Goal: Task Accomplishment & Management: Manage account settings

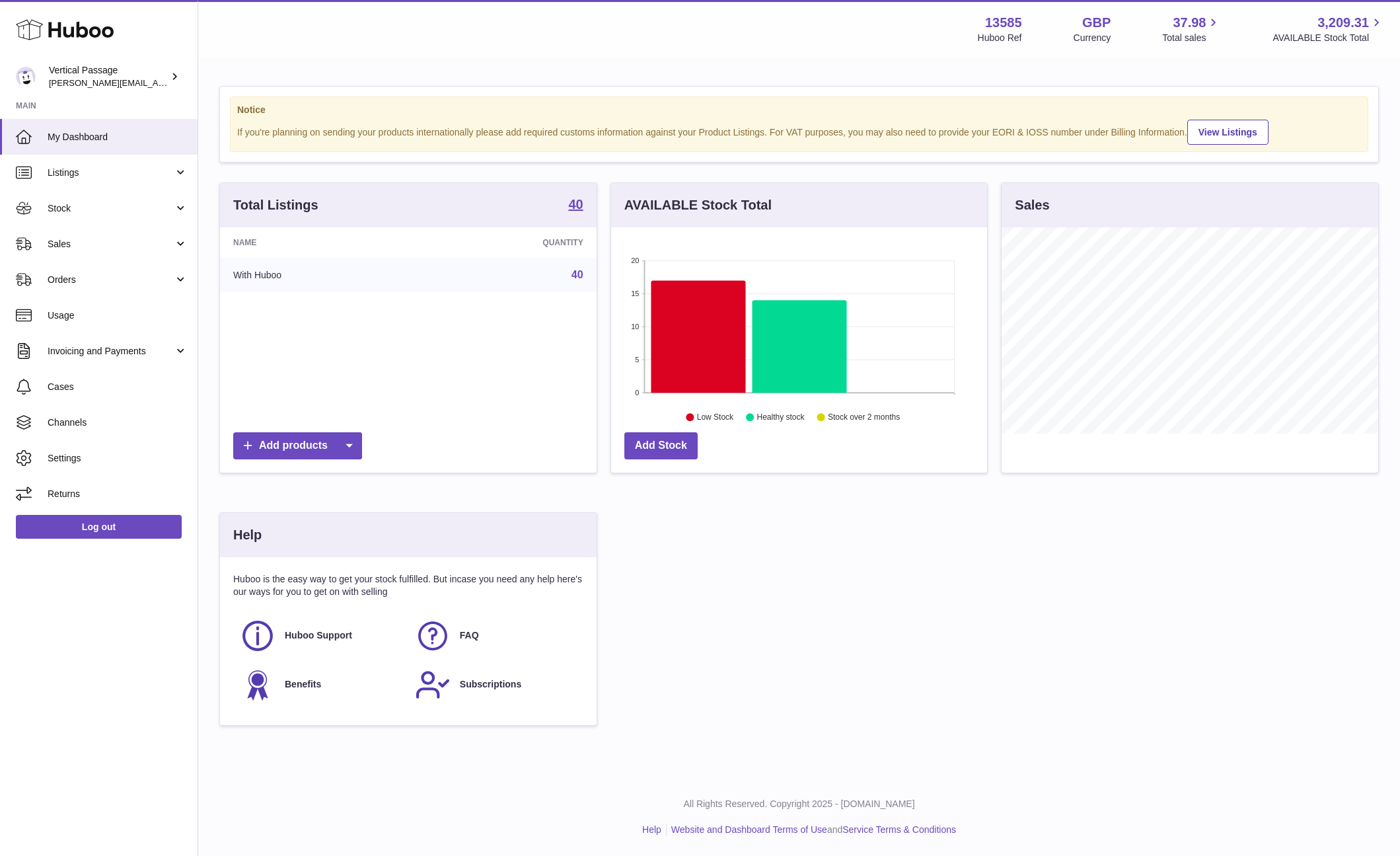
scroll to position [206, 376]
click at [77, 131] on span "My Dashboard" at bounding box center [117, 137] width 140 height 13
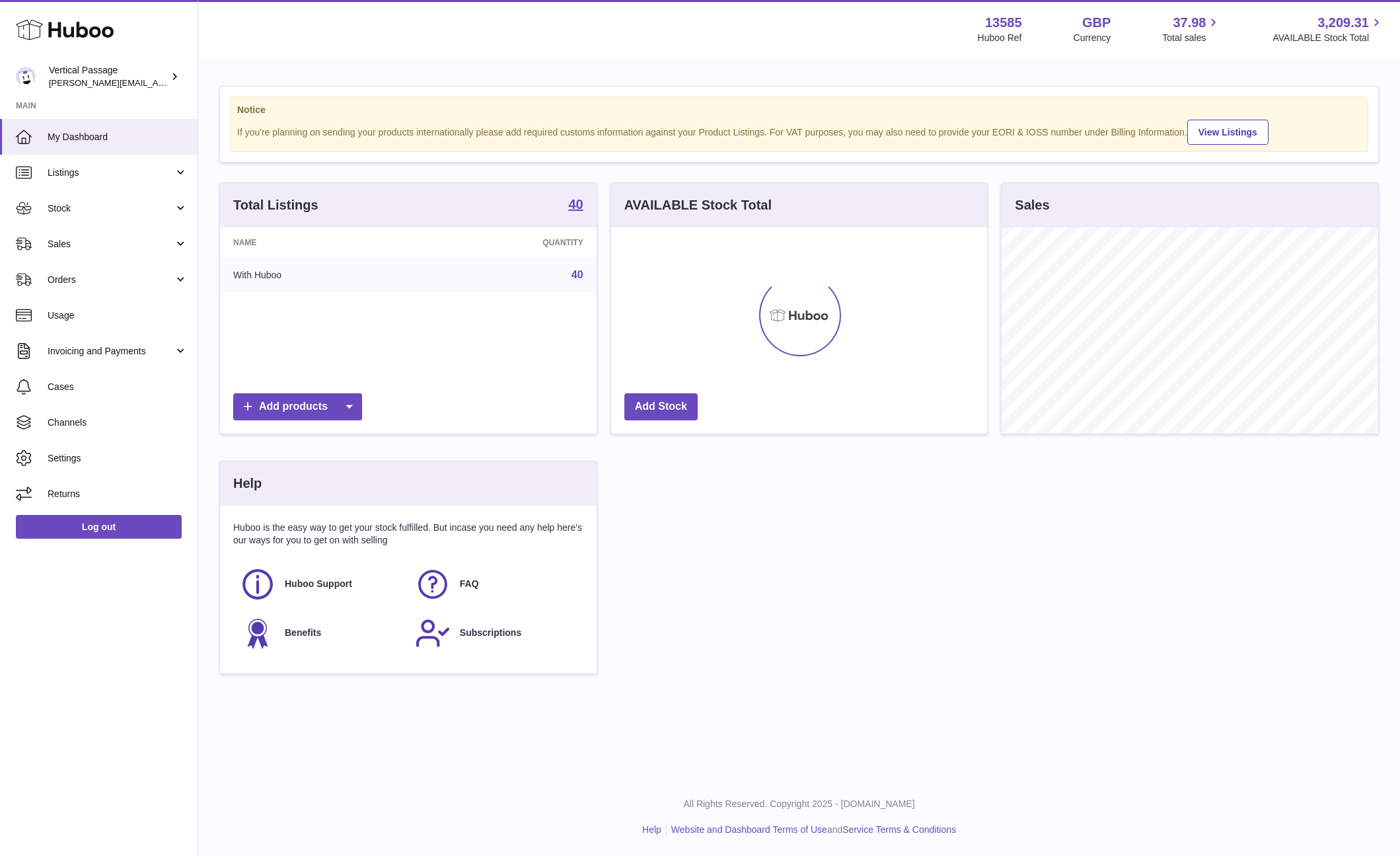
scroll to position [660590, 660317]
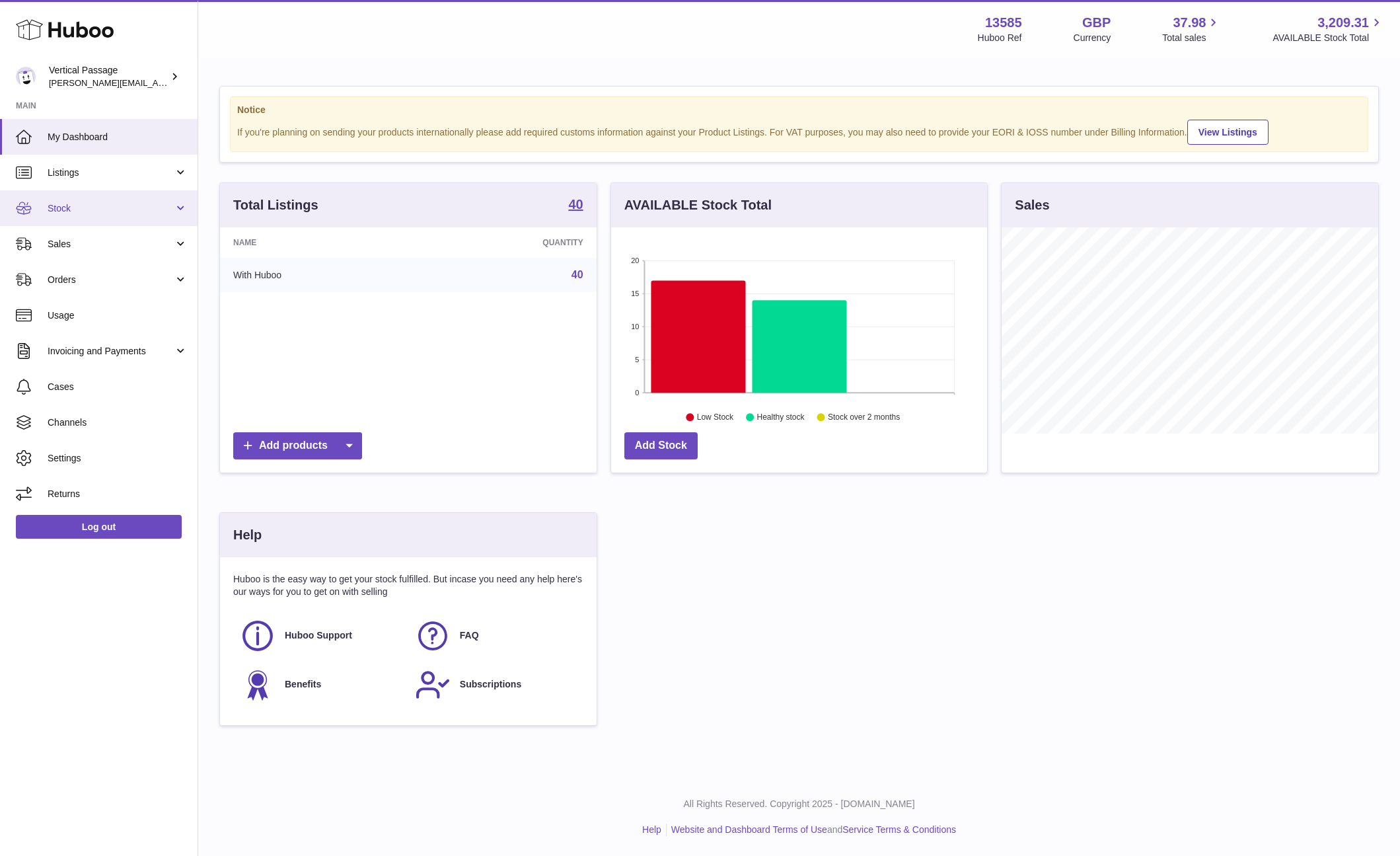
click at [64, 209] on span "Stock" at bounding box center [111, 209] width 126 height 13
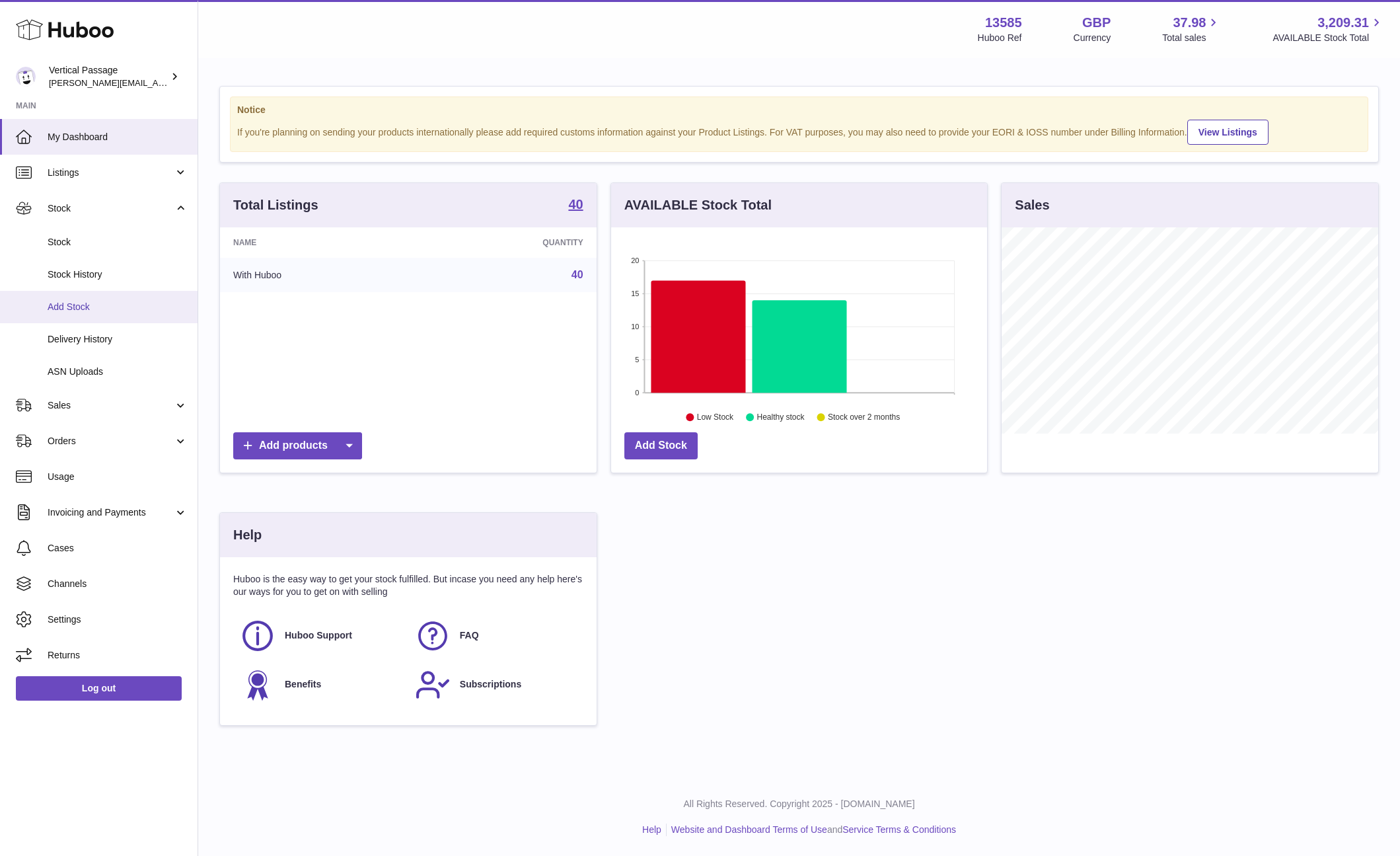
click at [77, 305] on span "Add Stock" at bounding box center [117, 307] width 140 height 13
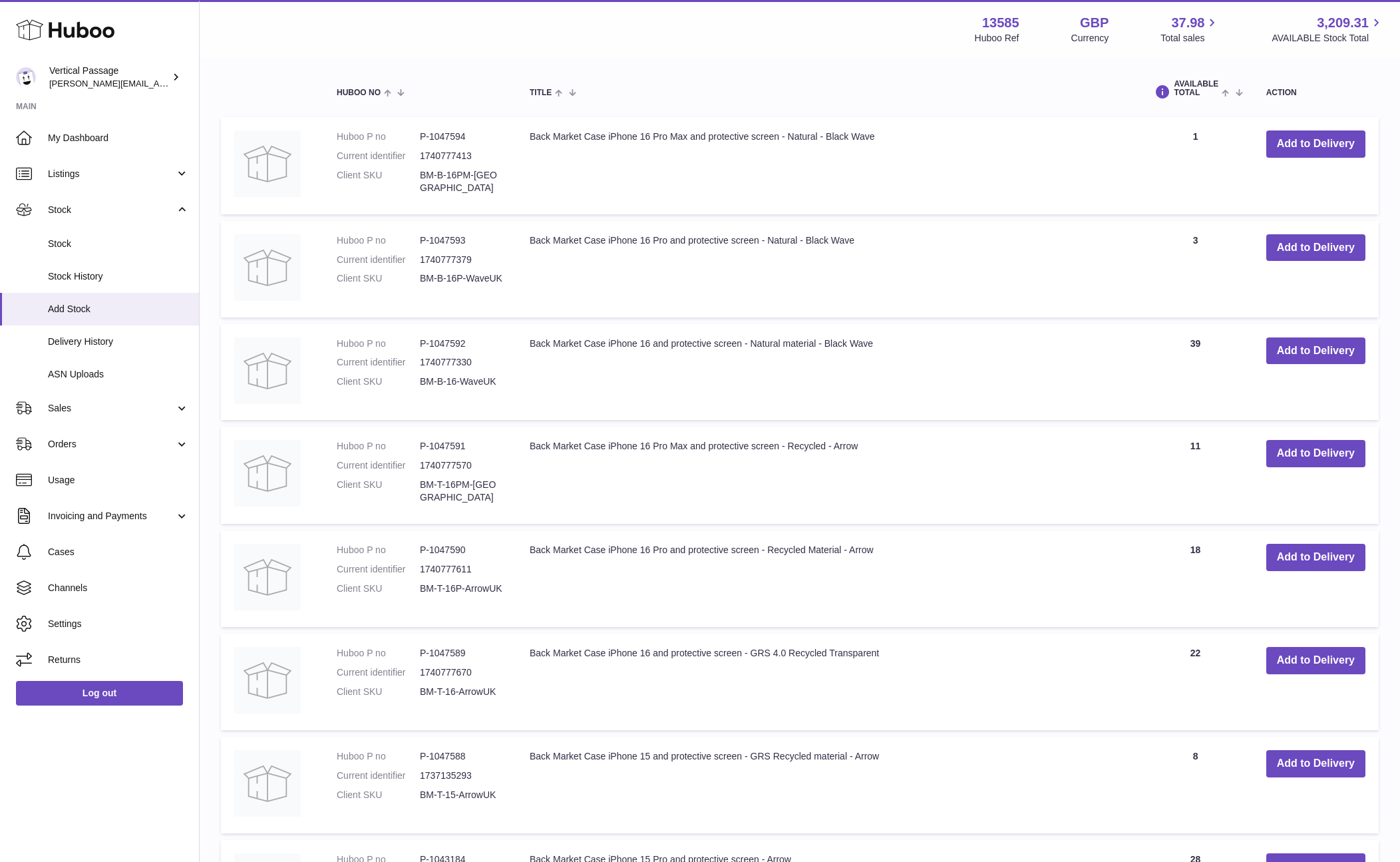
scroll to position [102, 0]
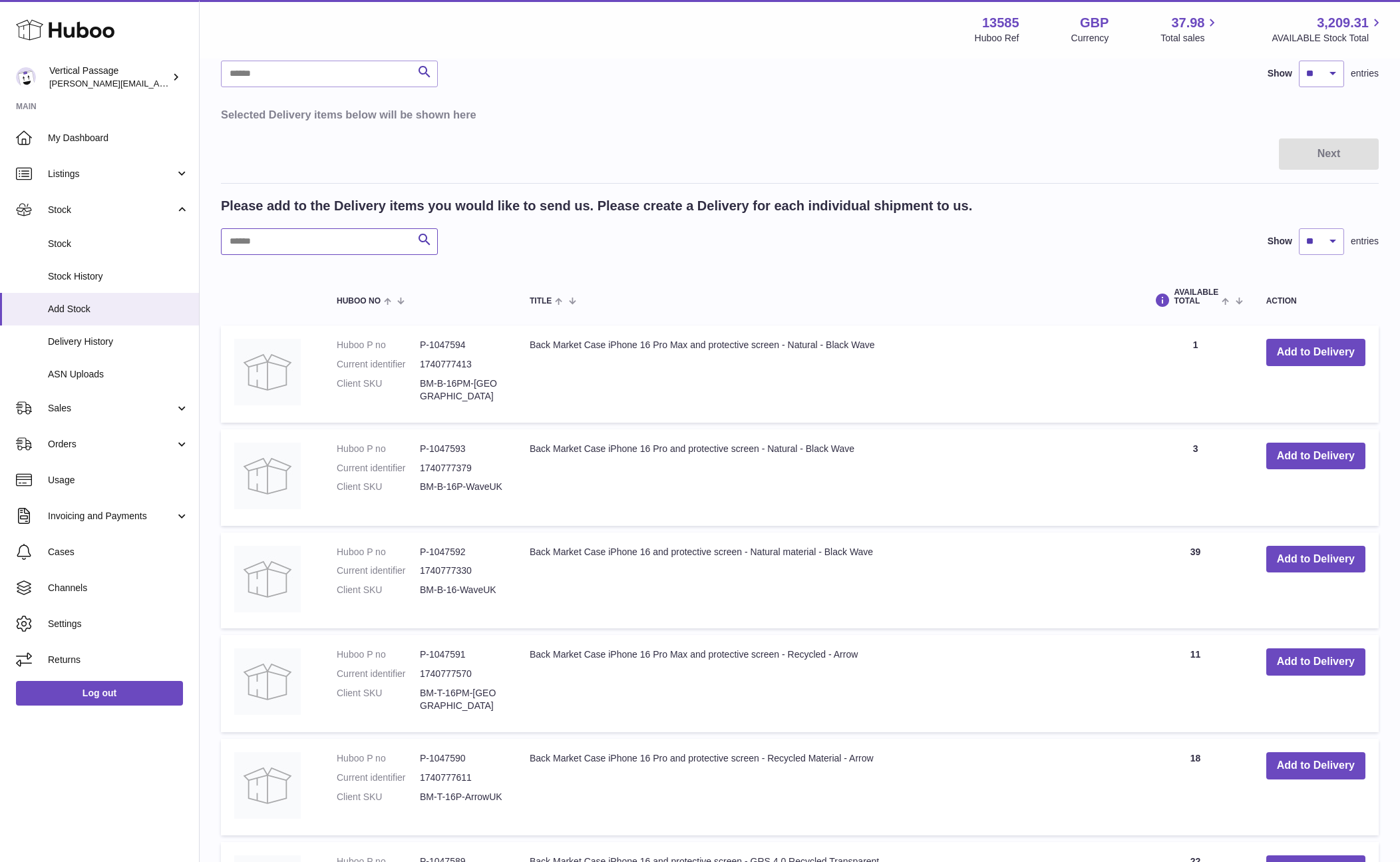
click at [276, 243] on input "text" at bounding box center [329, 242] width 217 height 27
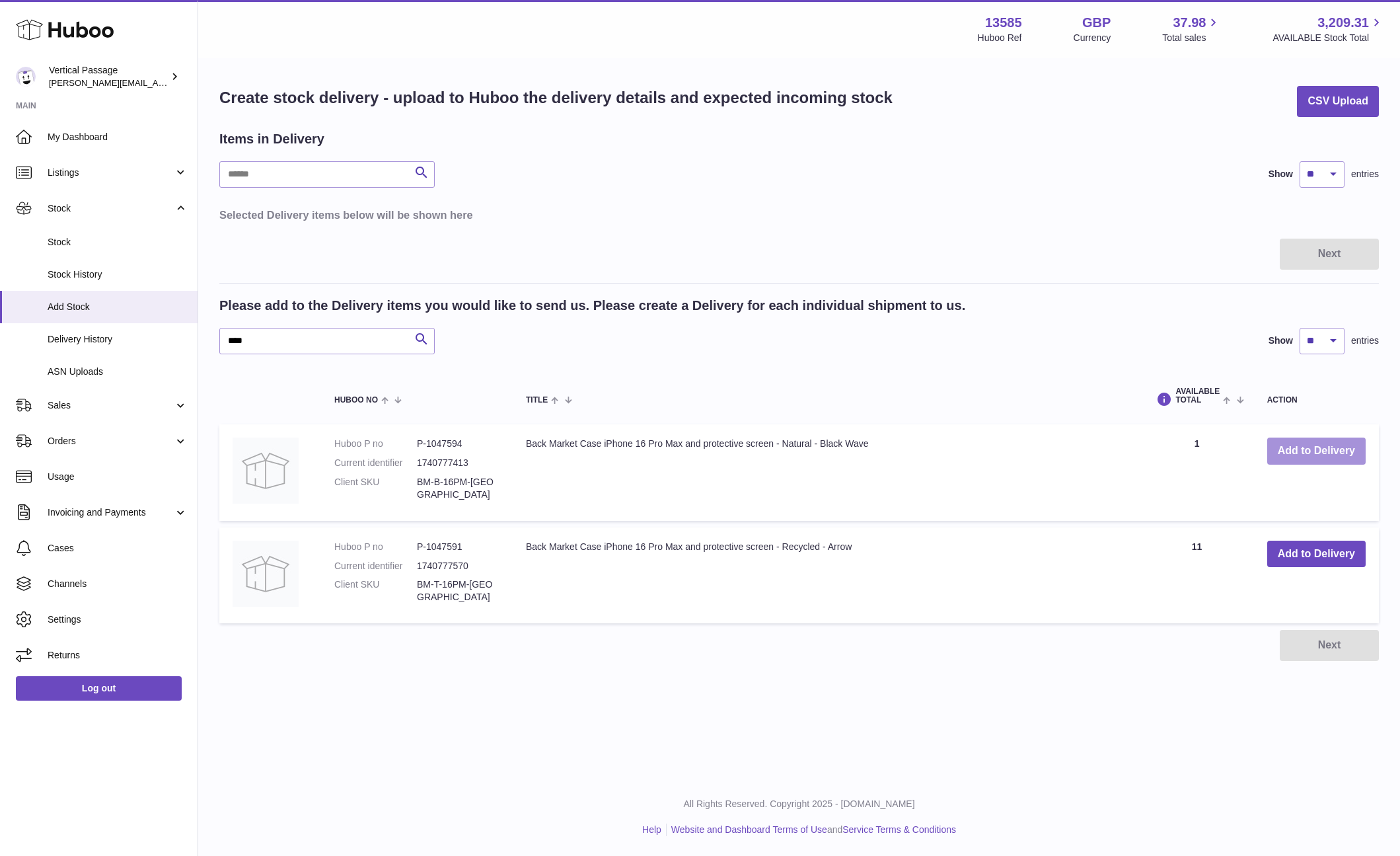
click at [1322, 449] on button "Add to Delivery" at bounding box center [1316, 451] width 98 height 27
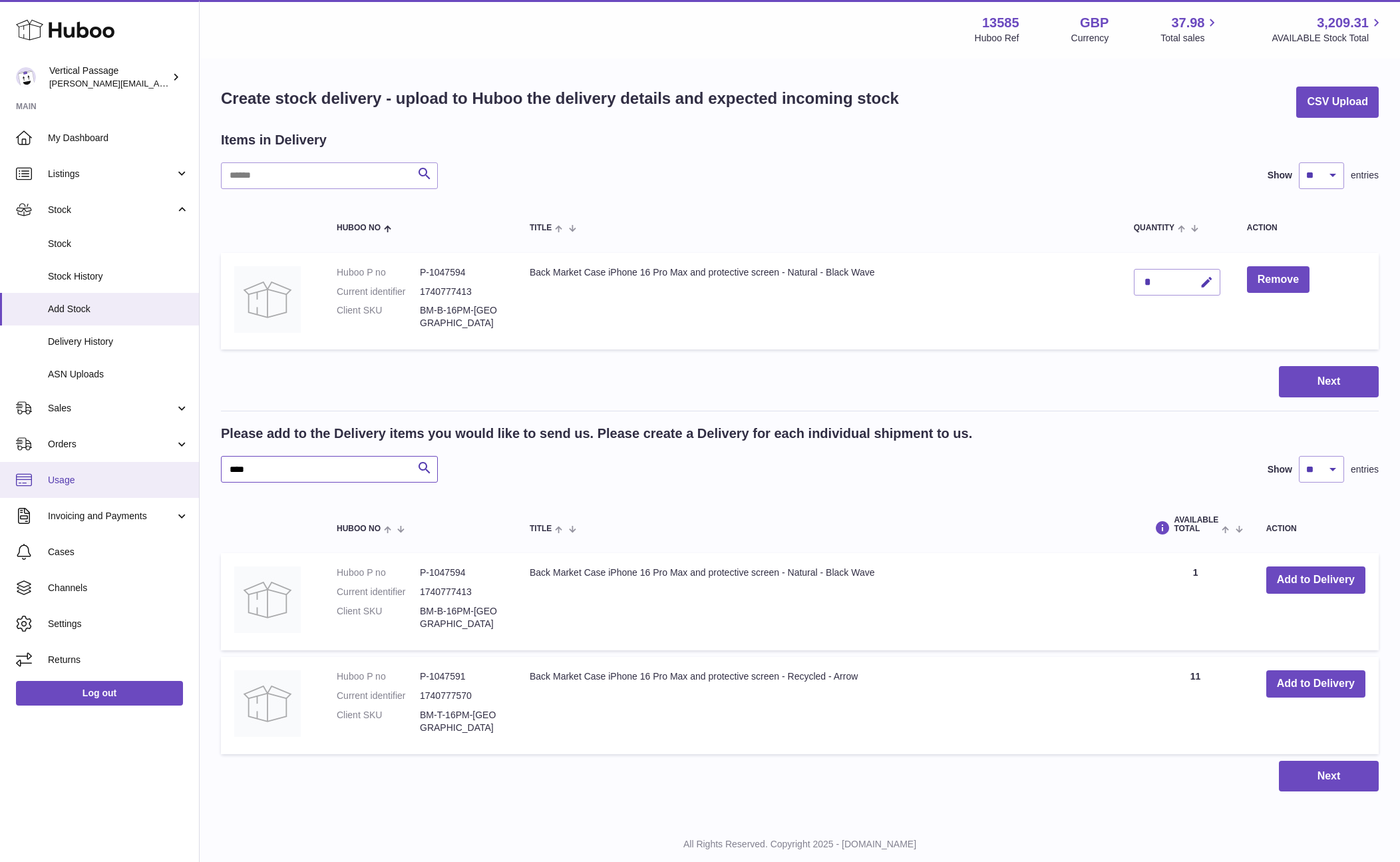
drag, startPoint x: 266, startPoint y: 470, endPoint x: 197, endPoint y: 466, distance: 69.1
click at [197, 466] on div "Huboo Vertical Passage ryan@verticalpassage.com Main My Dashboard Listings Not …" at bounding box center [700, 448] width 1400 height 897
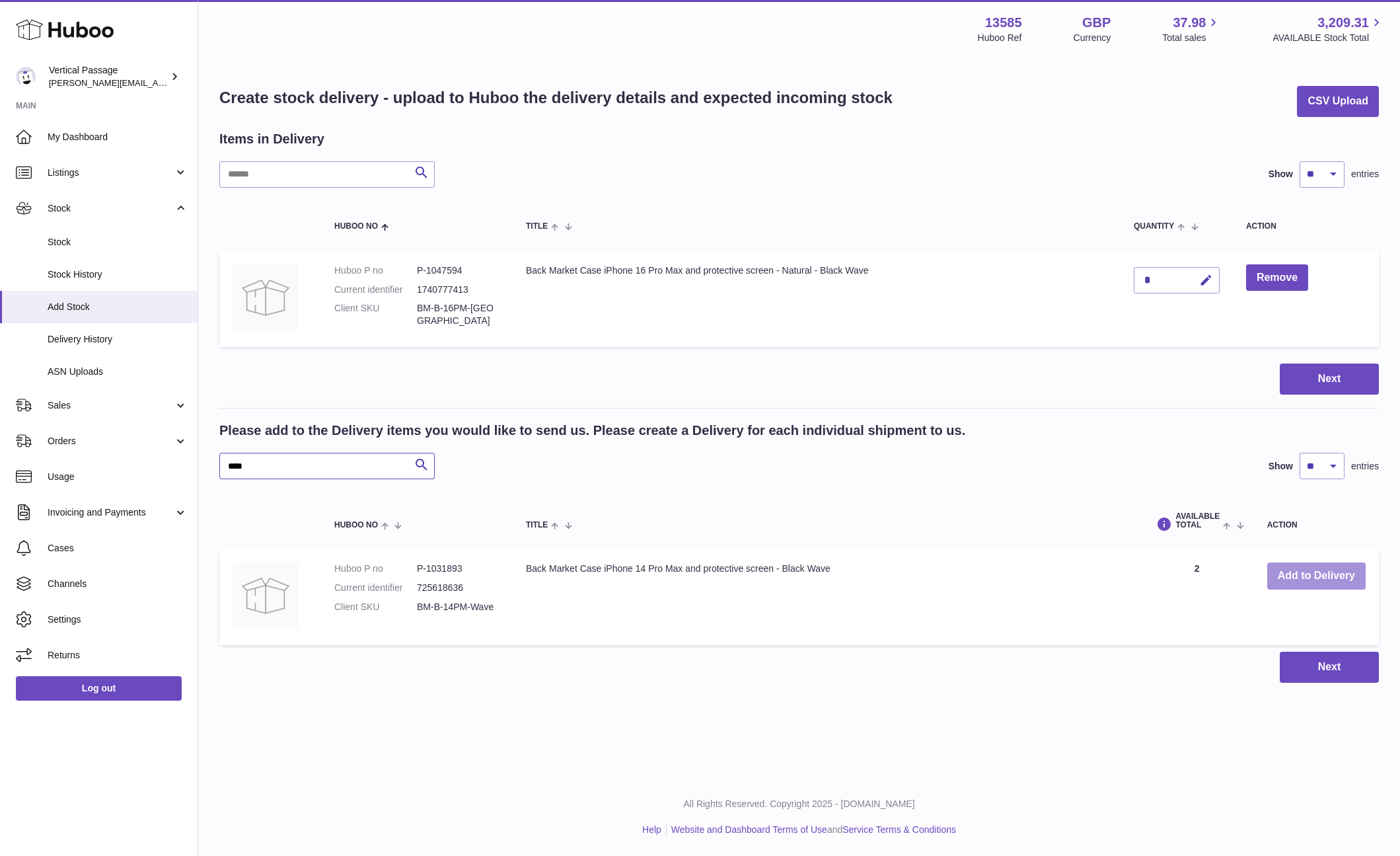
type input "****"
click at [1323, 579] on button "Add to Delivery" at bounding box center [1316, 576] width 98 height 27
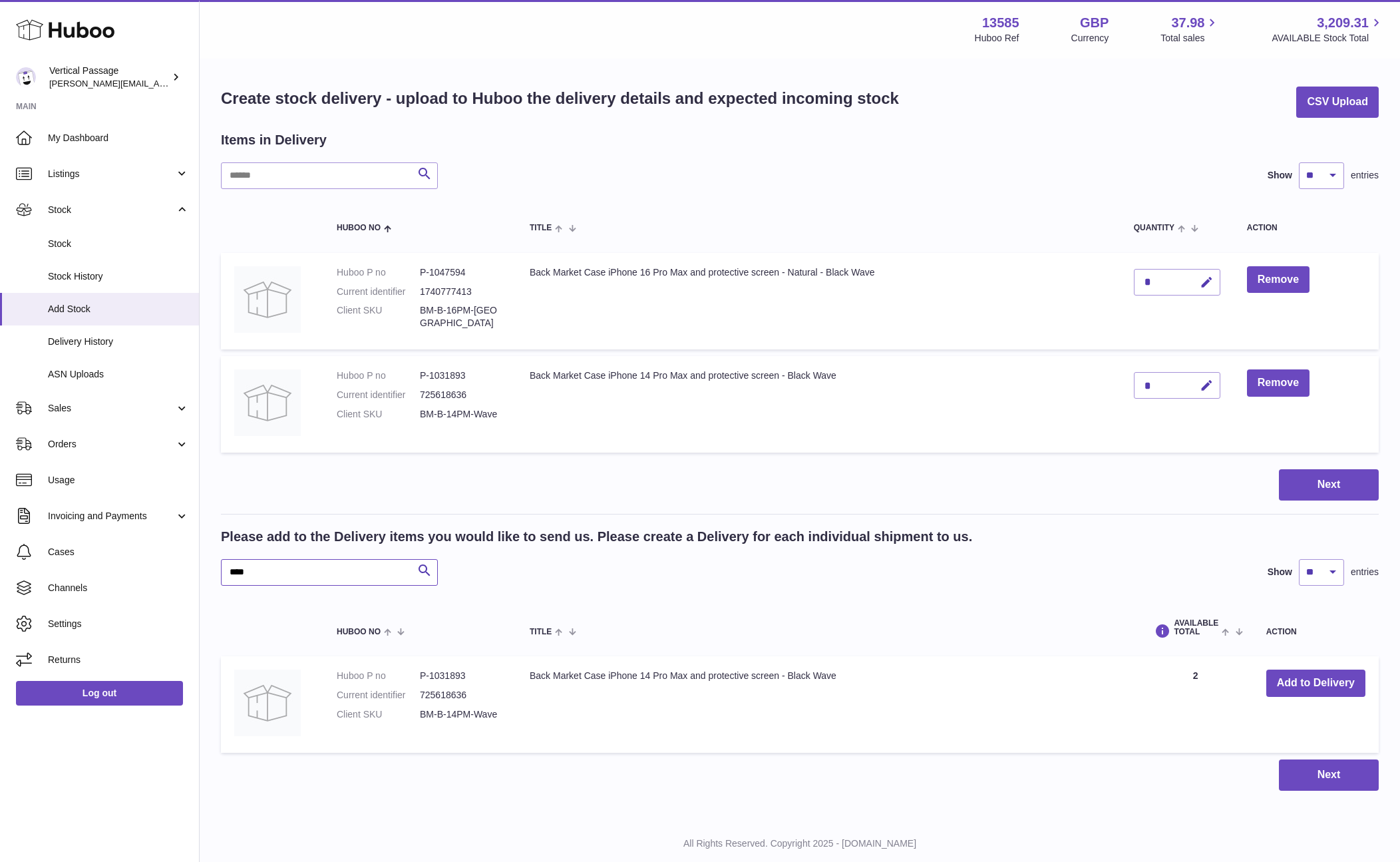
click at [205, 566] on div "Create stock delivery - upload to Huboo the delivery details and expected incom…" at bounding box center [800, 438] width 1201 height 757
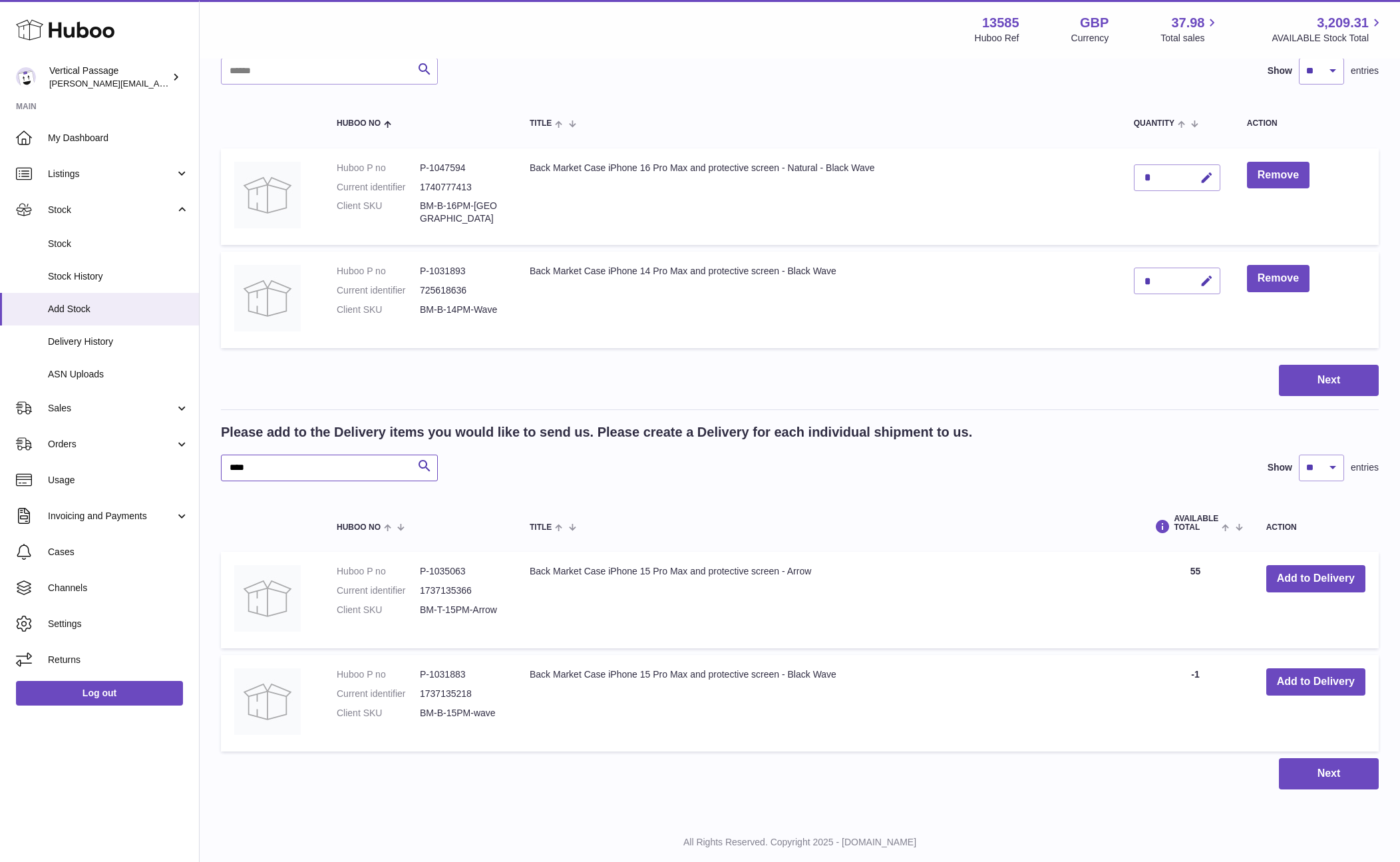
scroll to position [137, 0]
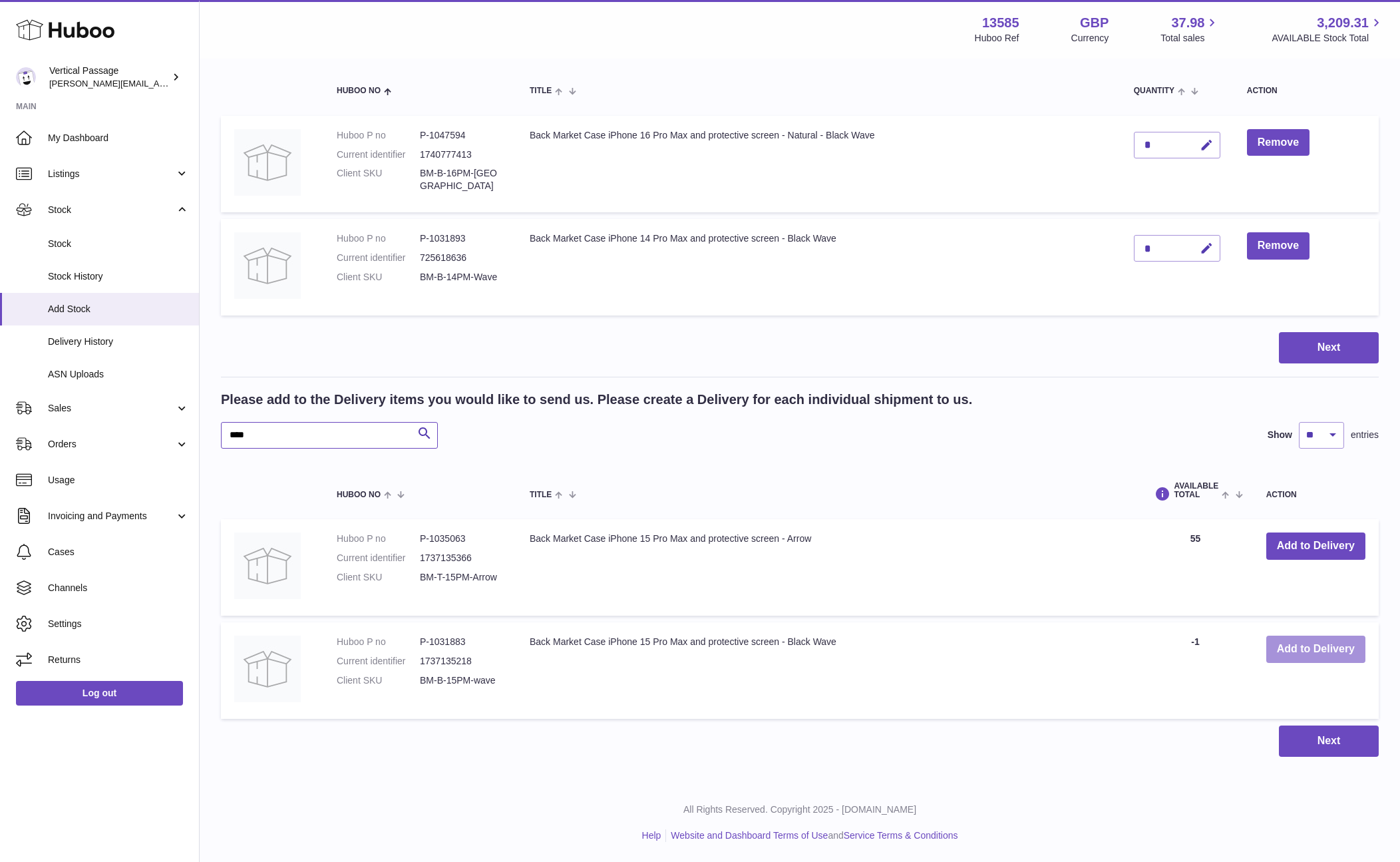
type input "****"
click at [1299, 646] on button "Add to Delivery" at bounding box center [1316, 649] width 99 height 28
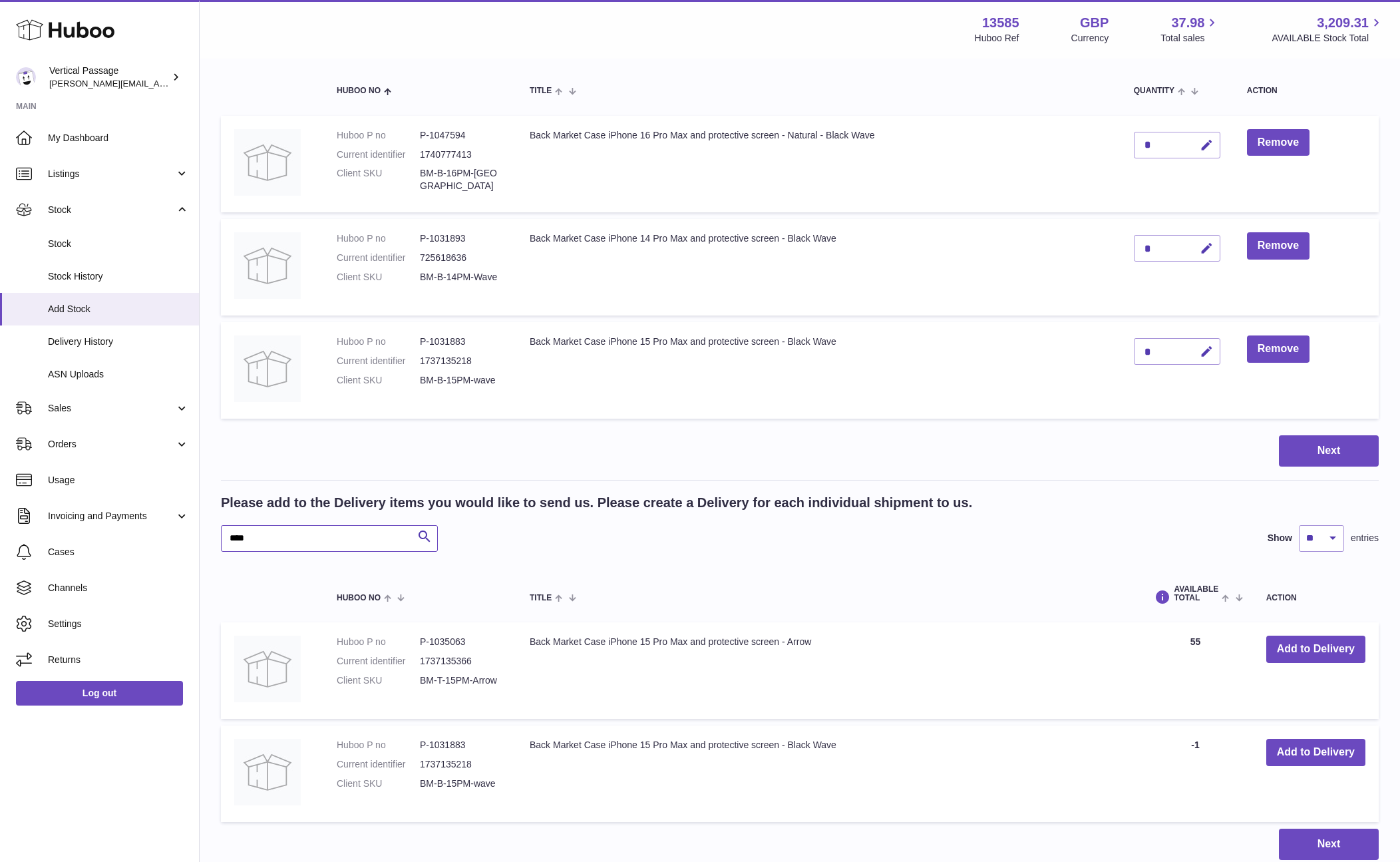
drag, startPoint x: 250, startPoint y: 529, endPoint x: 204, endPoint y: 526, distance: 46.1
click at [208, 527] on div "Create stock delivery - upload to Huboo the delivery details and expected incom…" at bounding box center [800, 404] width 1201 height 964
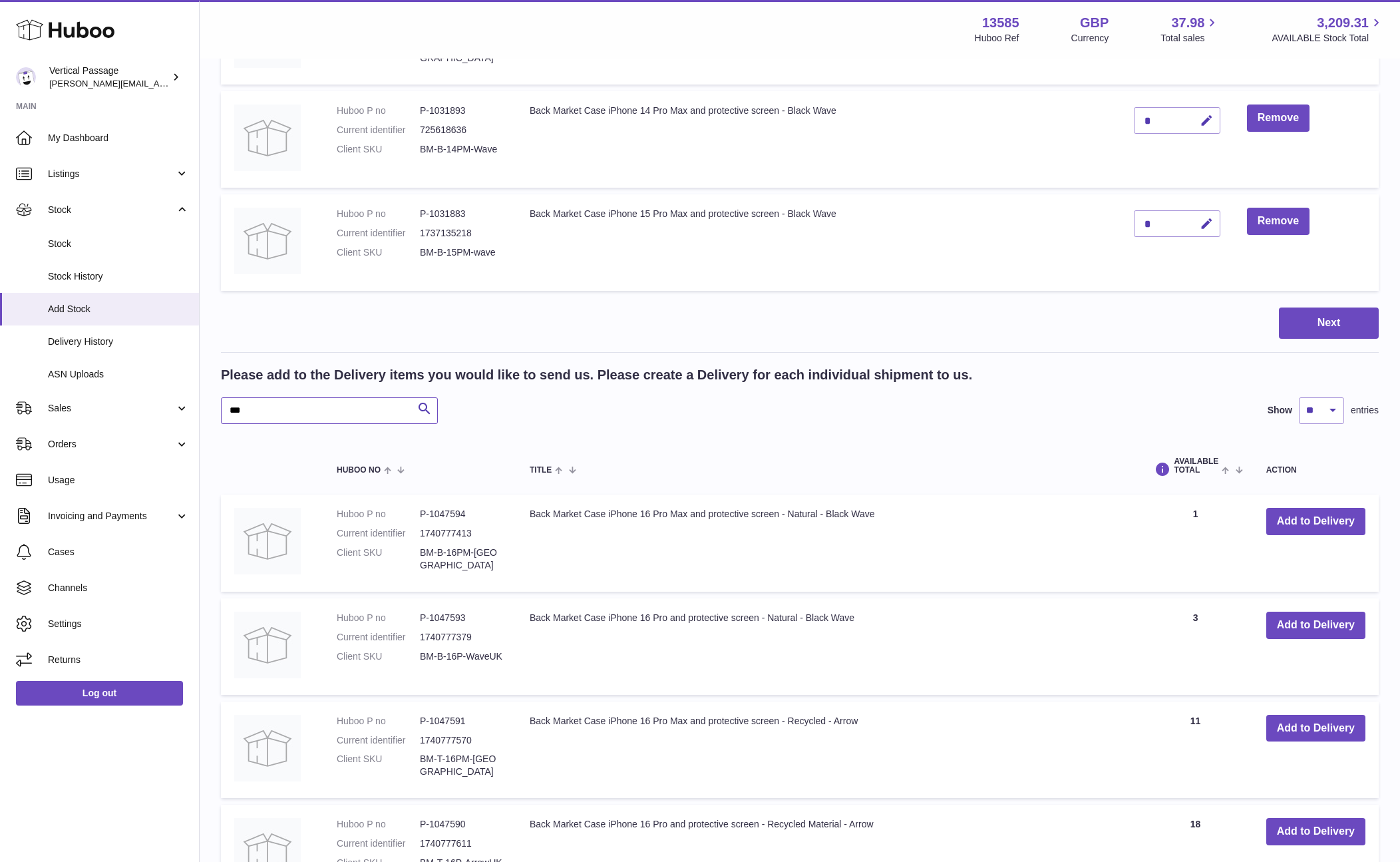
scroll to position [270, 0]
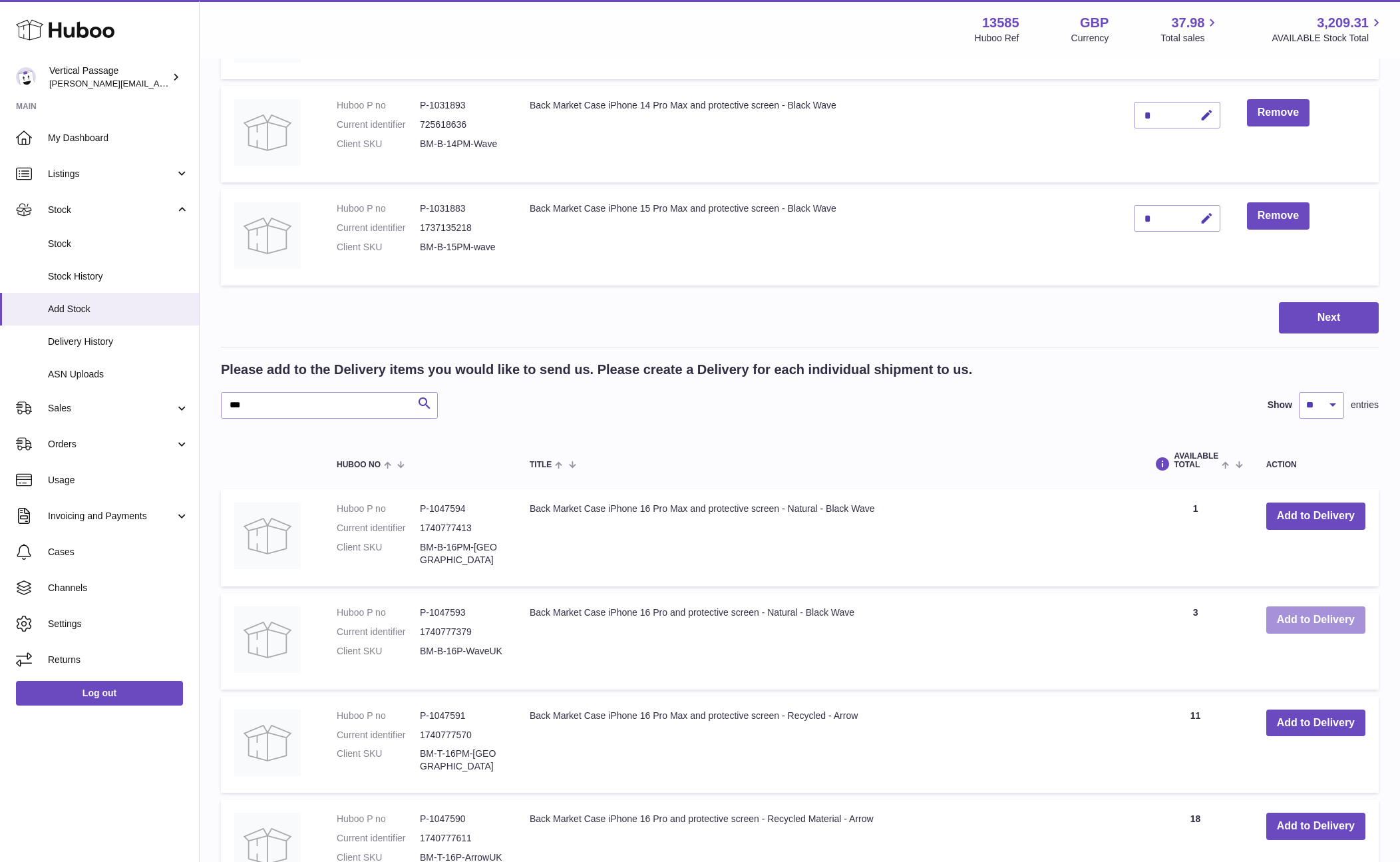
click at [1314, 621] on button "Add to Delivery" at bounding box center [1316, 619] width 99 height 28
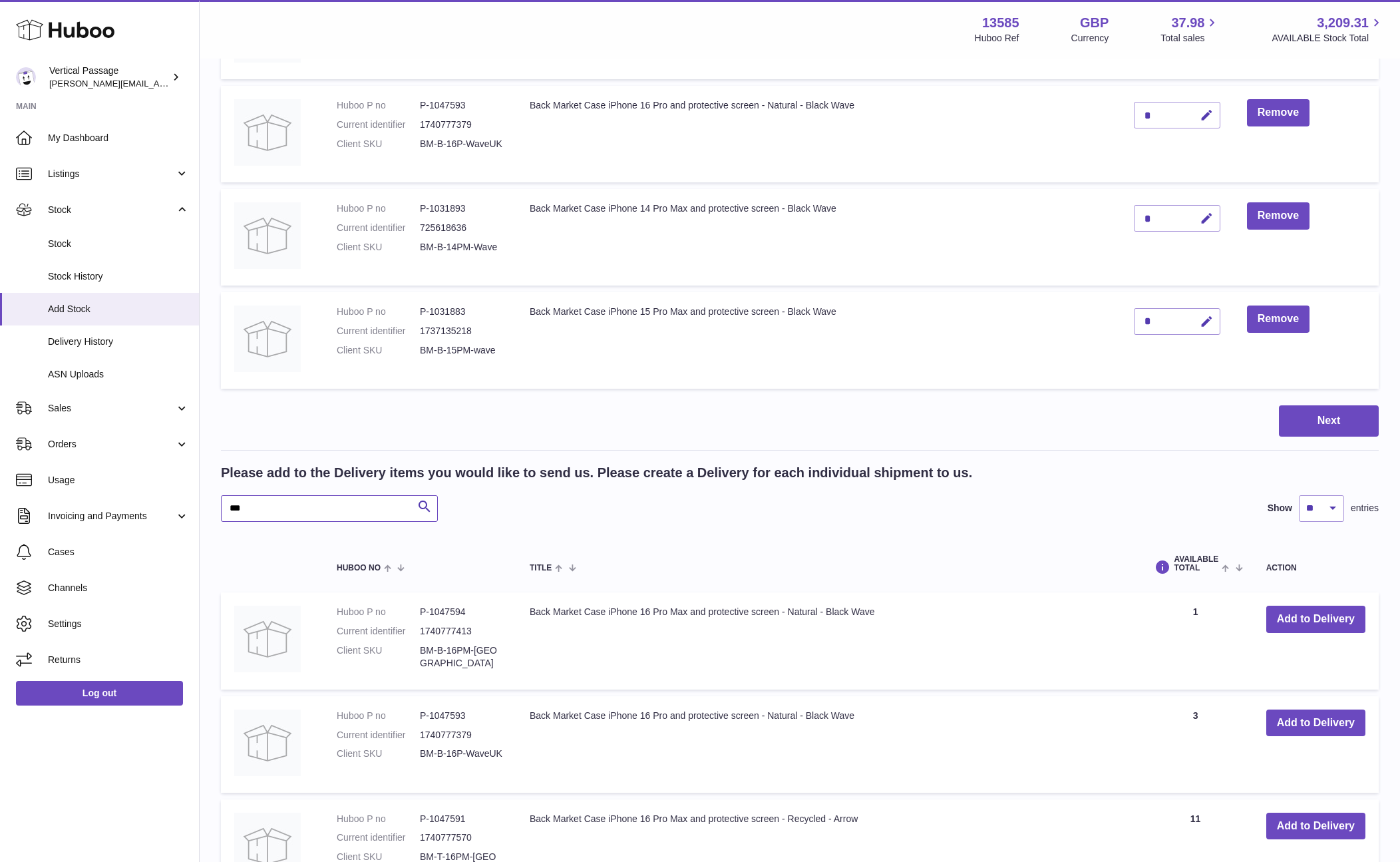
drag, startPoint x: 264, startPoint y: 509, endPoint x: 206, endPoint y: 510, distance: 58.0
click at [206, 510] on div "Create stock delivery - upload to Huboo the delivery details and expected incom…" at bounding box center [800, 426] width 1201 height 1274
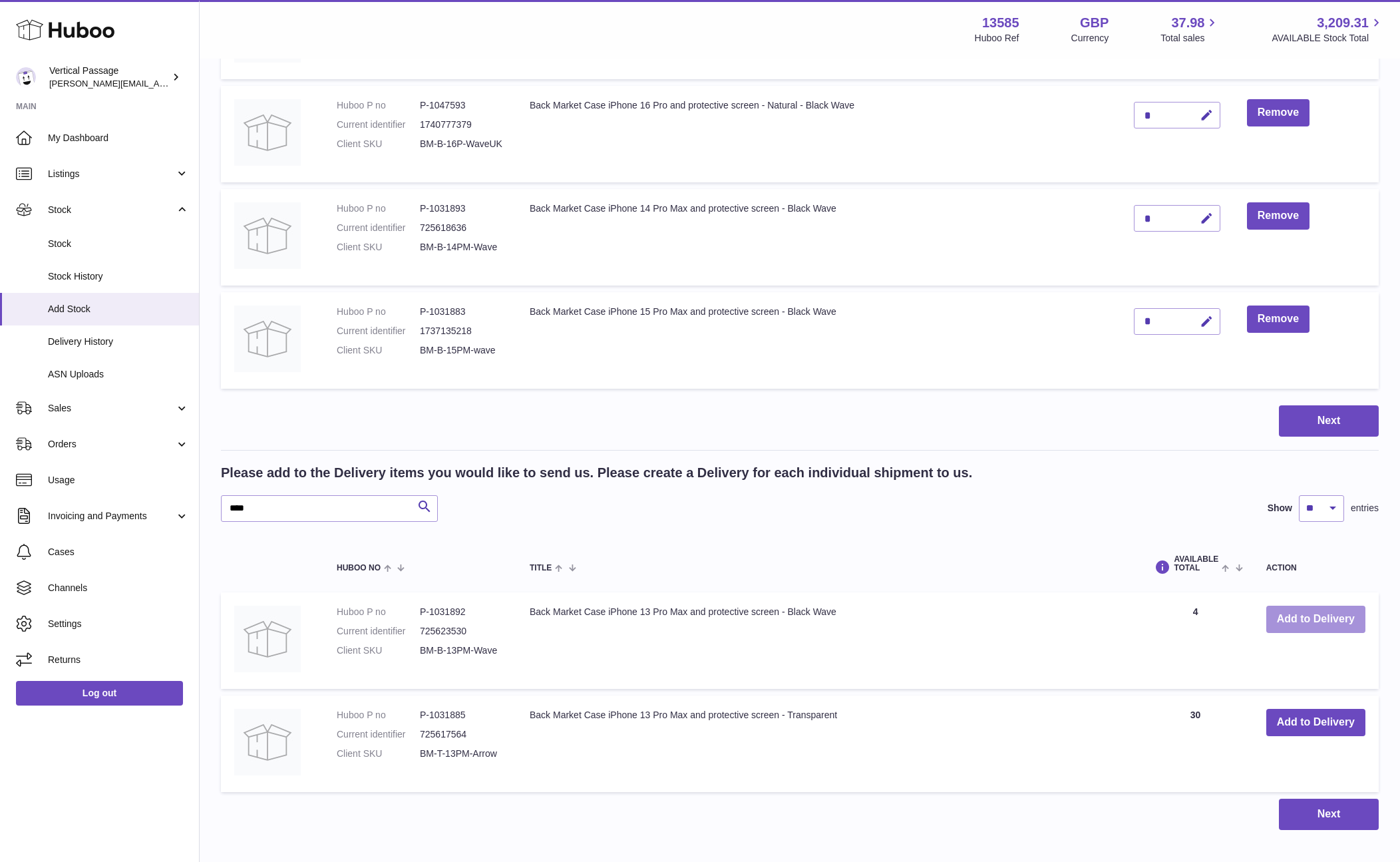
click at [1320, 617] on button "Add to Delivery" at bounding box center [1316, 619] width 99 height 28
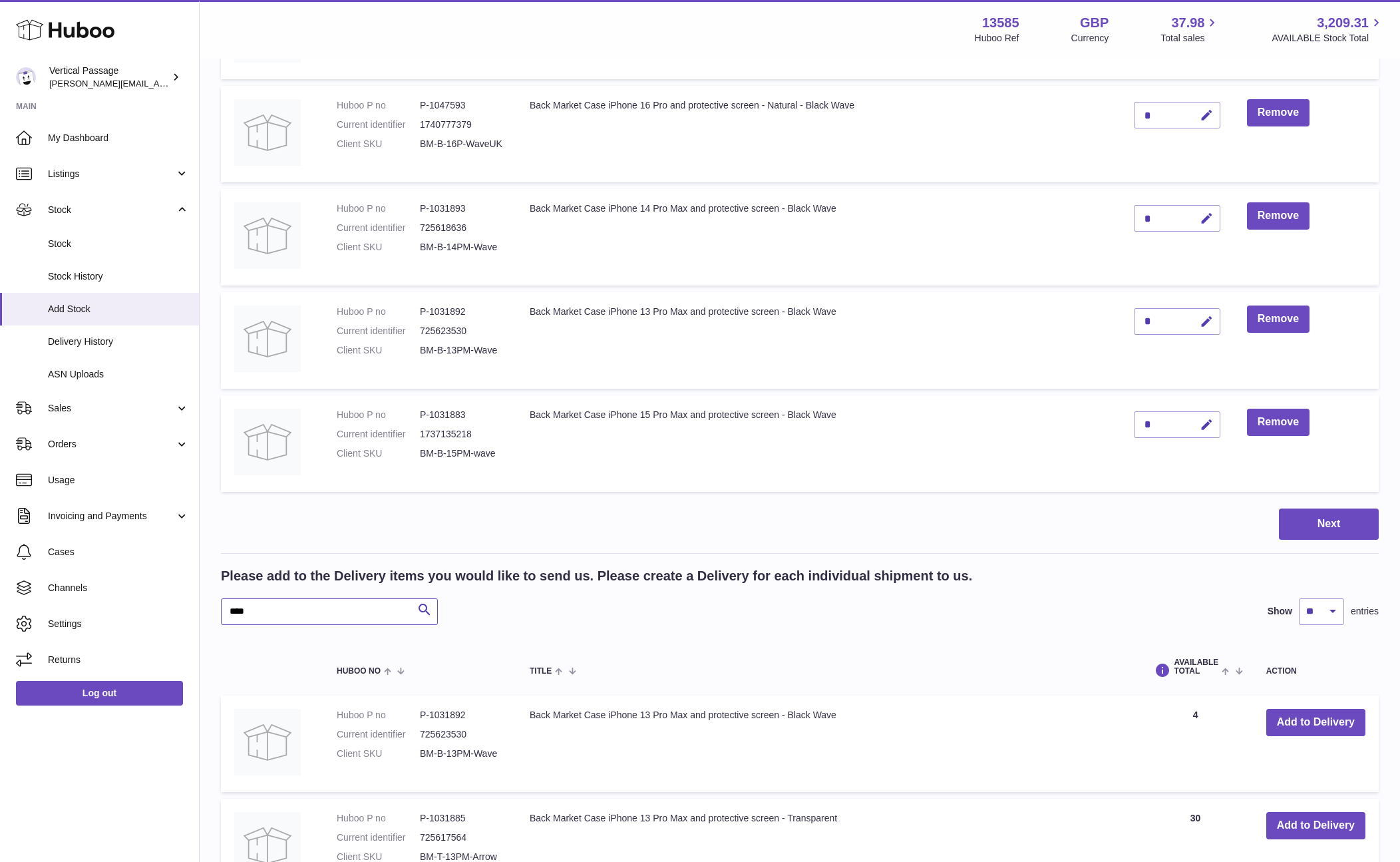
drag, startPoint x: 268, startPoint y: 609, endPoint x: 199, endPoint y: 610, distance: 69.0
click at [199, 610] on div "Huboo Vertical Passage ryan@verticalpassage.com Main My Dashboard Listings Not …" at bounding box center [700, 383] width 1400 height 1307
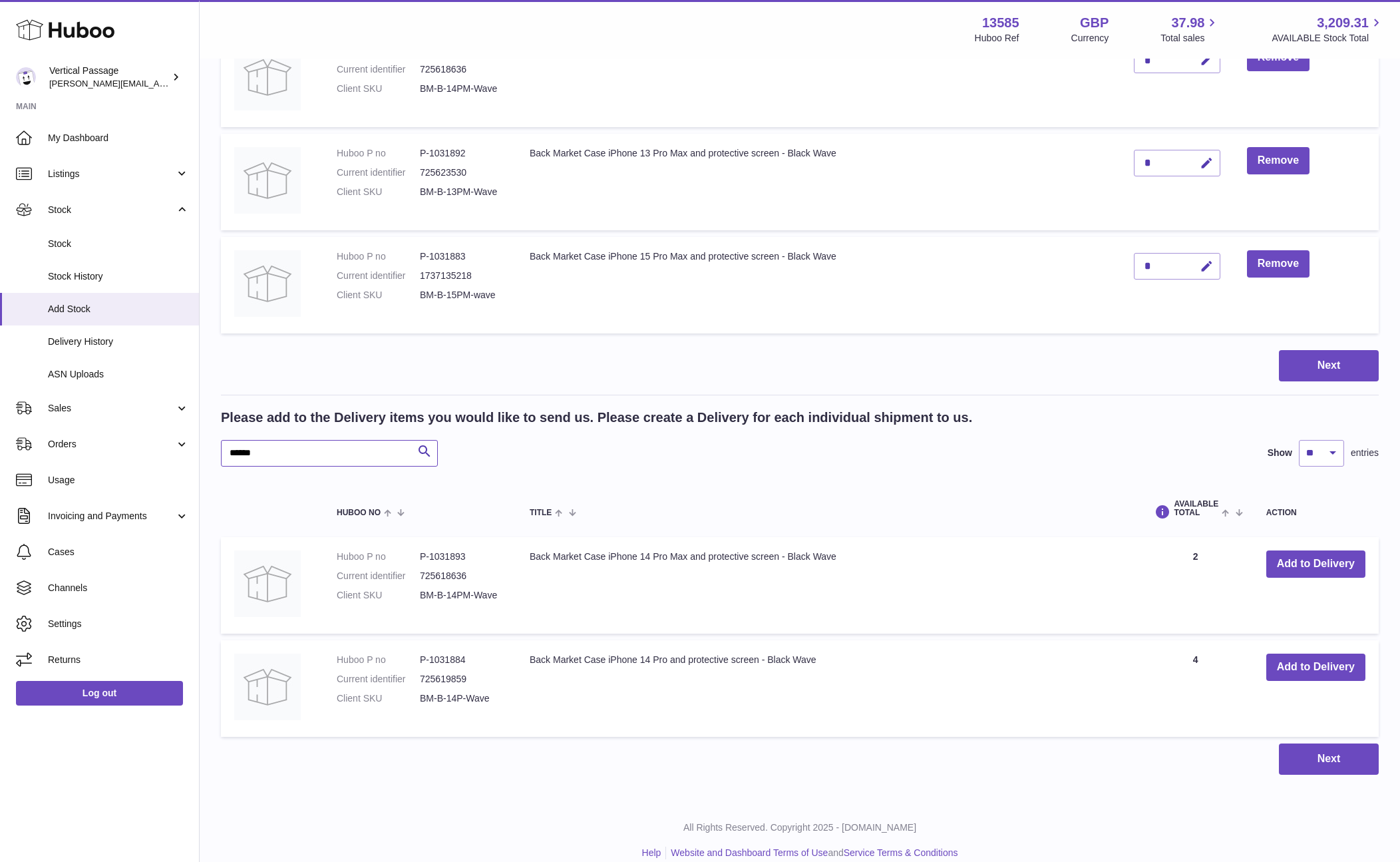
scroll to position [445, 0]
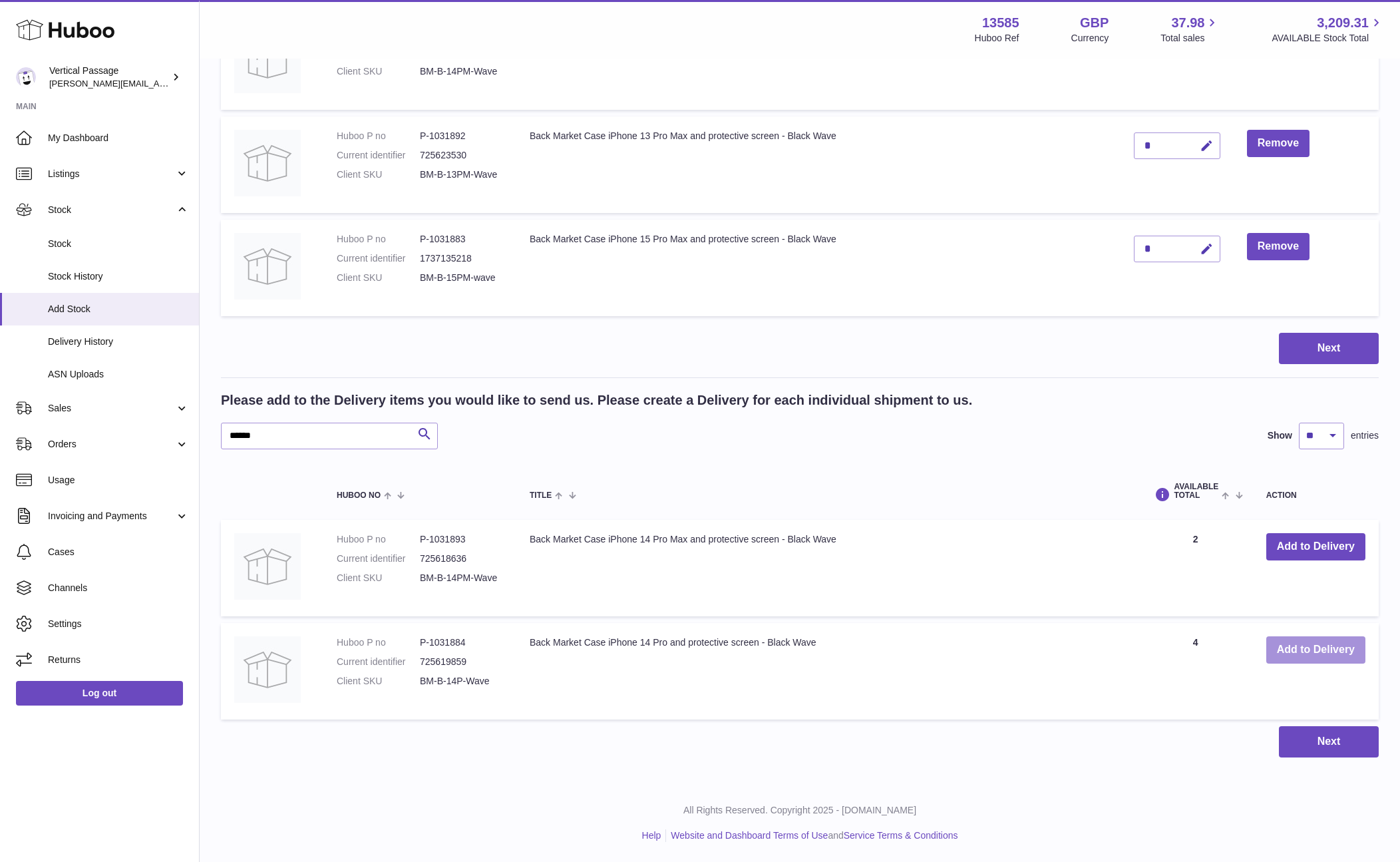
click at [1318, 647] on button "Add to Delivery" at bounding box center [1316, 650] width 99 height 28
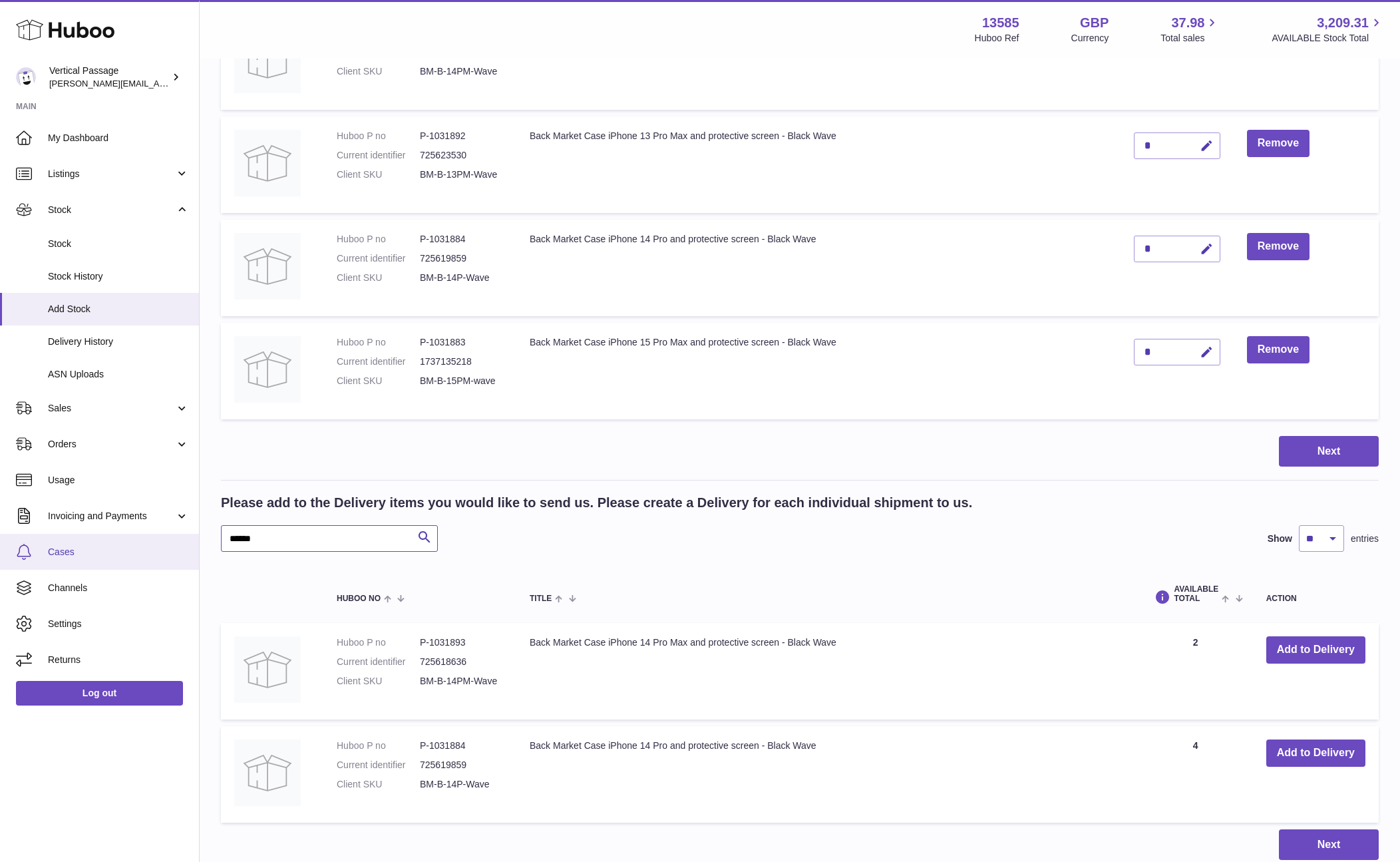
drag, startPoint x: 287, startPoint y: 542, endPoint x: 197, endPoint y: 542, distance: 90.0
click at [197, 542] on div "Huboo Vertical Passage ryan@verticalpassage.com Main My Dashboard Listings Not …" at bounding box center [700, 260] width 1400 height 1411
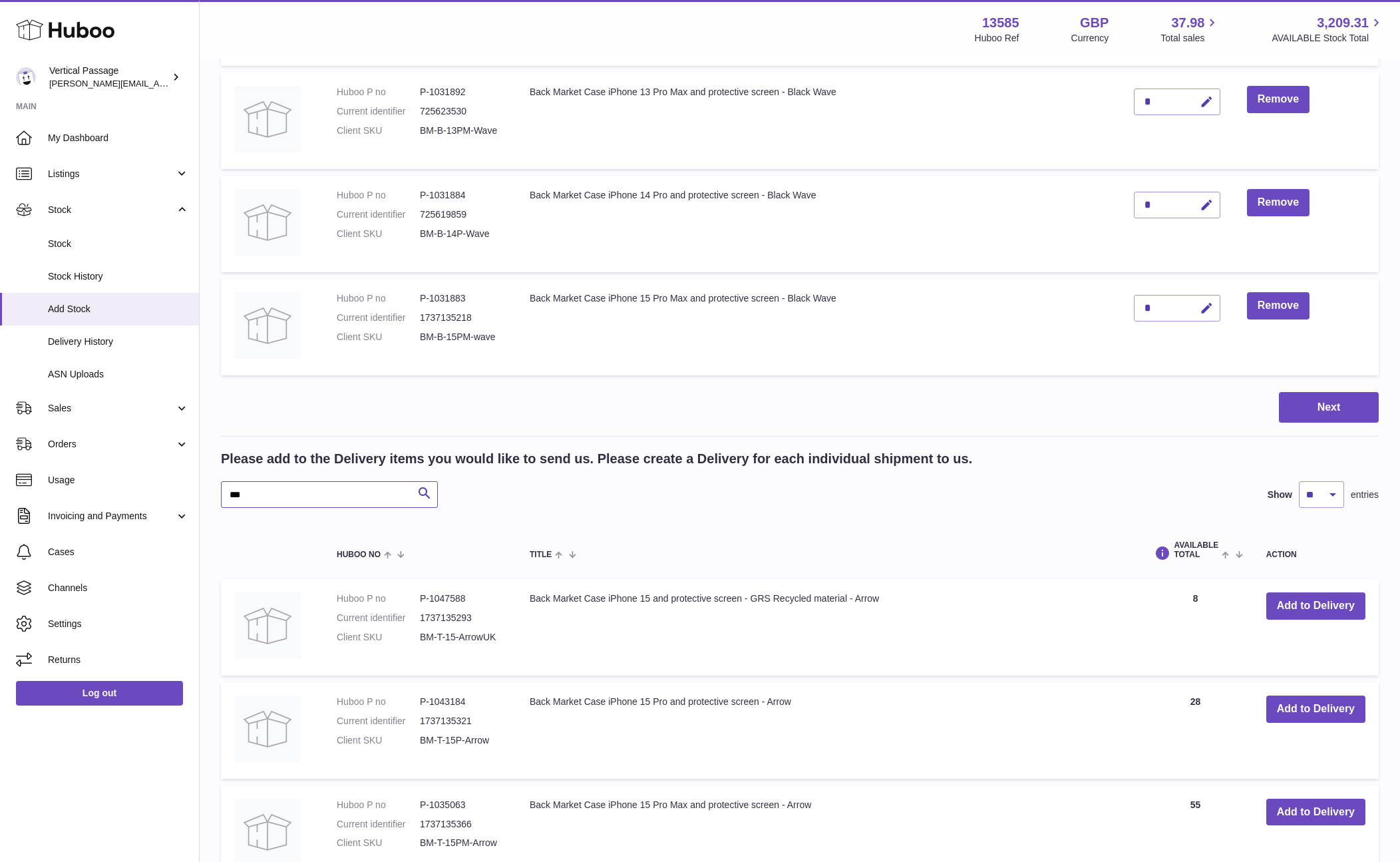
scroll to position [513, 0]
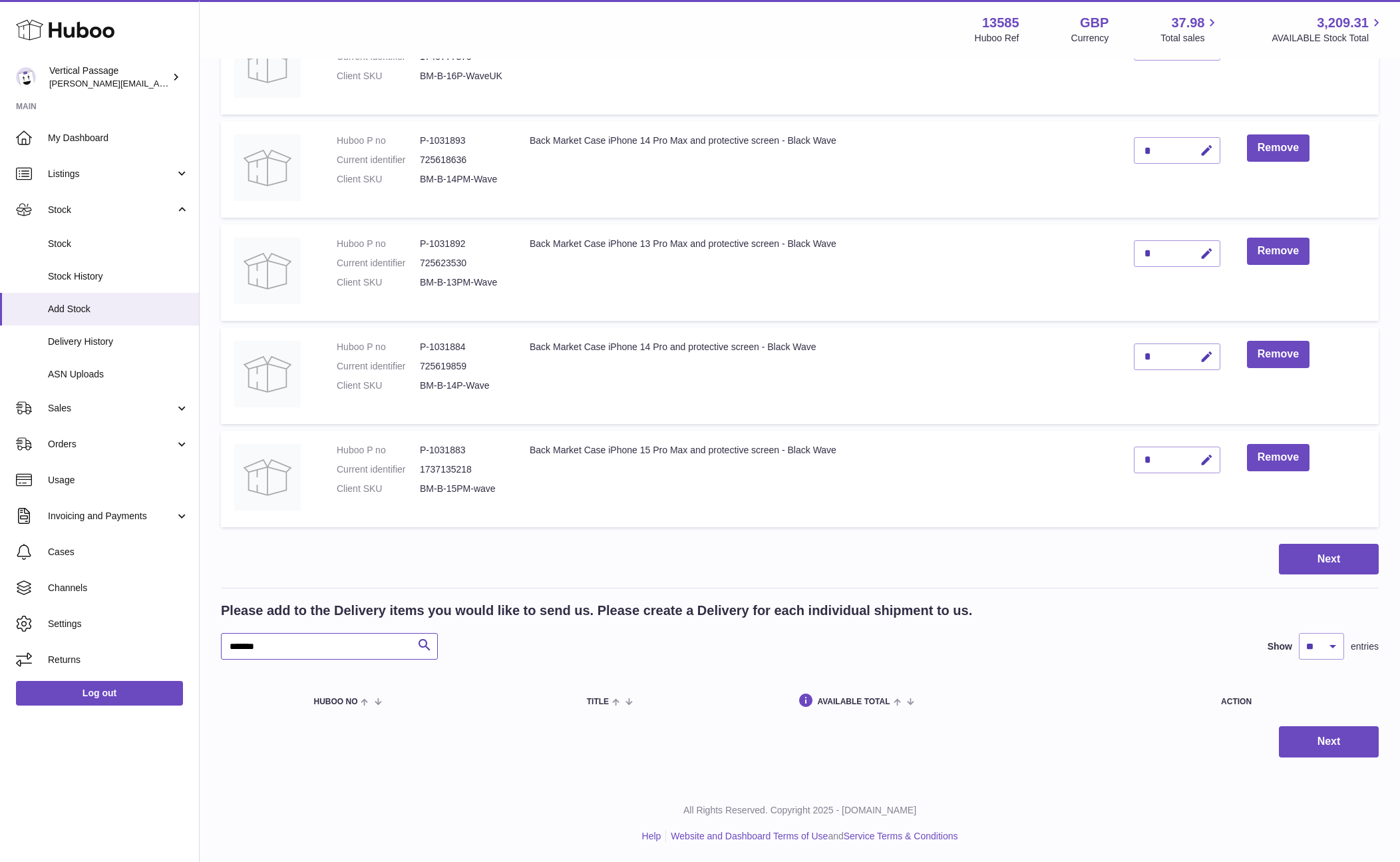
scroll to position [338, 0]
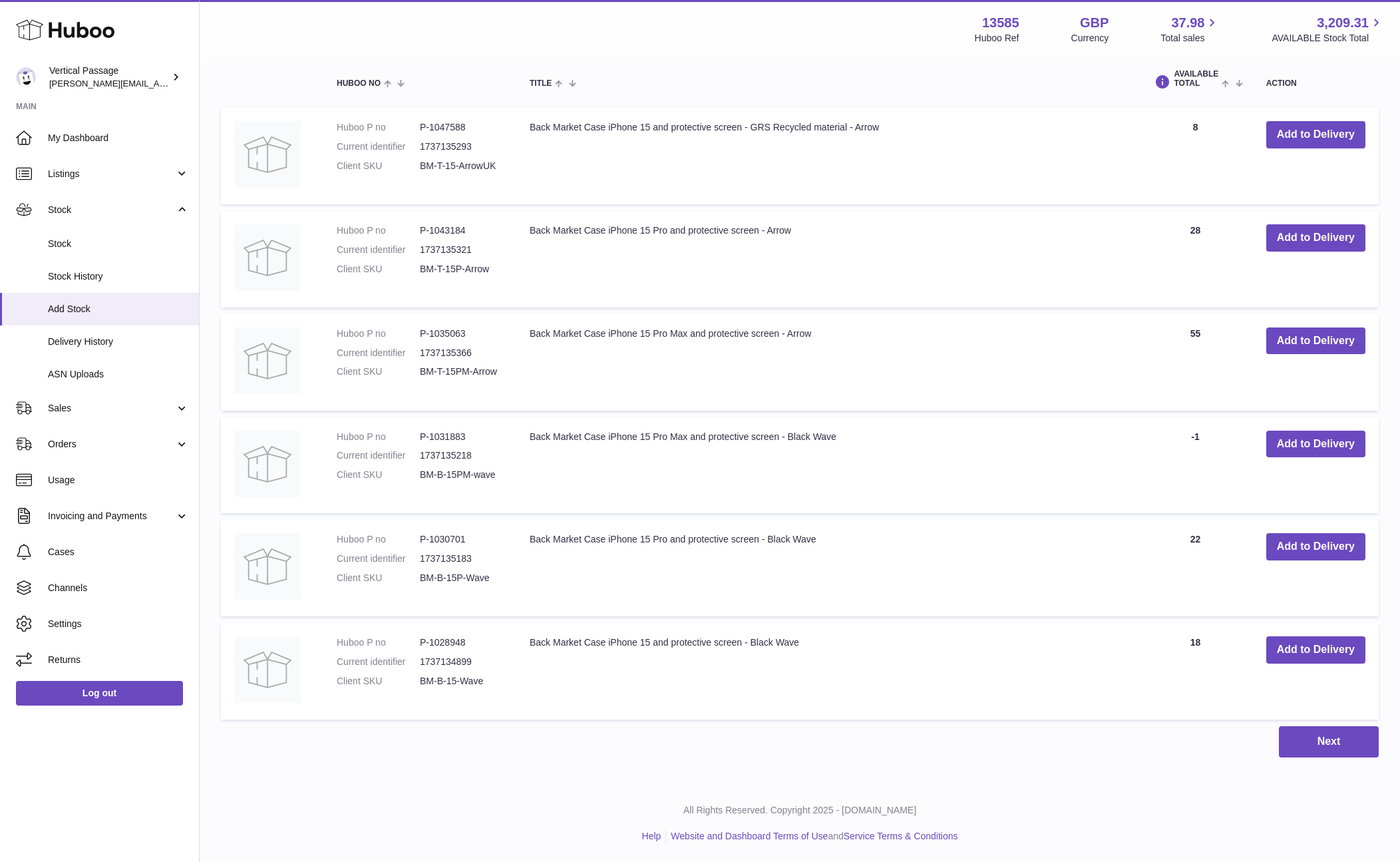
scroll to position [962, 0]
type input "**"
click at [1315, 650] on button "Add to Delivery" at bounding box center [1316, 649] width 99 height 28
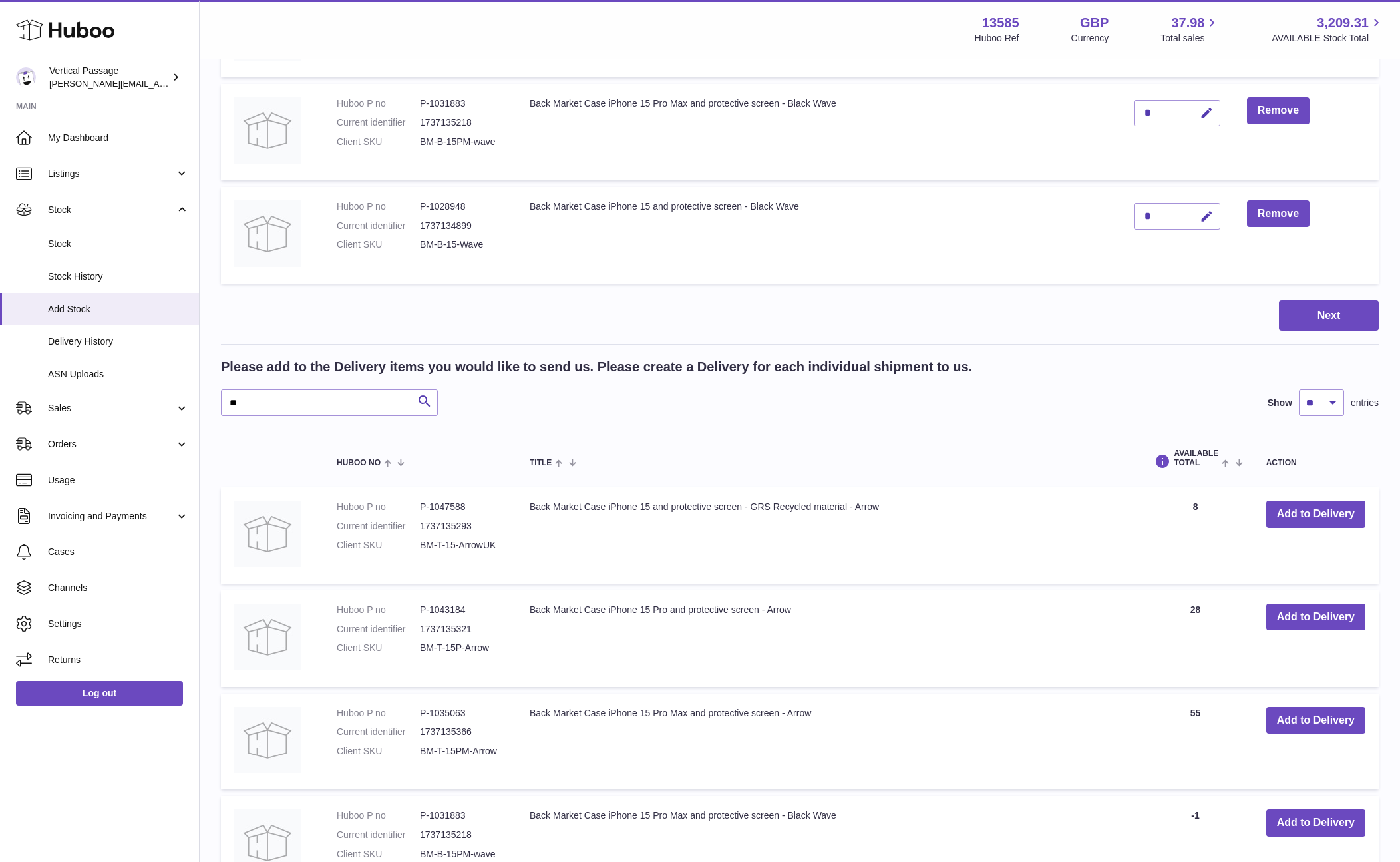
scroll to position [798, 0]
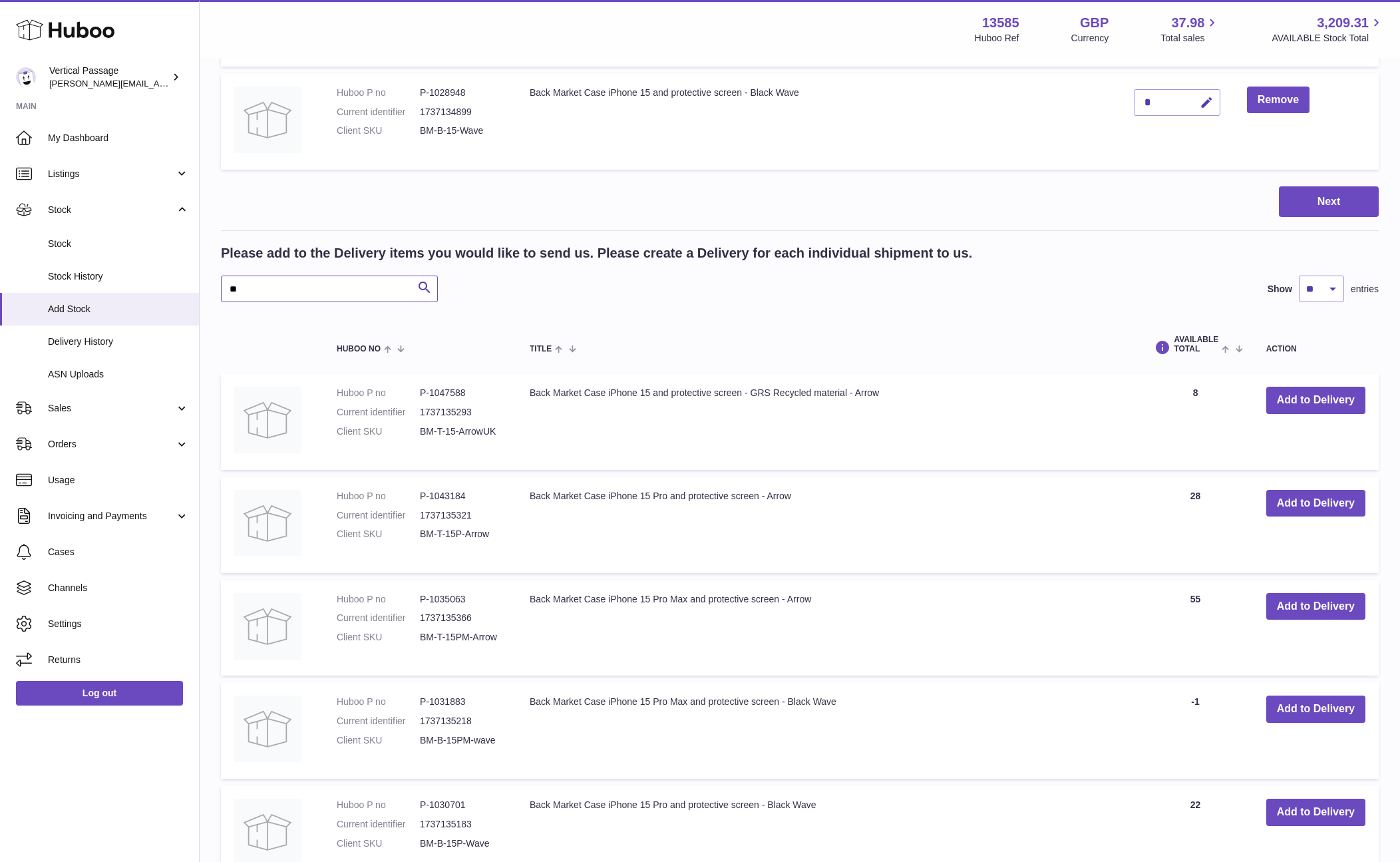
drag, startPoint x: 243, startPoint y: 288, endPoint x: 205, endPoint y: 288, distance: 38.0
click at [205, 288] on div "Create stock delivery - upload to Huboo the delivery details and expected incom…" at bounding box center [800, 155] width 1201 height 1788
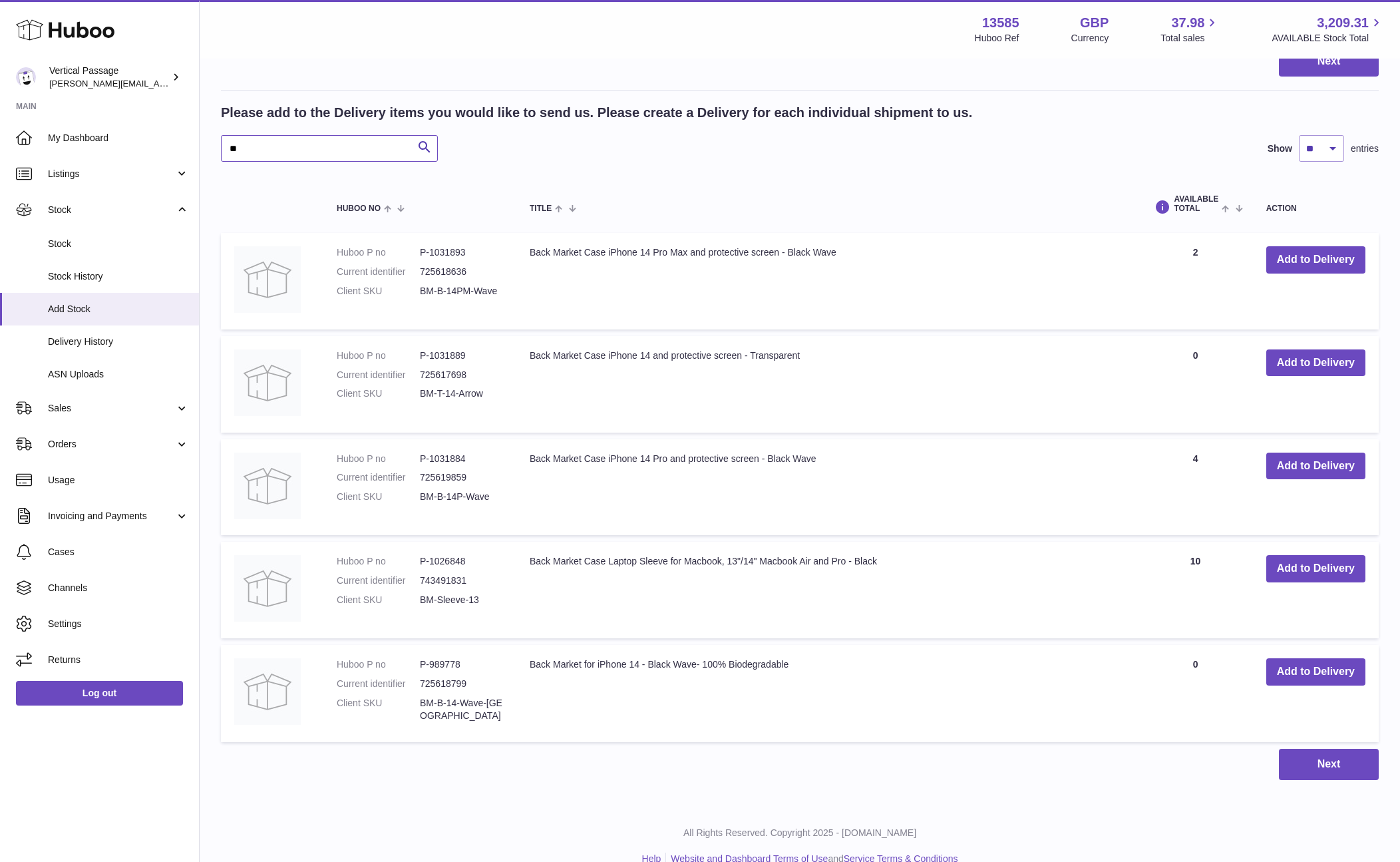
scroll to position [962, 0]
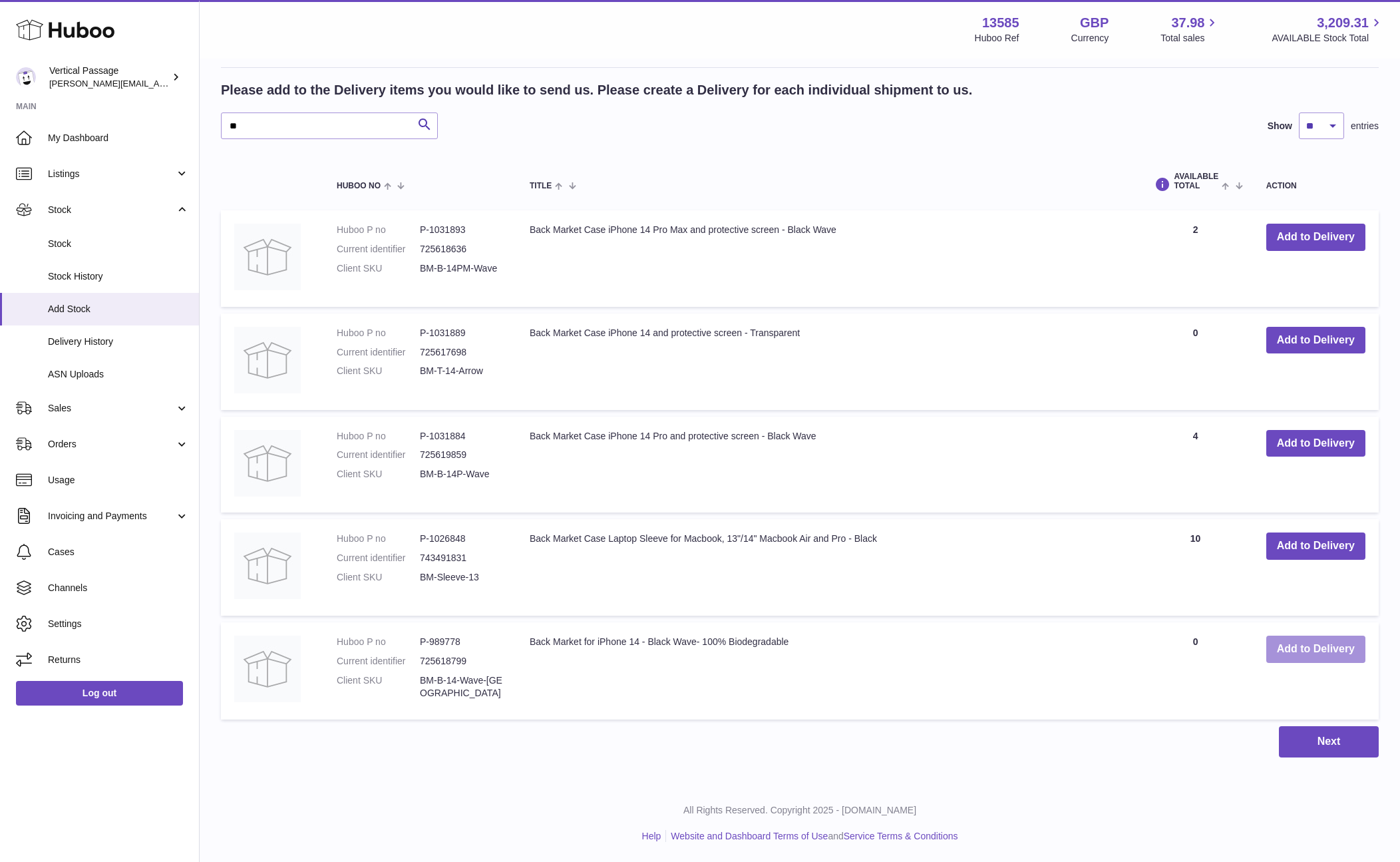
click at [1313, 651] on button "Add to Delivery" at bounding box center [1316, 649] width 99 height 28
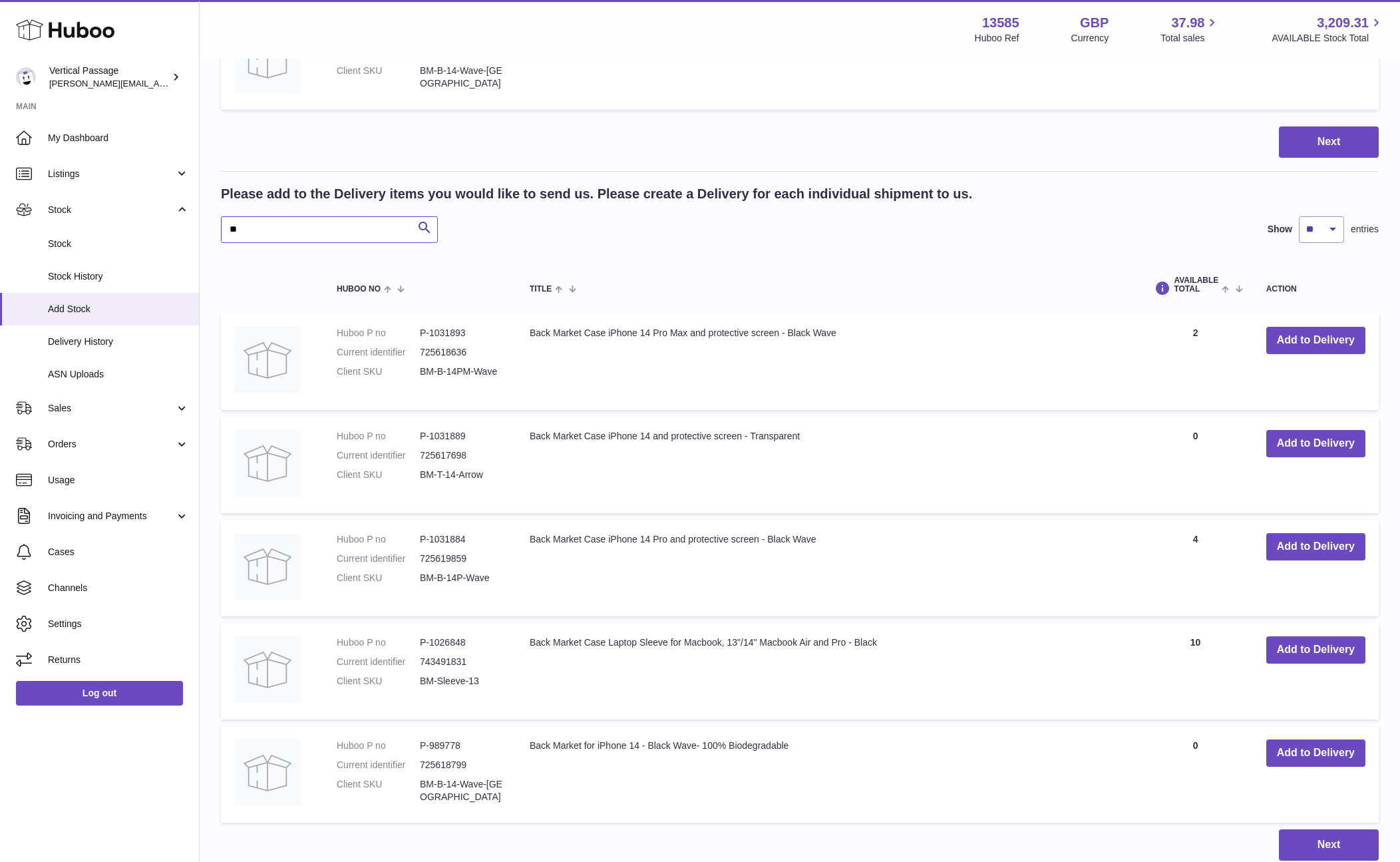
click at [286, 229] on input "**" at bounding box center [329, 230] width 217 height 27
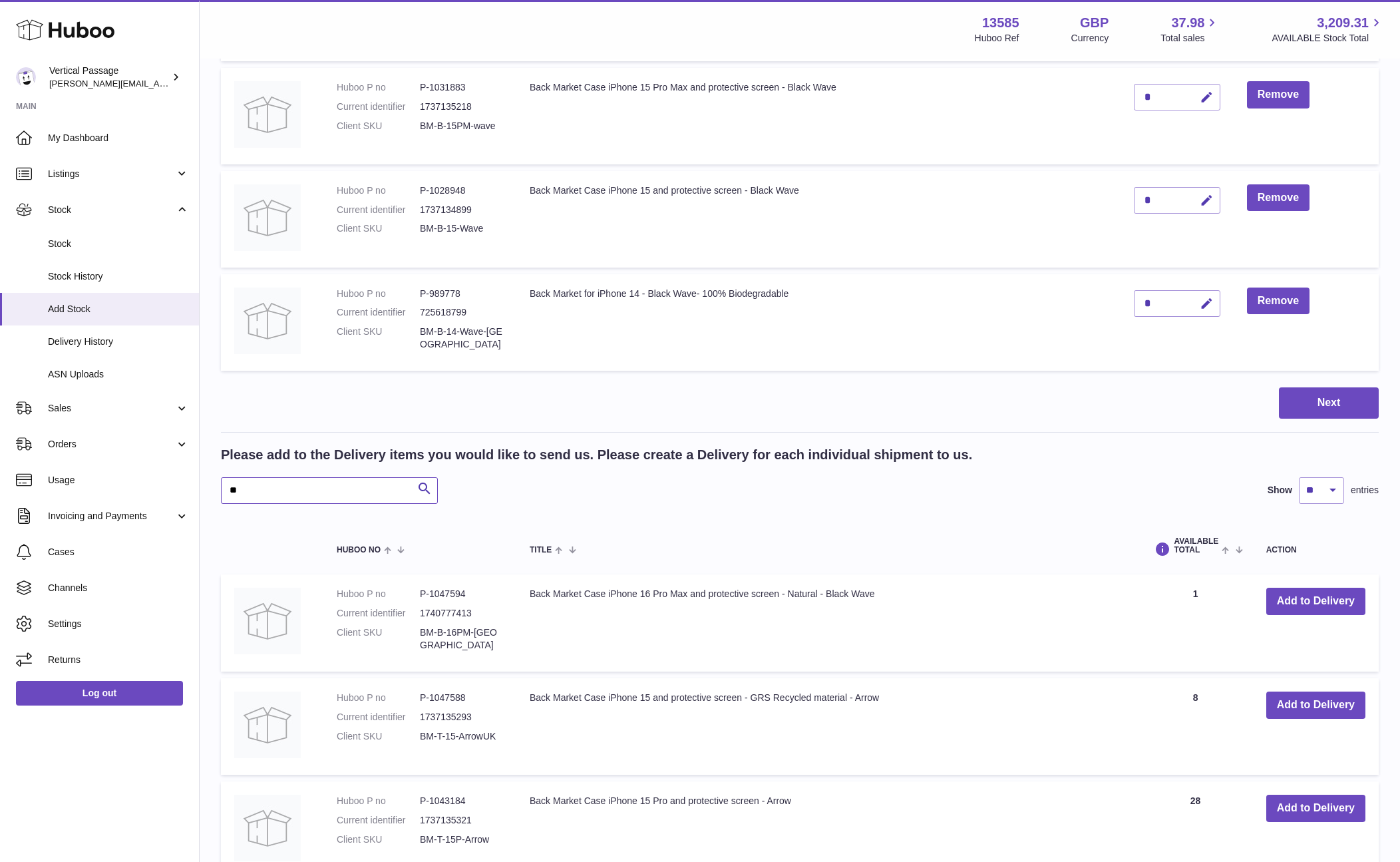
scroll to position [962, 0]
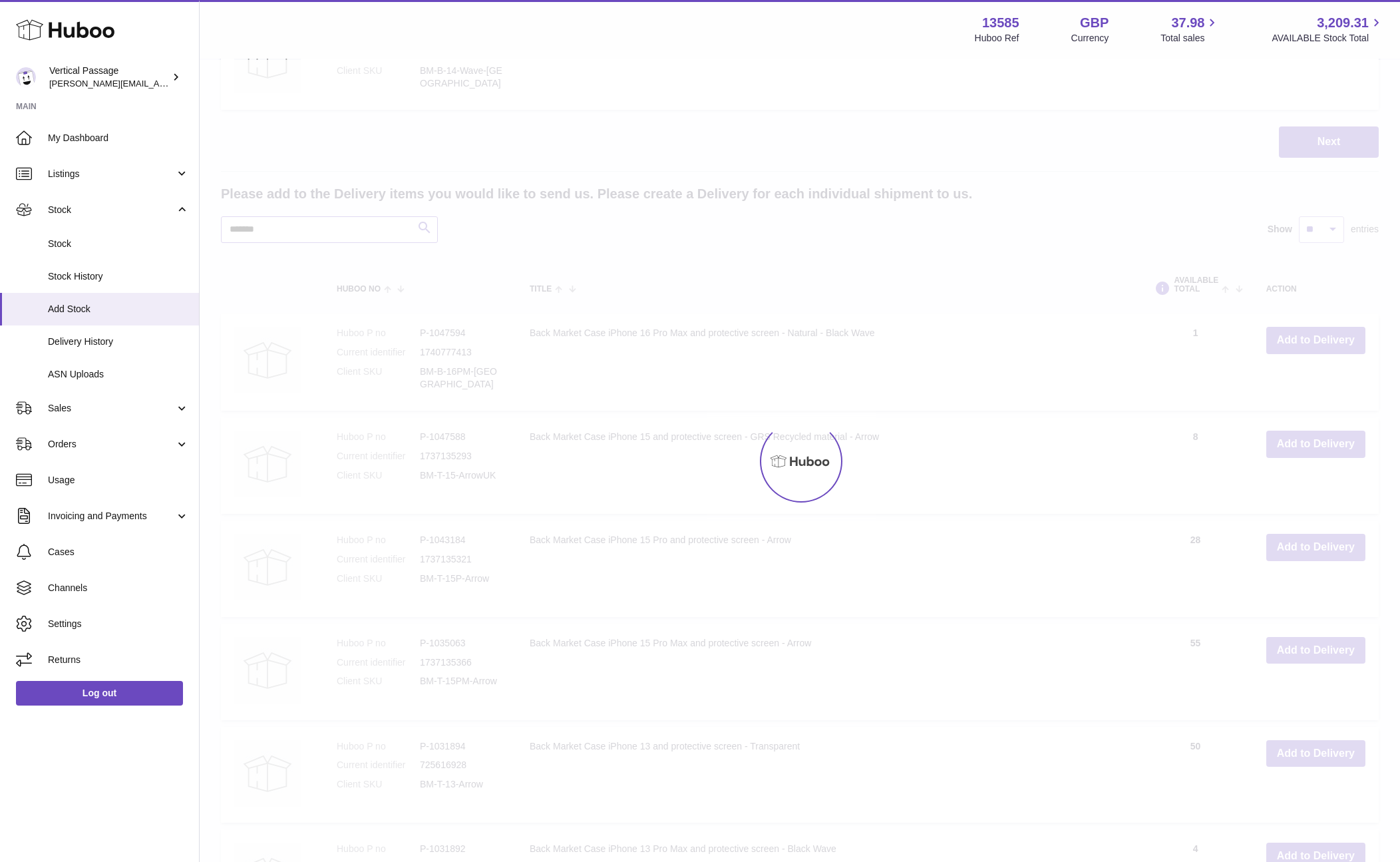
scroll to position [755, 0]
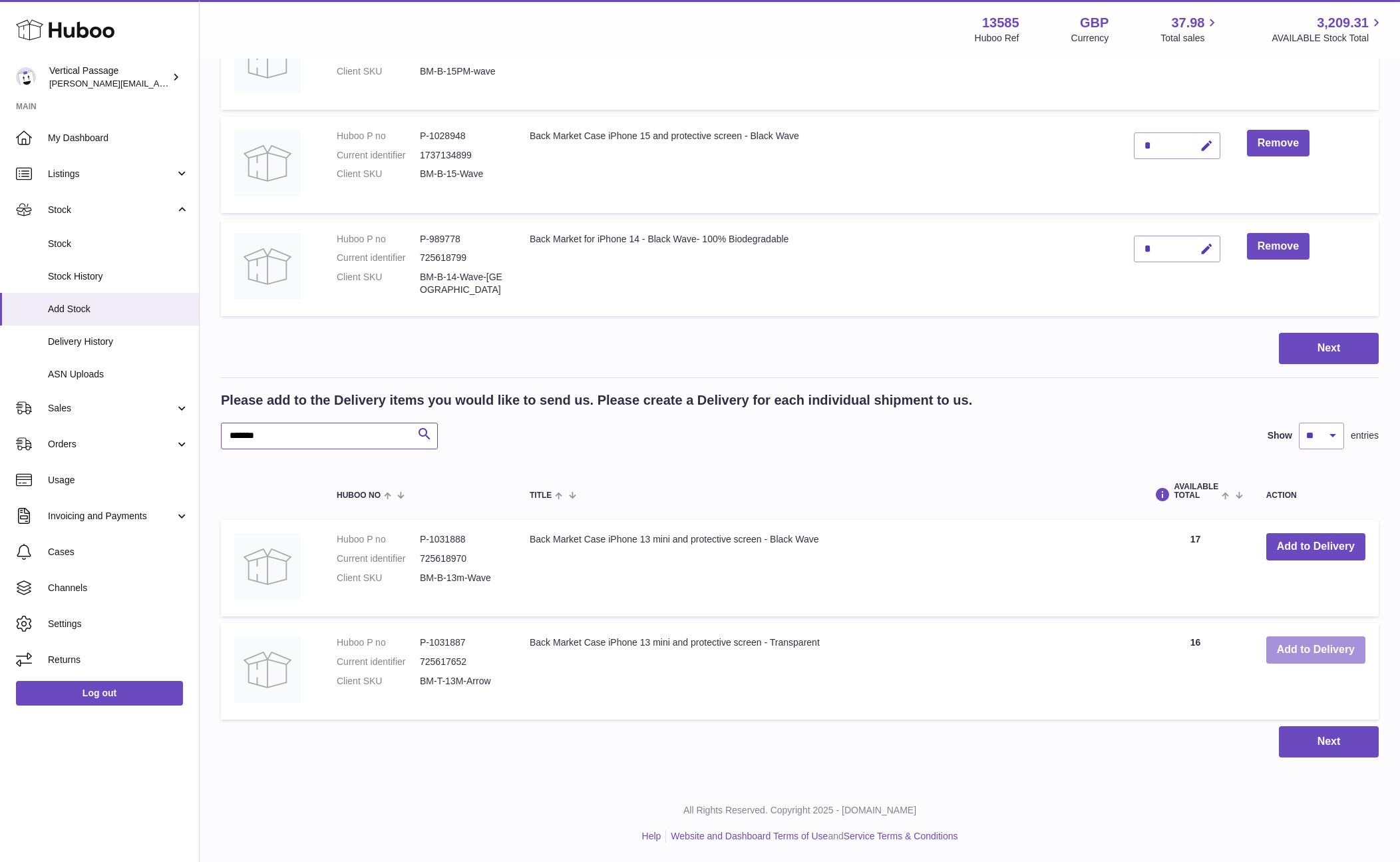
type input "*******"
click at [1315, 644] on button "Add to Delivery" at bounding box center [1316, 650] width 99 height 28
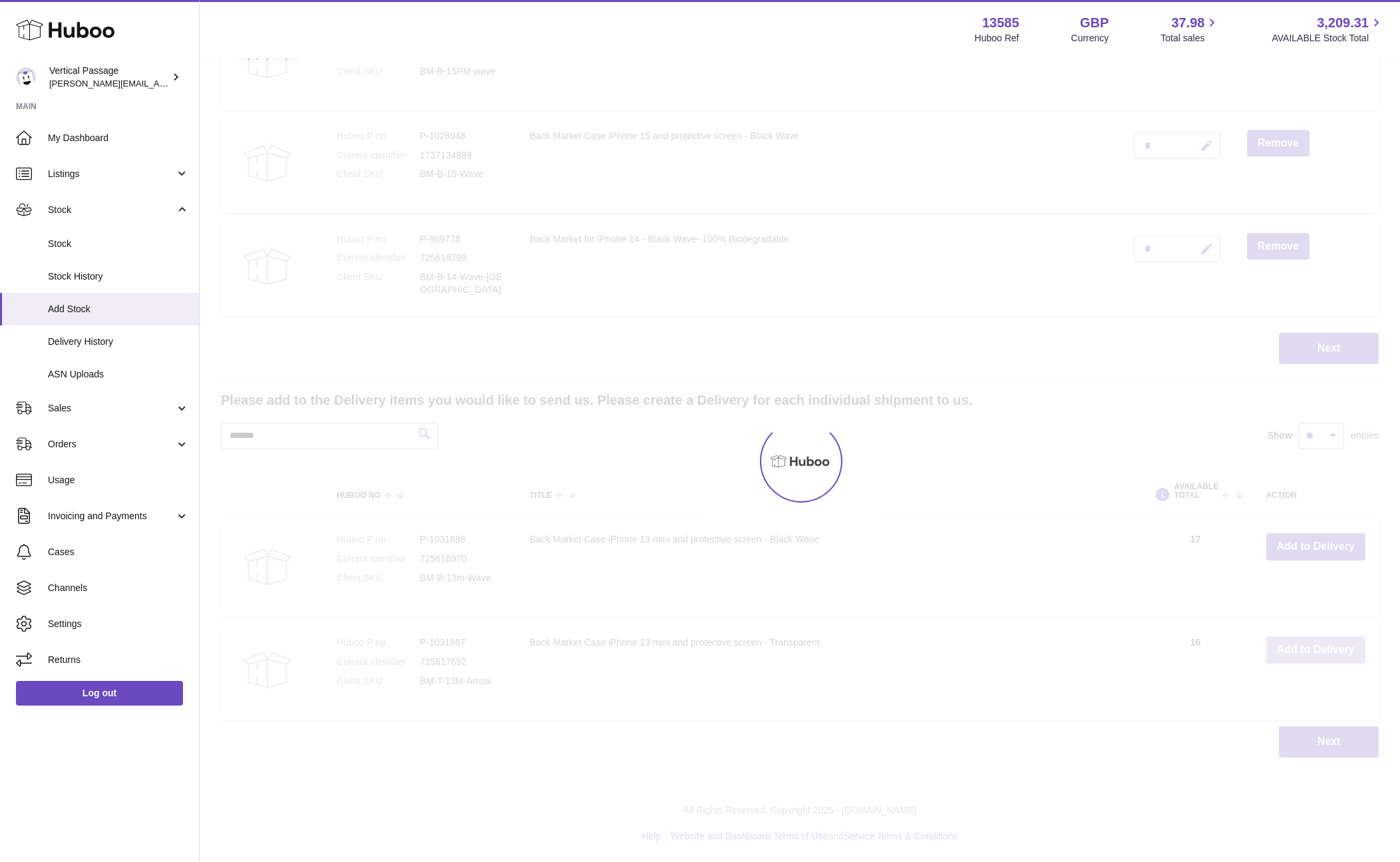
scroll to position [858, 0]
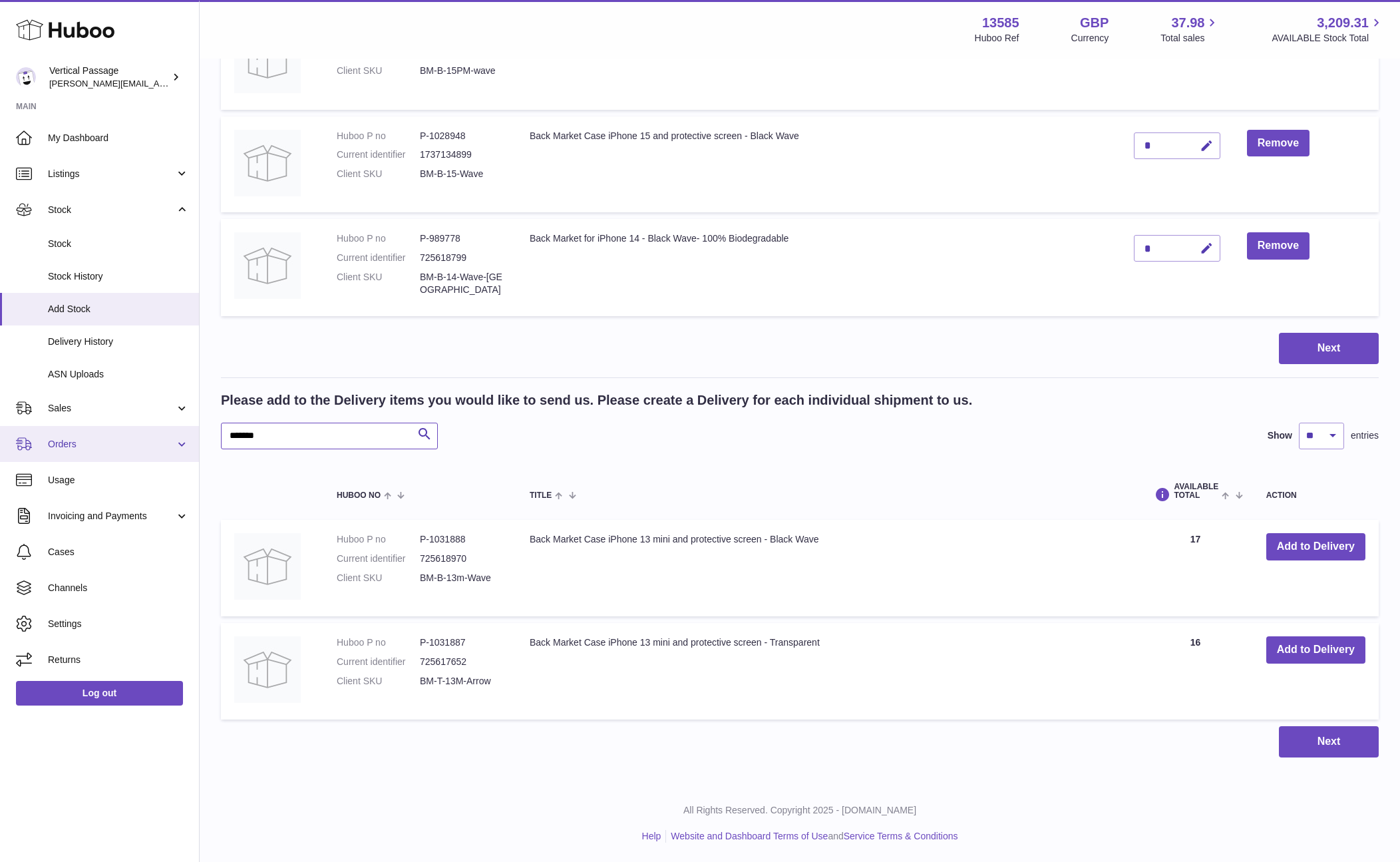
drag, startPoint x: 268, startPoint y: 437, endPoint x: 187, endPoint y: 434, distance: 81.1
click at [187, 434] on div "Huboo Vertical Passage ryan@verticalpassage.com Main My Dashboard Listings Not …" at bounding box center [700, 1] width 1400 height 1720
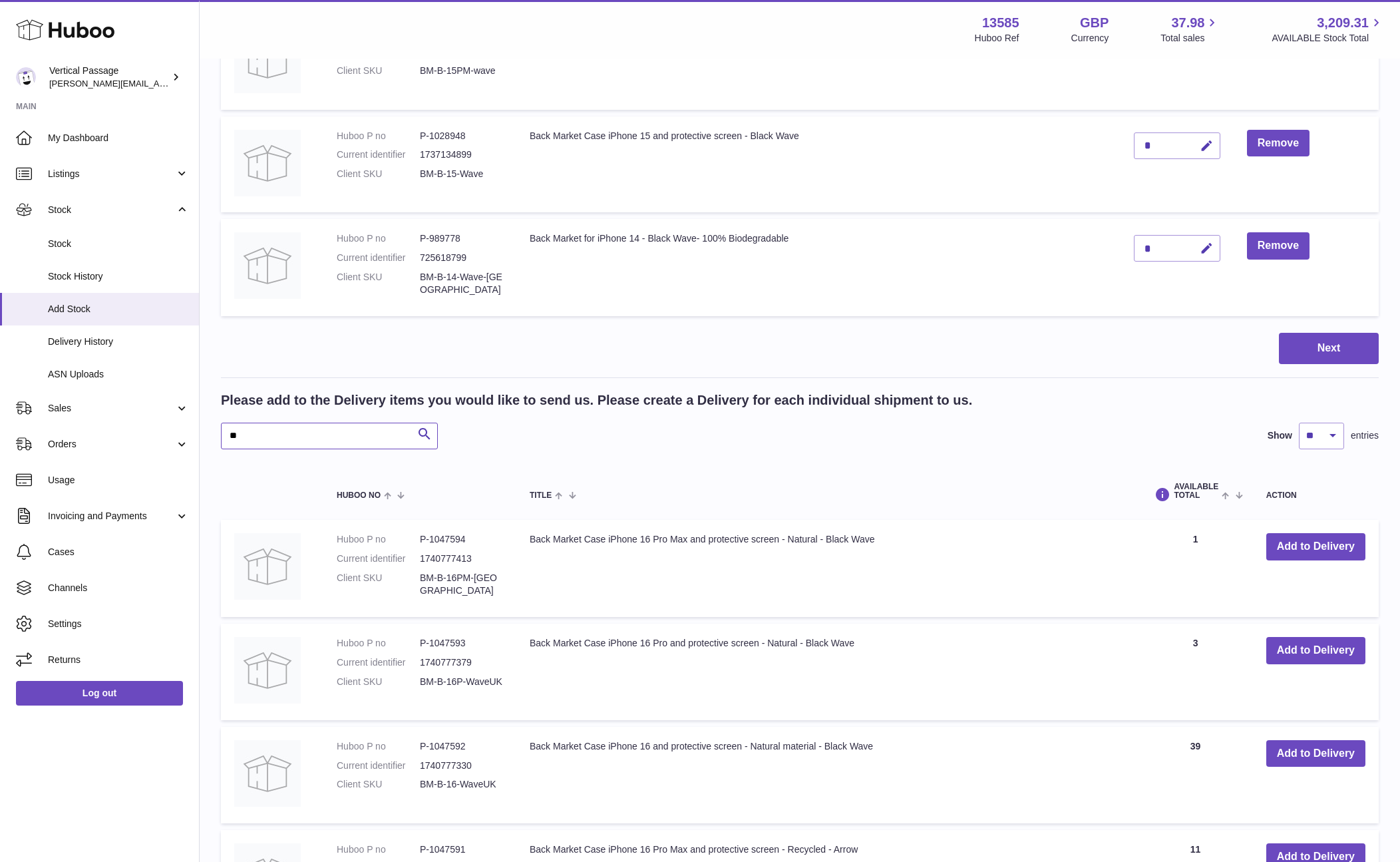
type input "*"
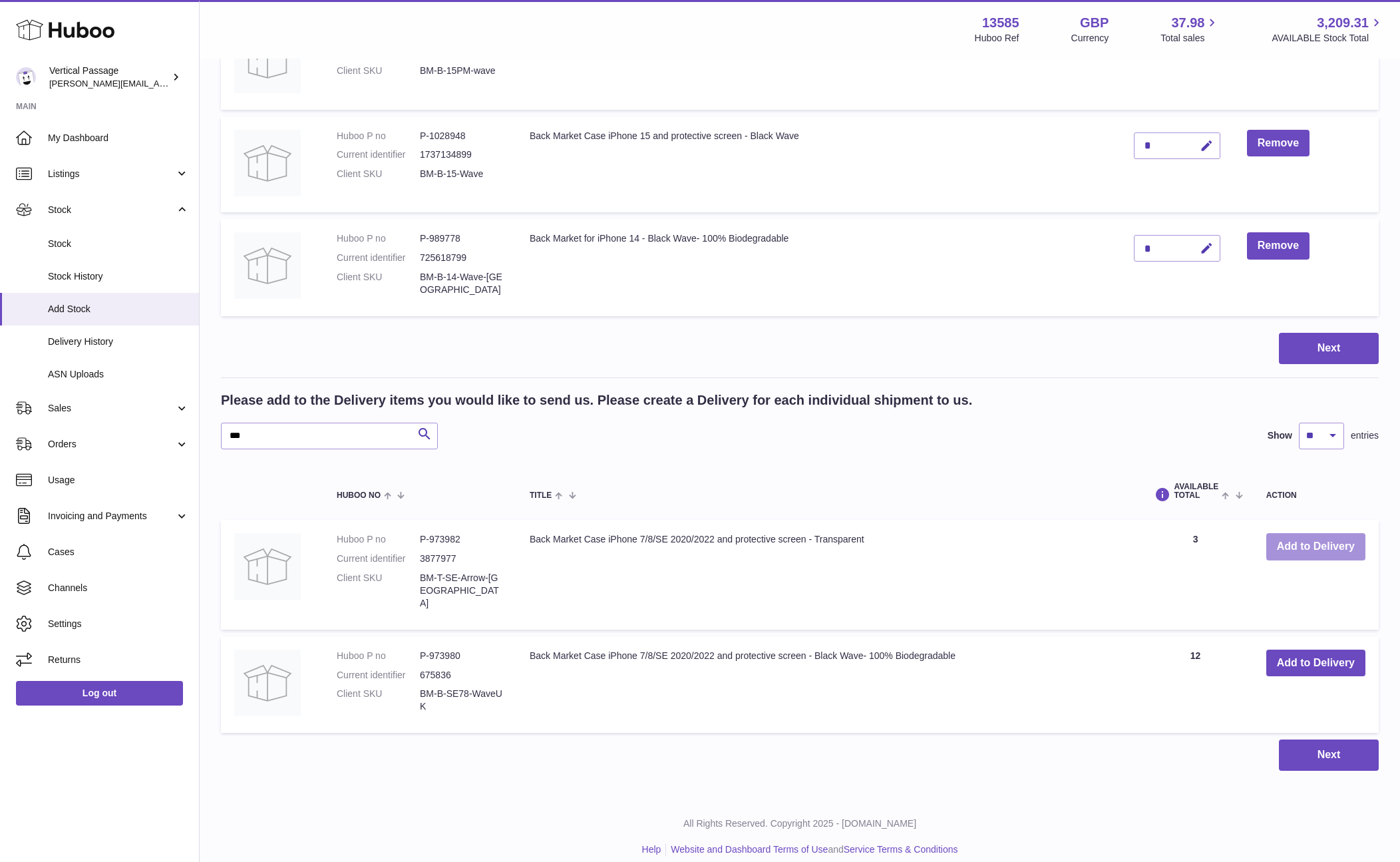
click at [1319, 546] on button "Add to Delivery" at bounding box center [1316, 547] width 99 height 28
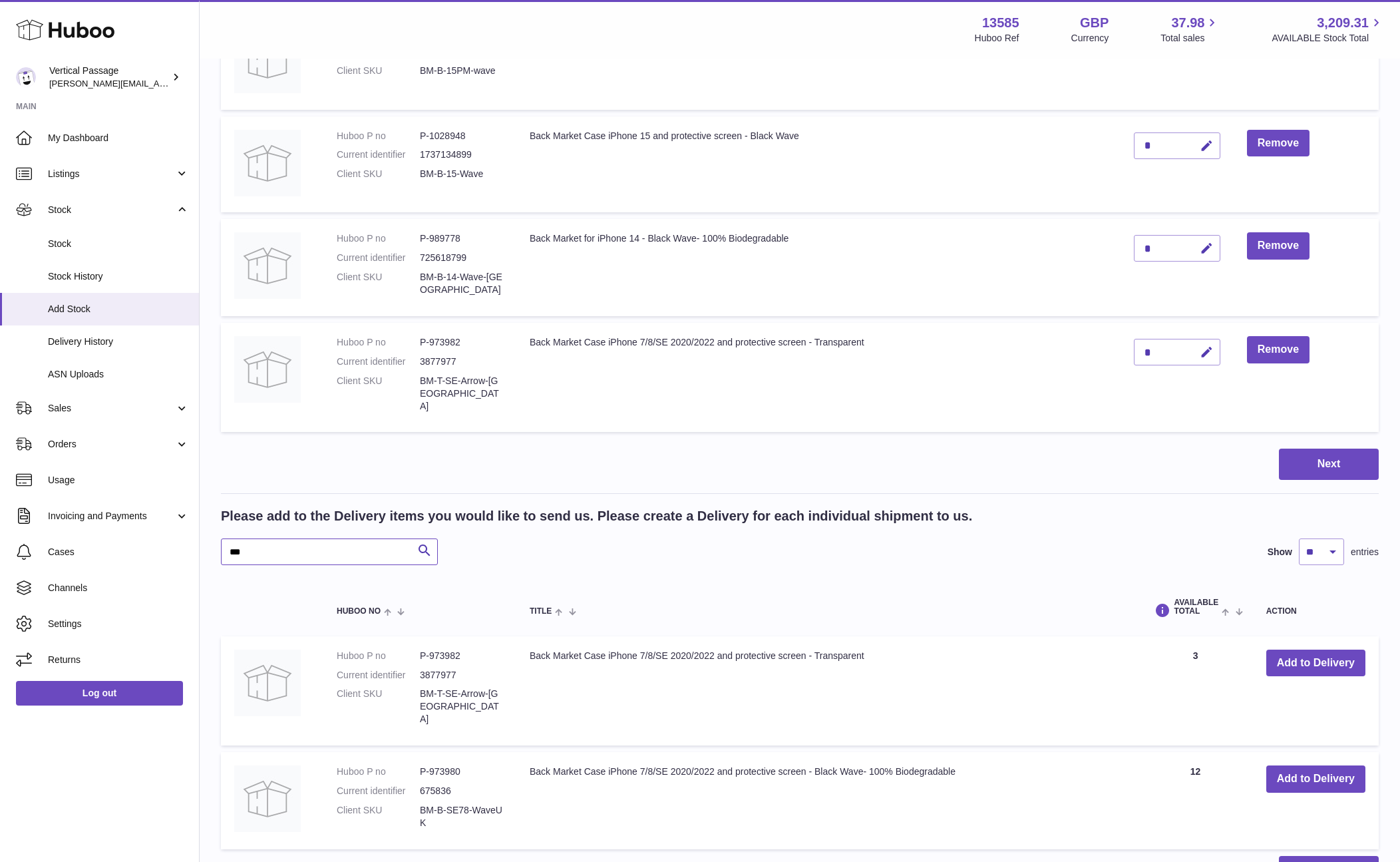
drag, startPoint x: 252, startPoint y: 543, endPoint x: 216, endPoint y: 540, distance: 36.1
click at [216, 540] on div "Create stock delivery - upload to Huboo the delivery details and expected incom…" at bounding box center [800, 57] width 1201 height 1711
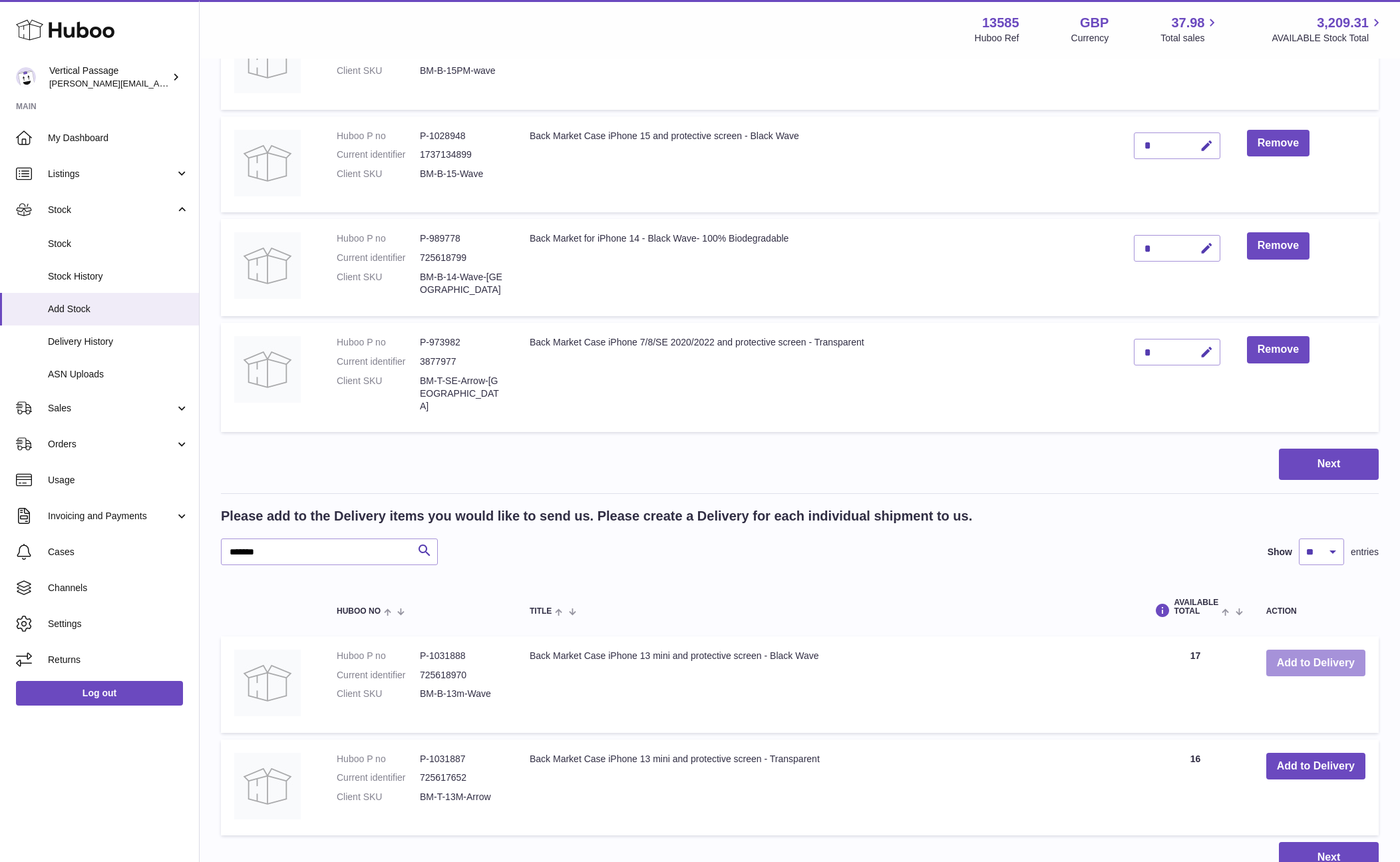
click at [1311, 652] on button "Add to Delivery" at bounding box center [1316, 663] width 99 height 28
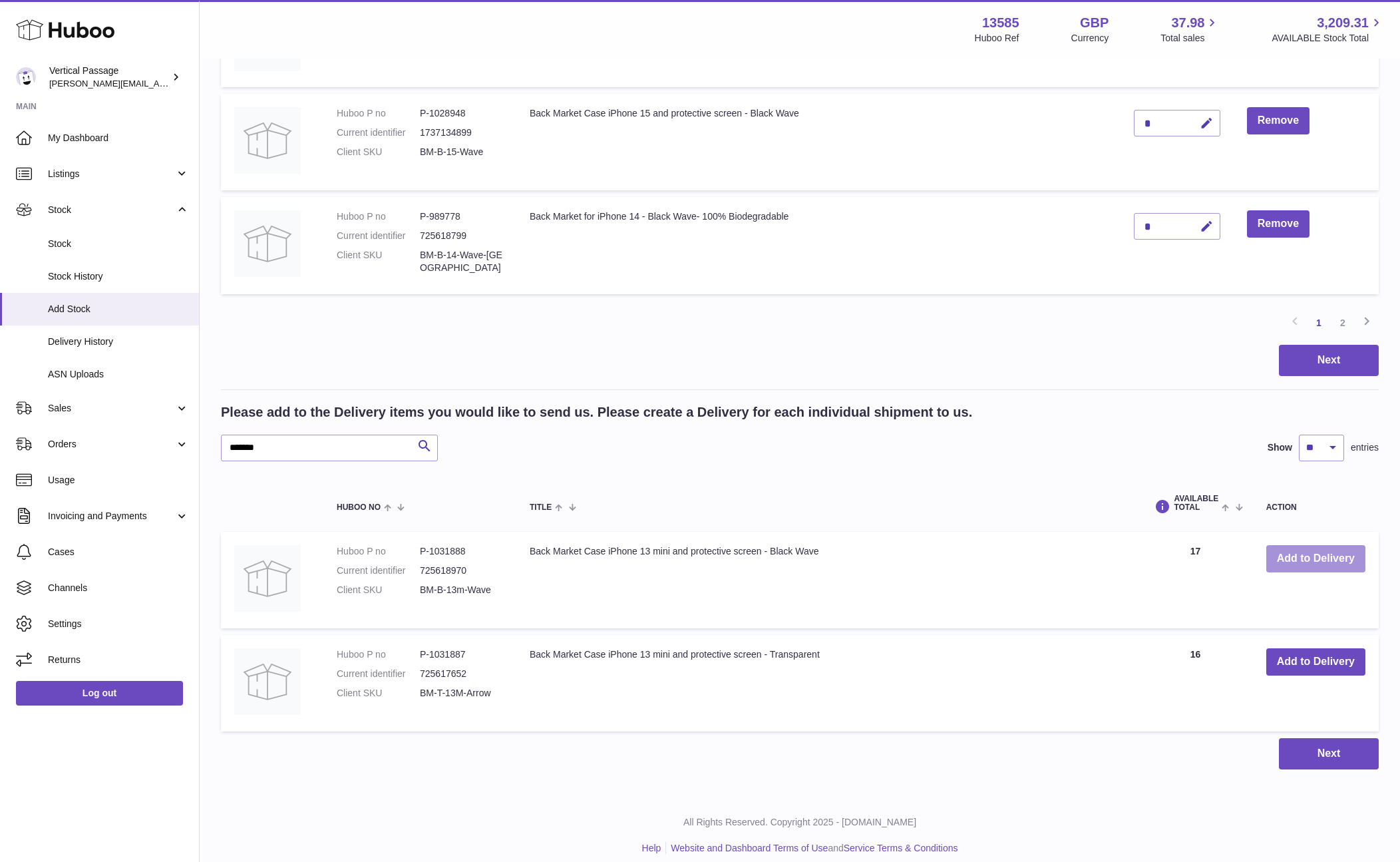
scroll to position [996, 0]
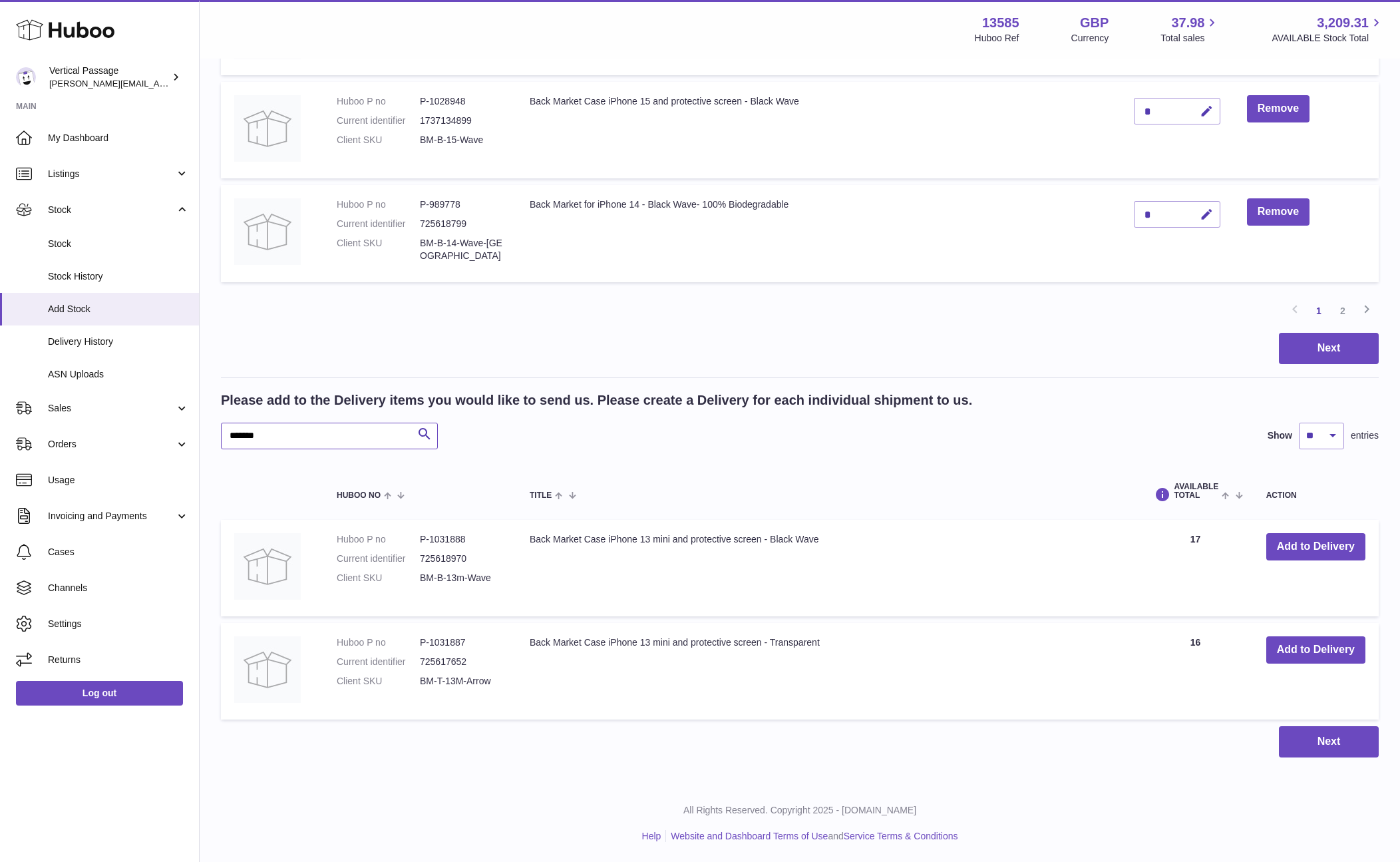
drag, startPoint x: 292, startPoint y: 438, endPoint x: 240, endPoint y: 439, distance: 52.0
click at [240, 439] on input "*******" at bounding box center [329, 436] width 217 height 27
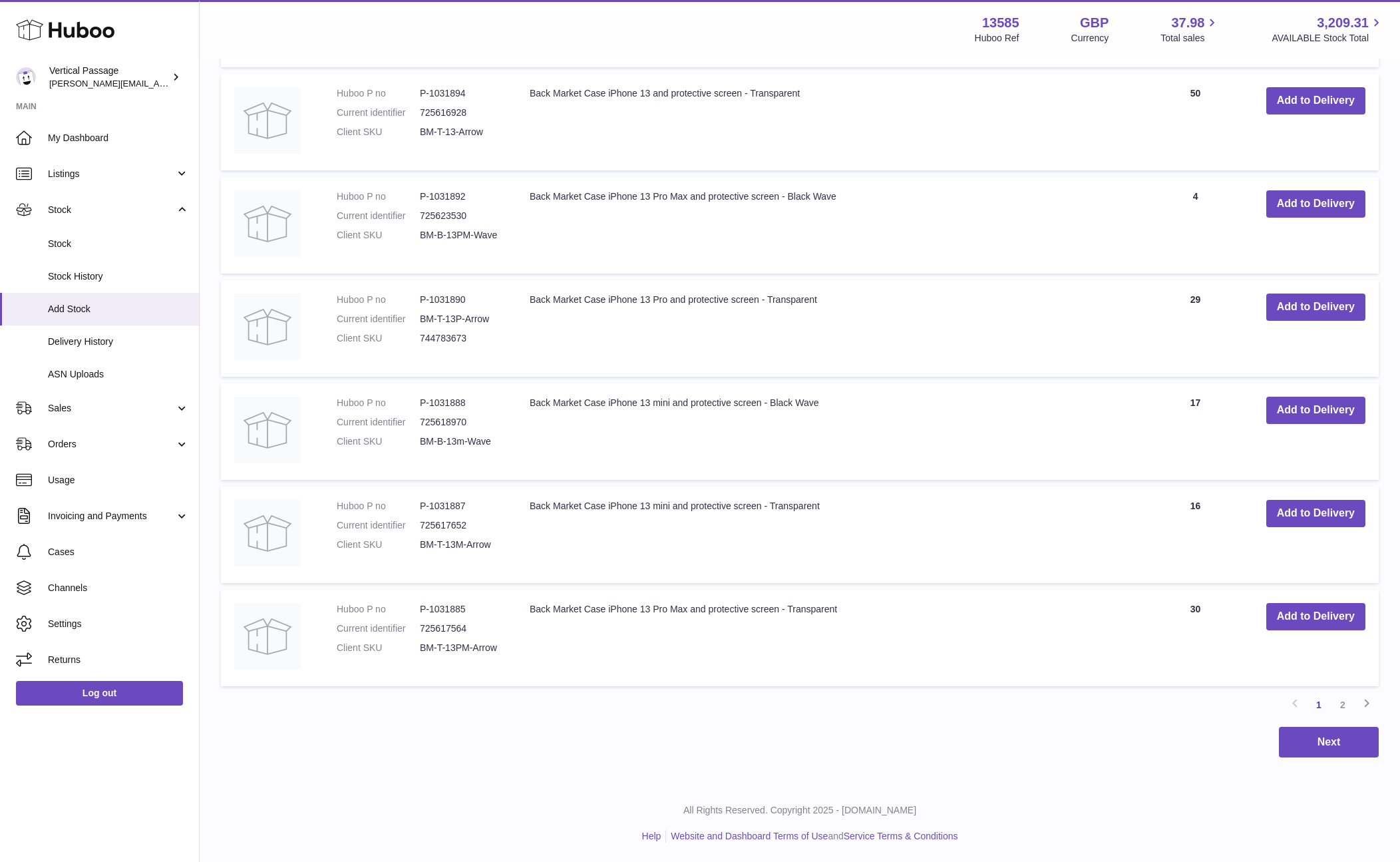
scroll to position [1855, 0]
click at [1341, 704] on link "2" at bounding box center [1343, 704] width 24 height 24
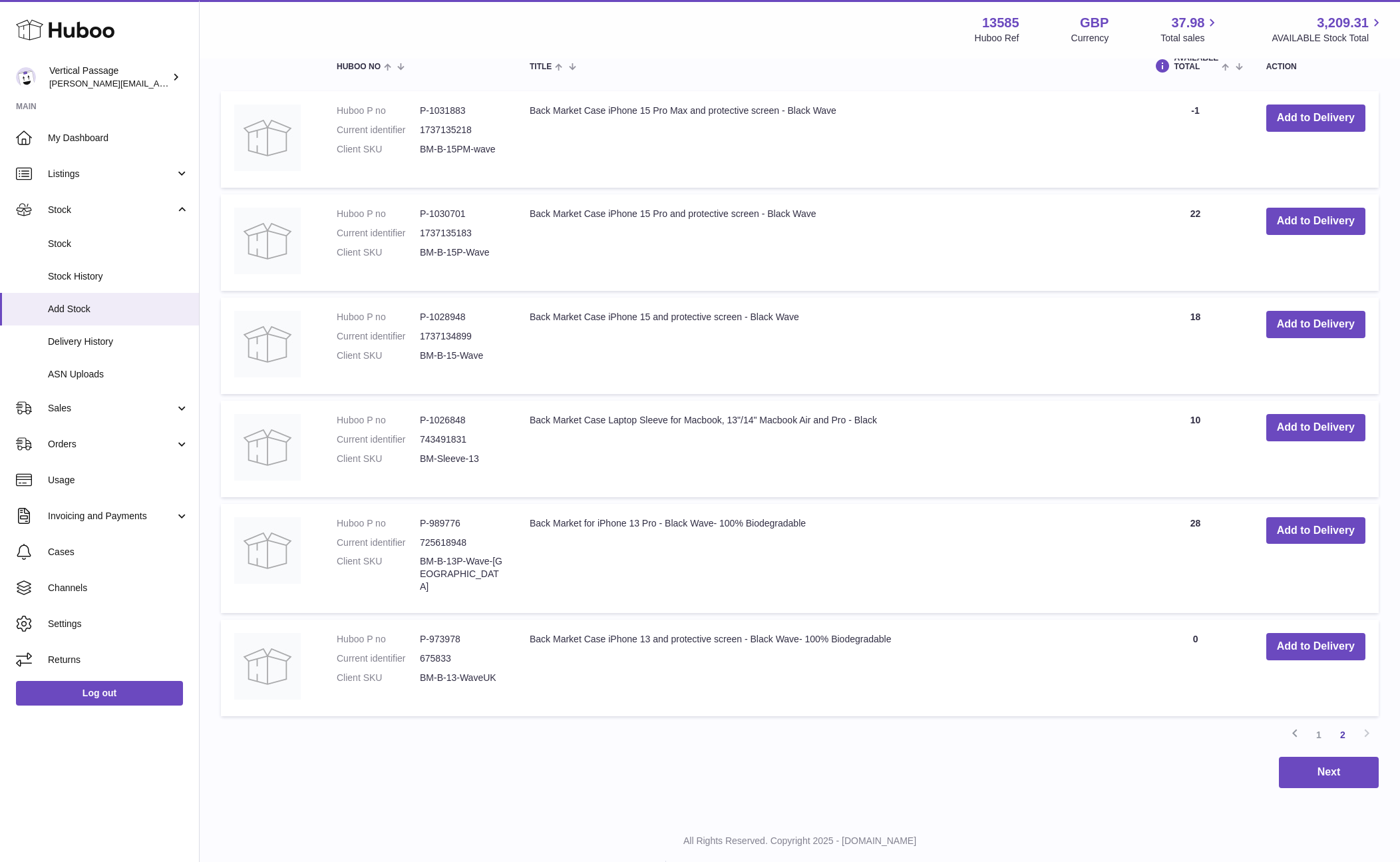
scroll to position [1442, 0]
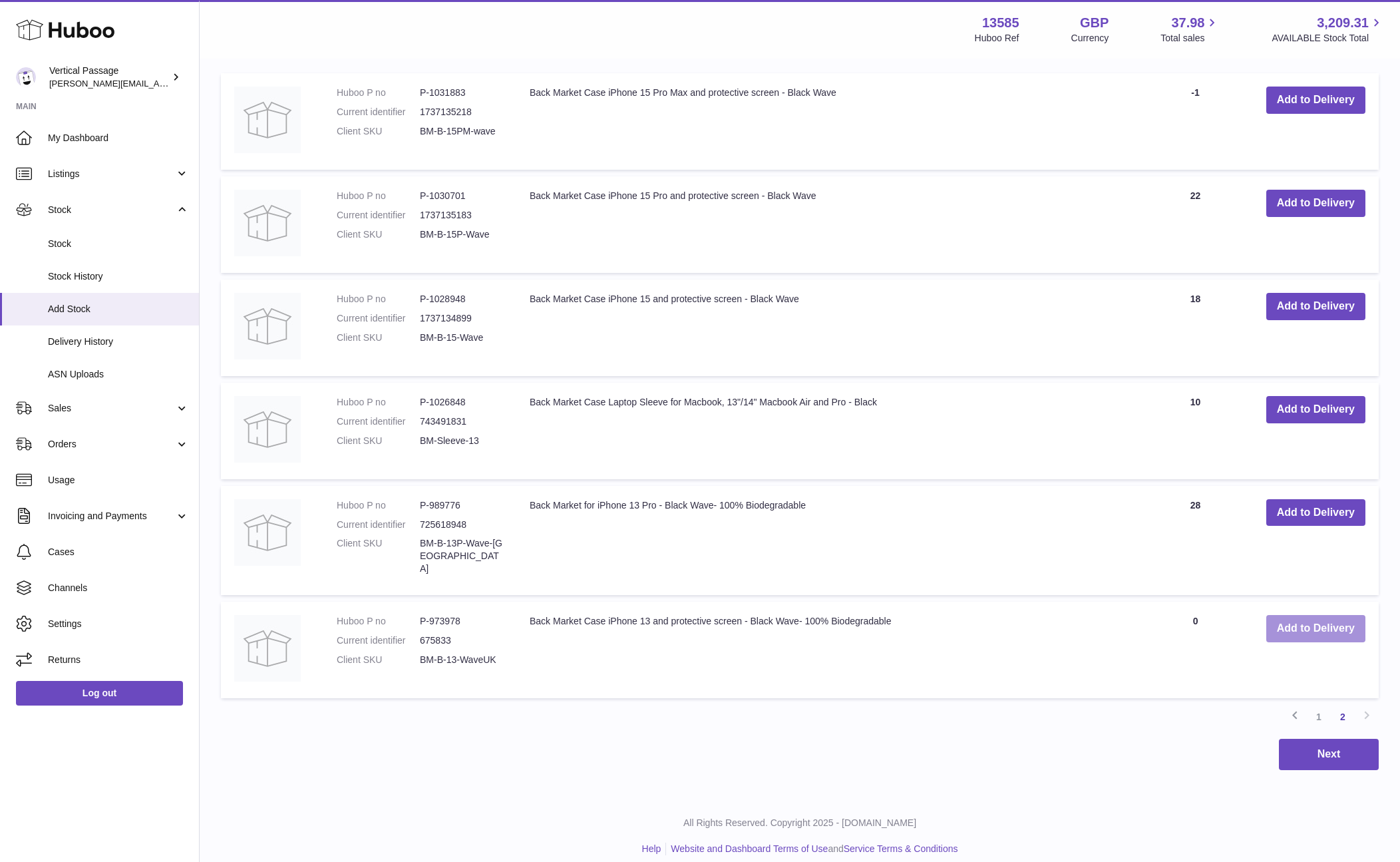
click at [1319, 615] on button "Add to Delivery" at bounding box center [1316, 628] width 99 height 28
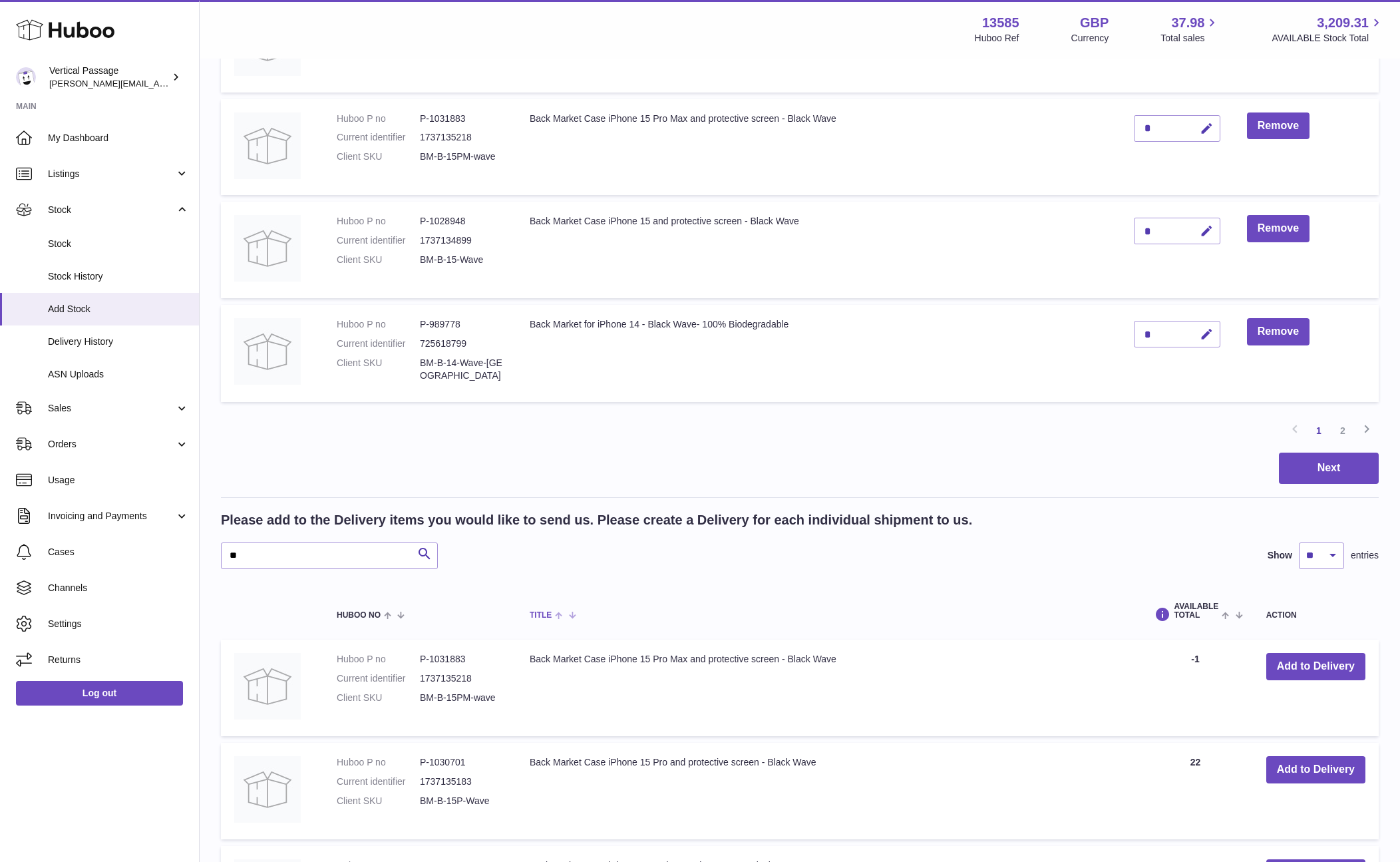
scroll to position [843, 0]
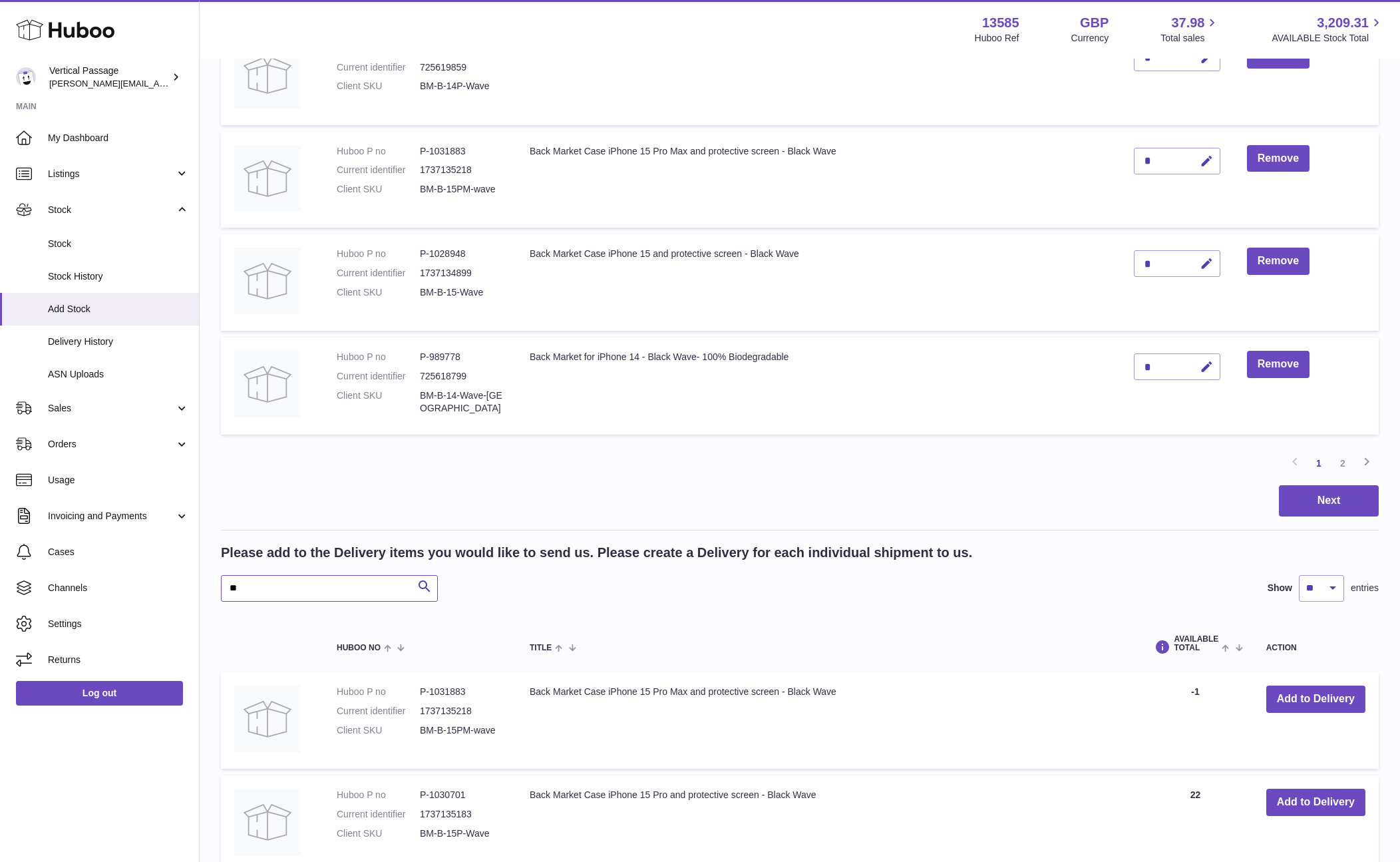
click at [319, 593] on input "**" at bounding box center [329, 588] width 217 height 27
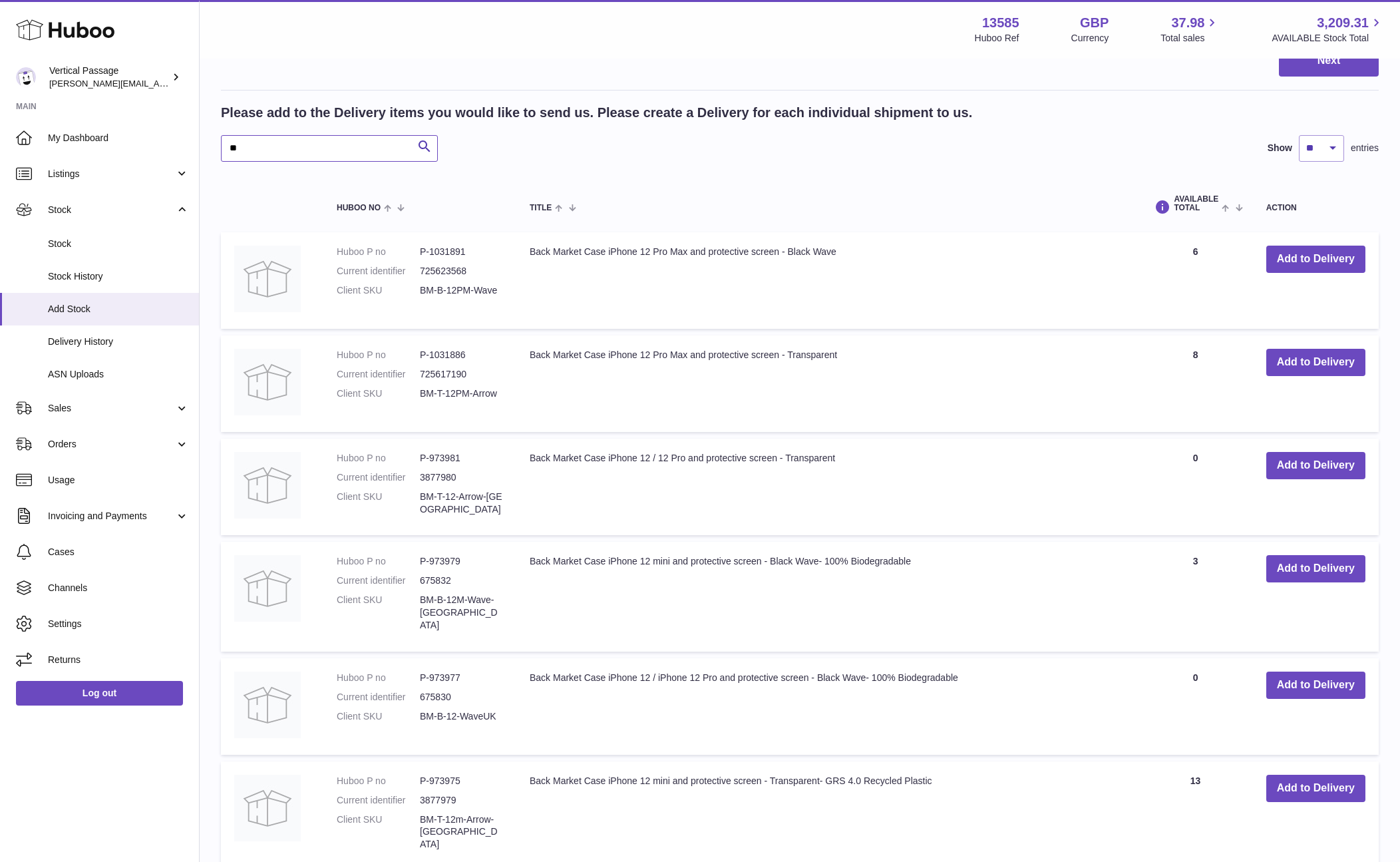
scroll to position [1309, 0]
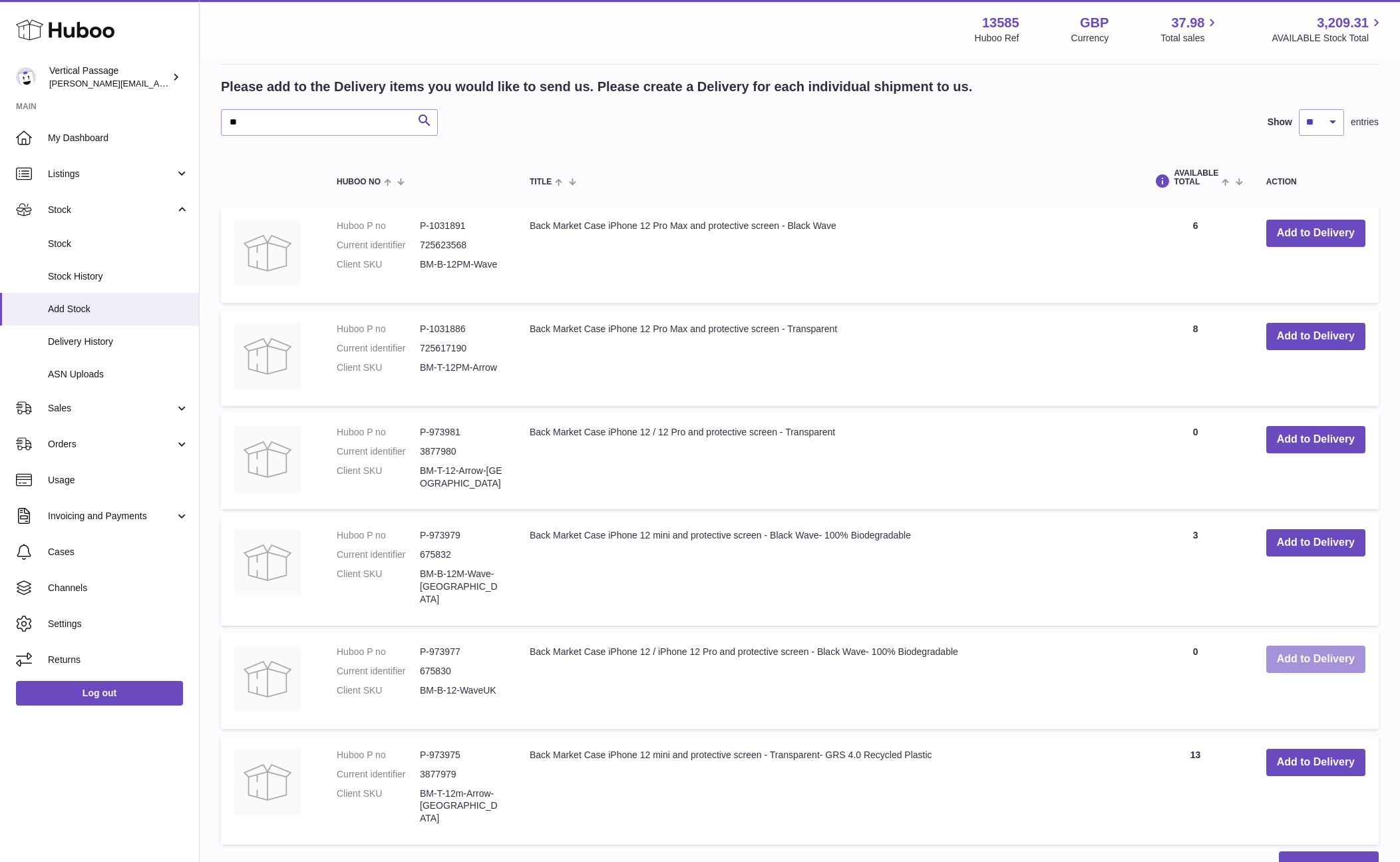
click at [1327, 647] on button "Add to Delivery" at bounding box center [1316, 659] width 99 height 28
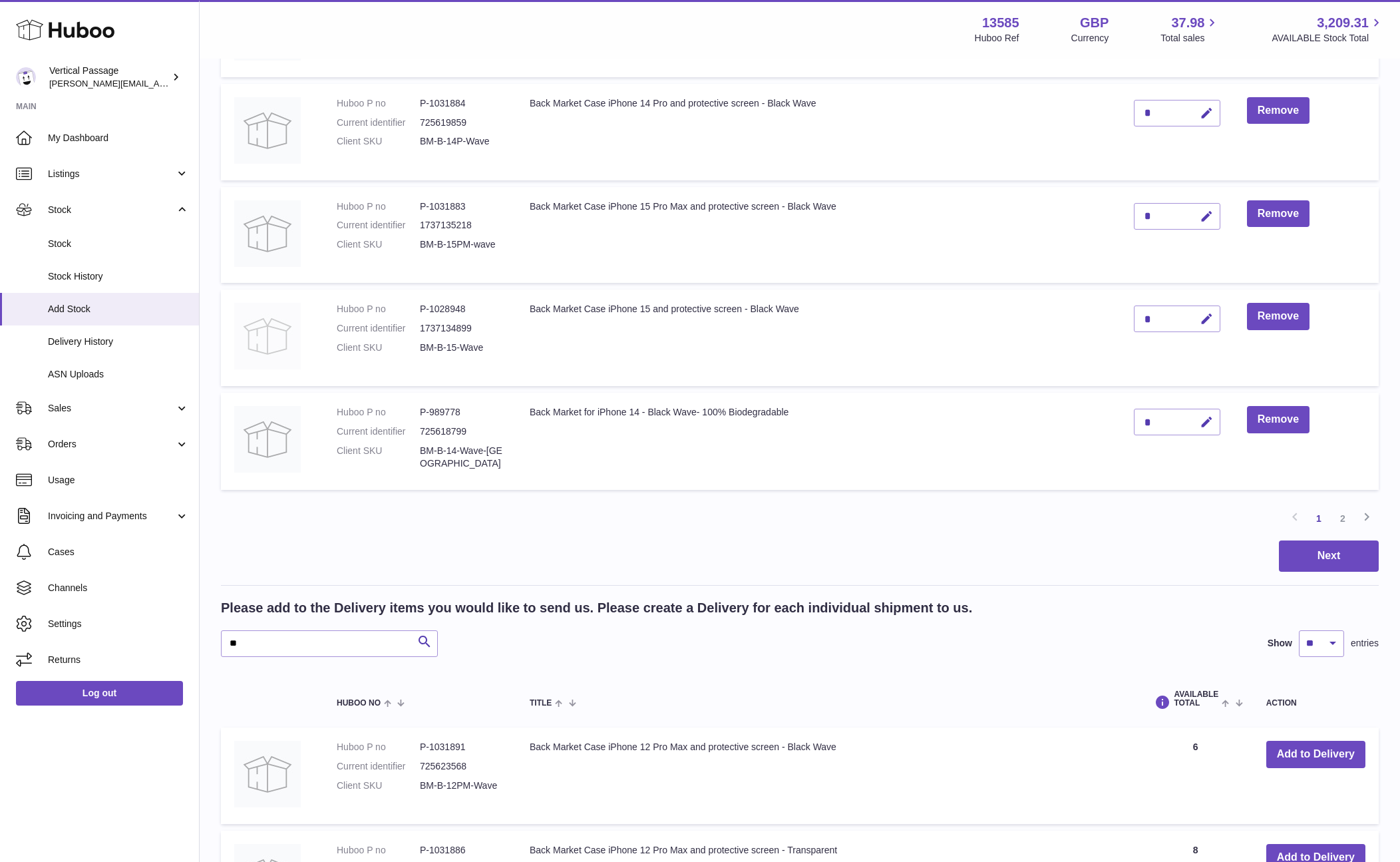
scroll to position [776, 0]
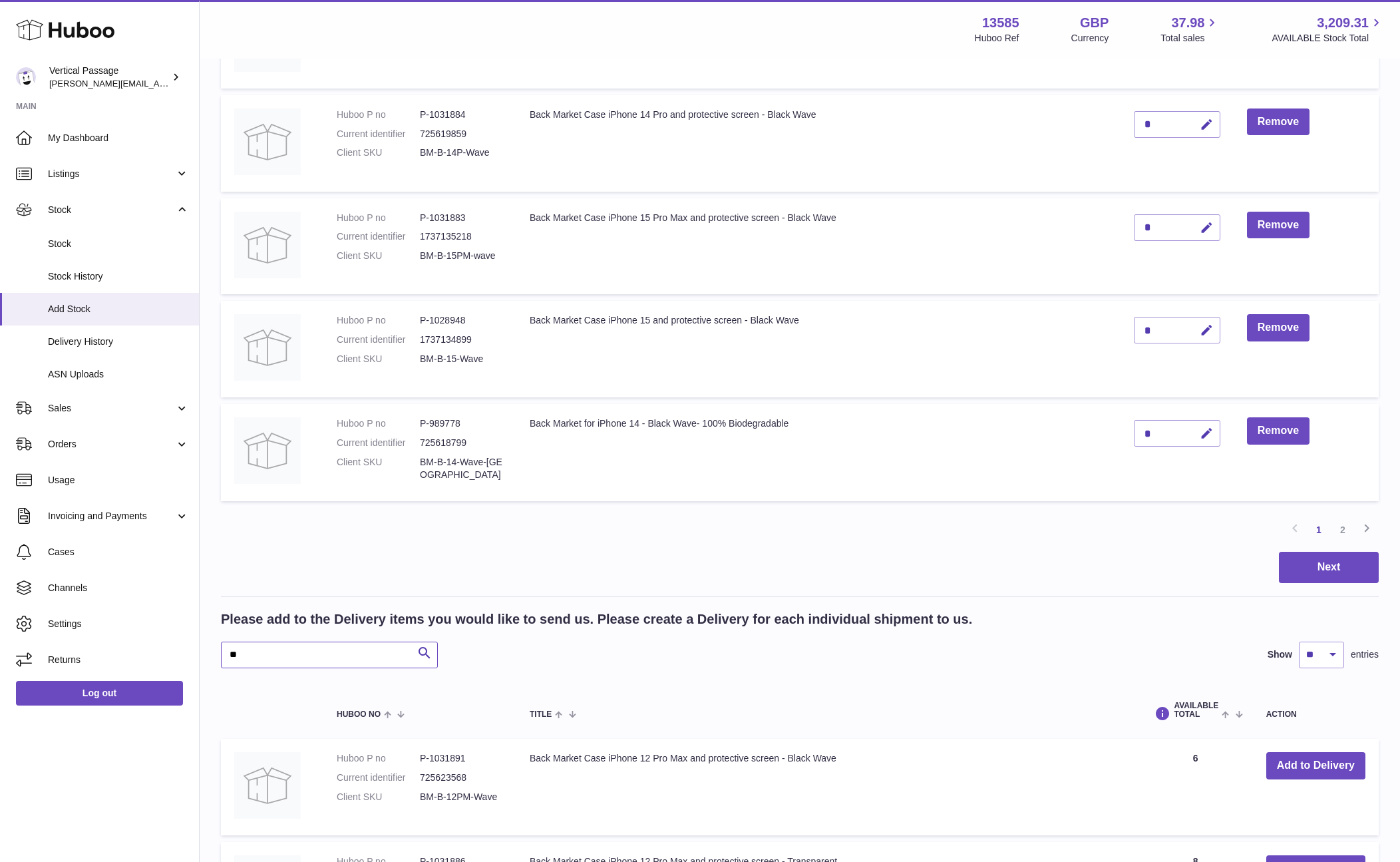
click at [298, 662] on input "**" at bounding box center [329, 655] width 217 height 27
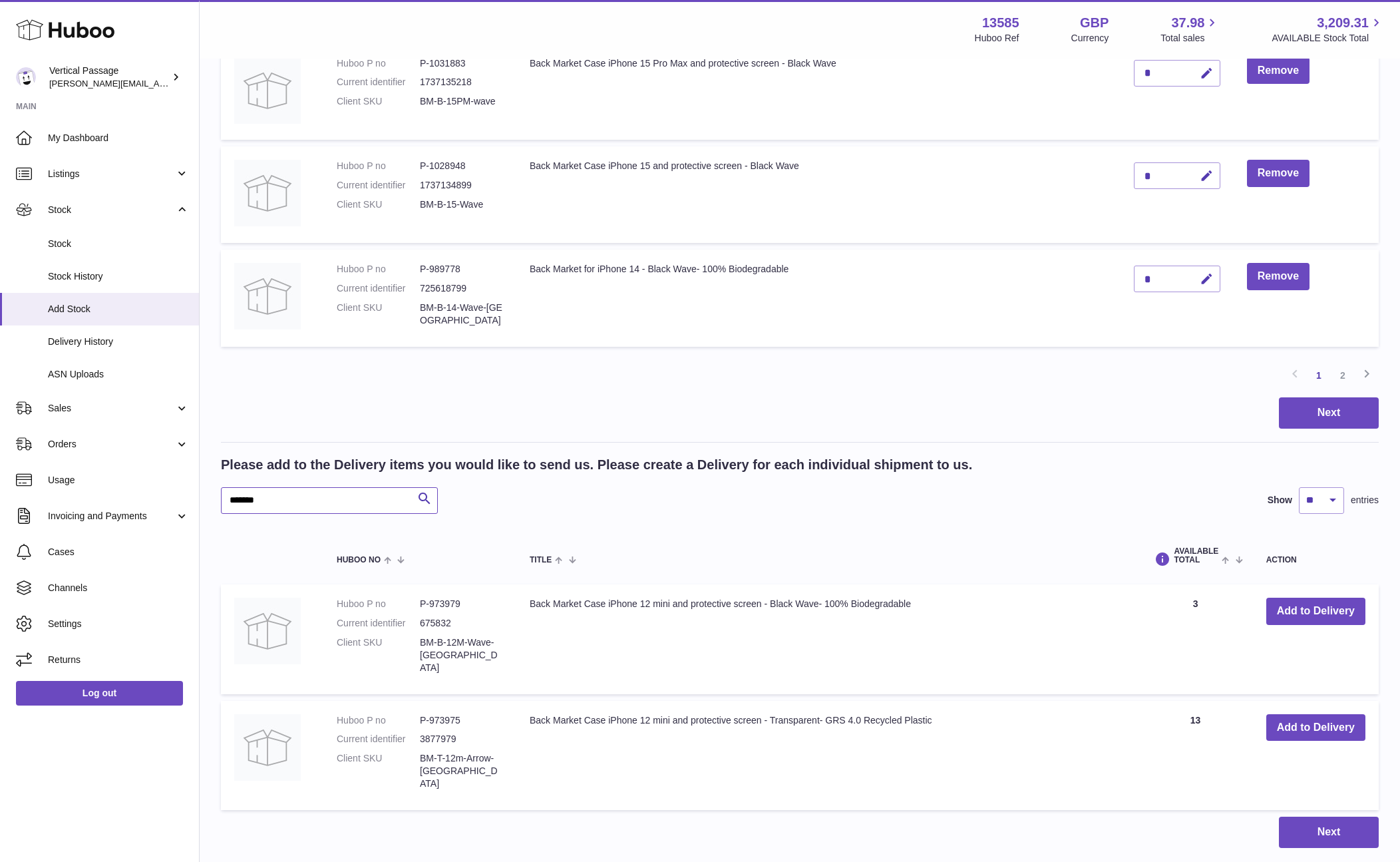
scroll to position [996, 0]
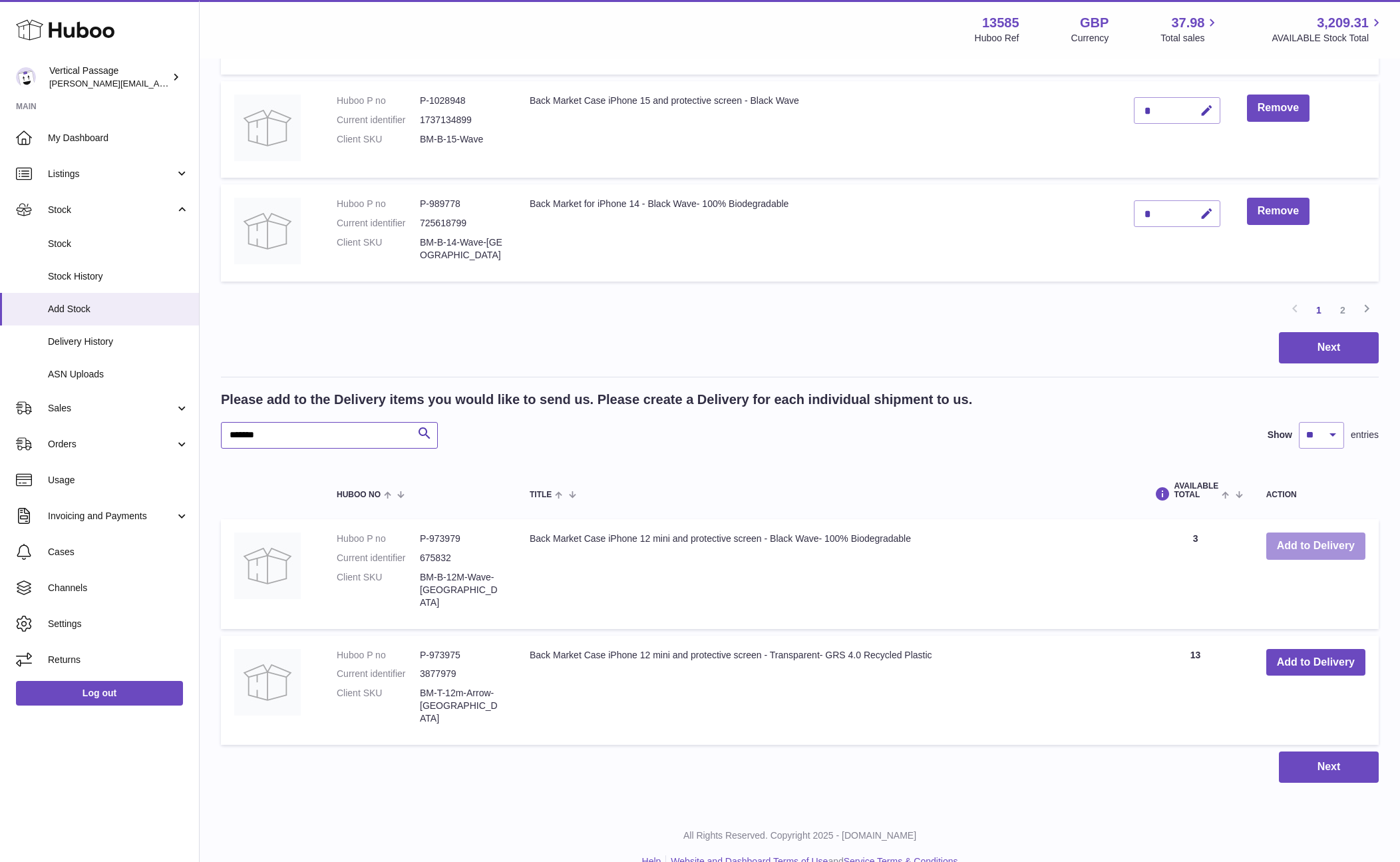
type input "*******"
click at [1308, 543] on button "Add to Delivery" at bounding box center [1316, 546] width 99 height 28
drag, startPoint x: 288, startPoint y: 436, endPoint x: 229, endPoint y: 431, distance: 59.2
click at [229, 431] on input "*******" at bounding box center [329, 436] width 217 height 27
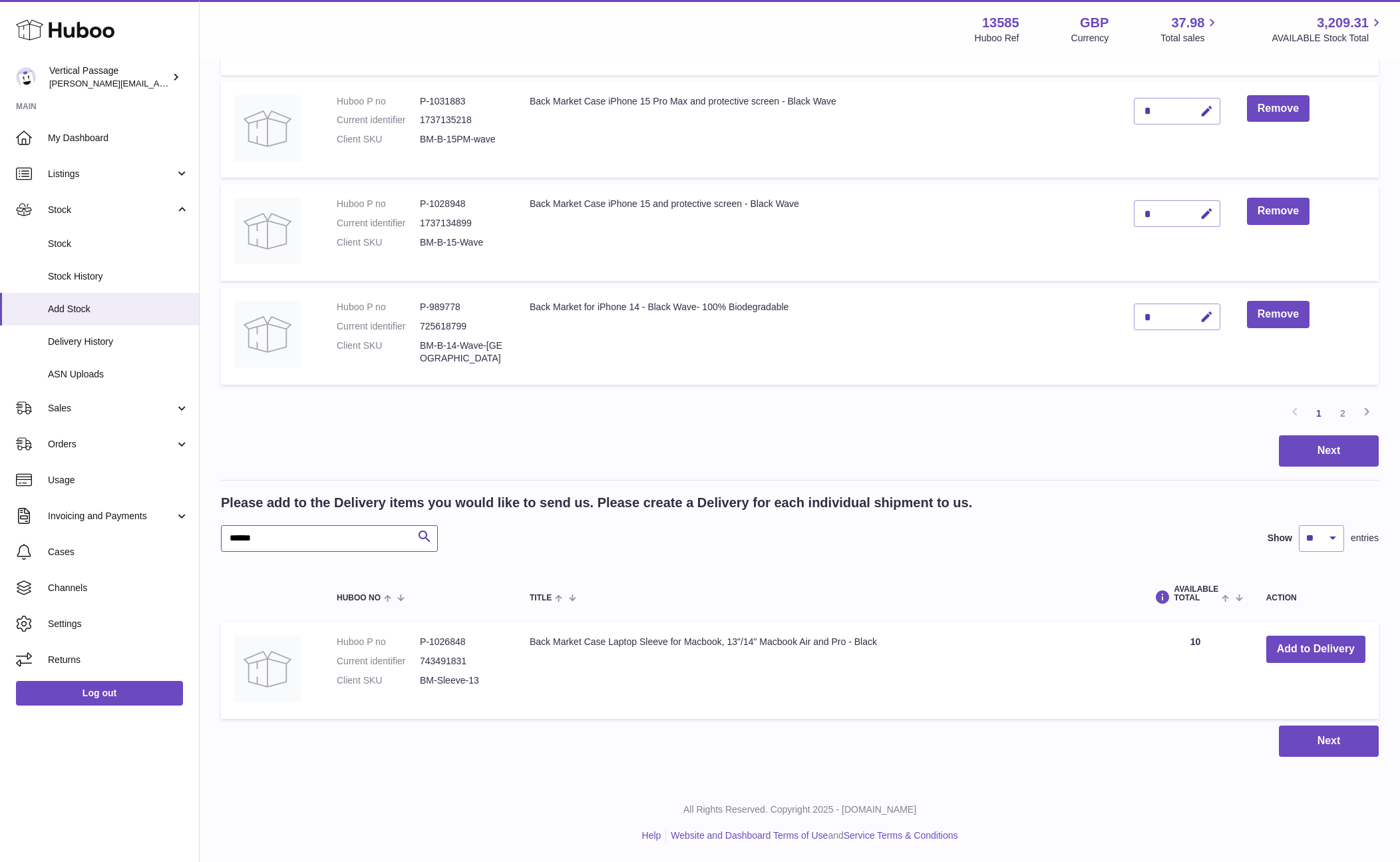
scroll to position [892, 0]
type input "******"
click at [1312, 648] on button "Add to Delivery" at bounding box center [1316, 650] width 99 height 28
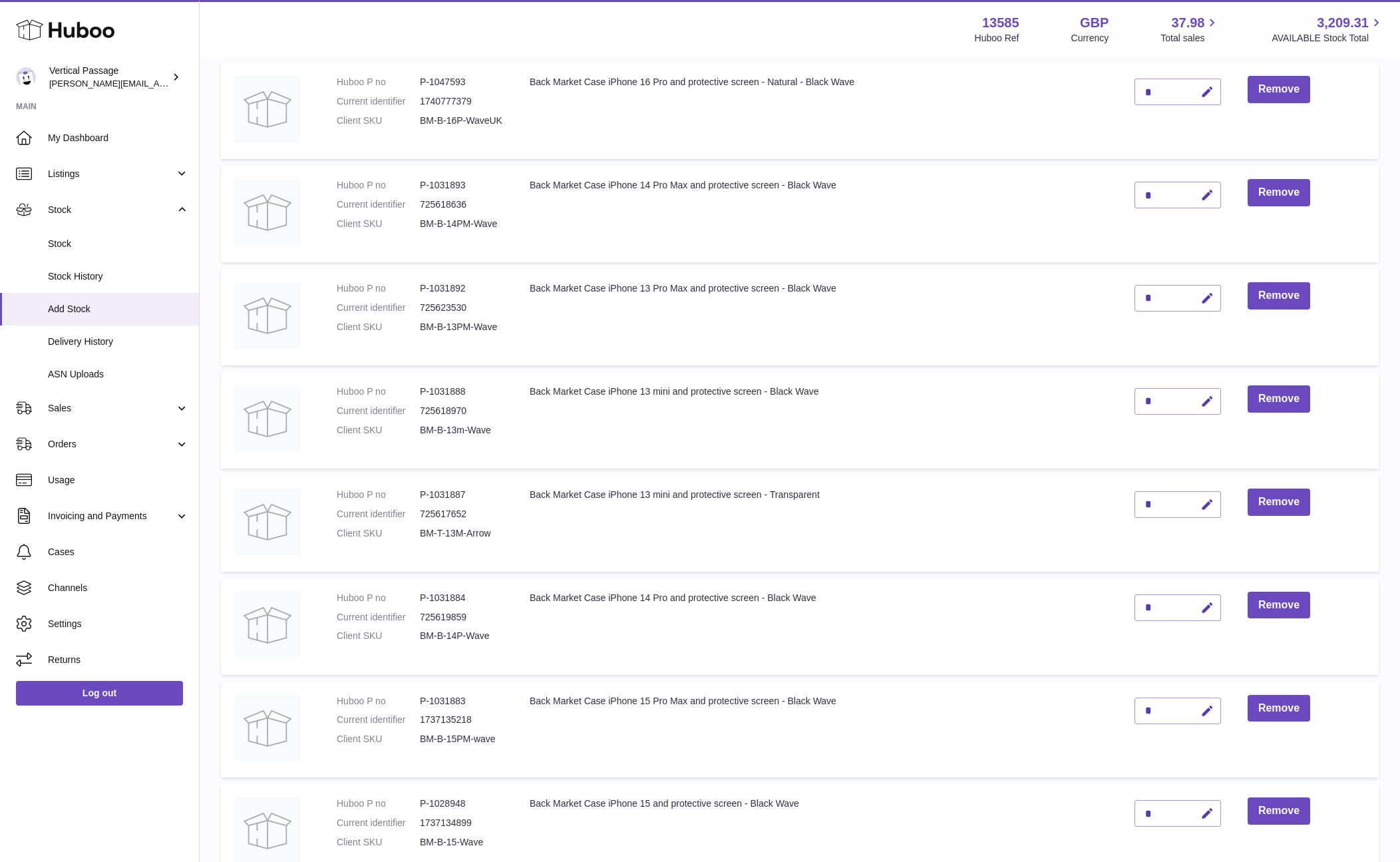
scroll to position [0, 0]
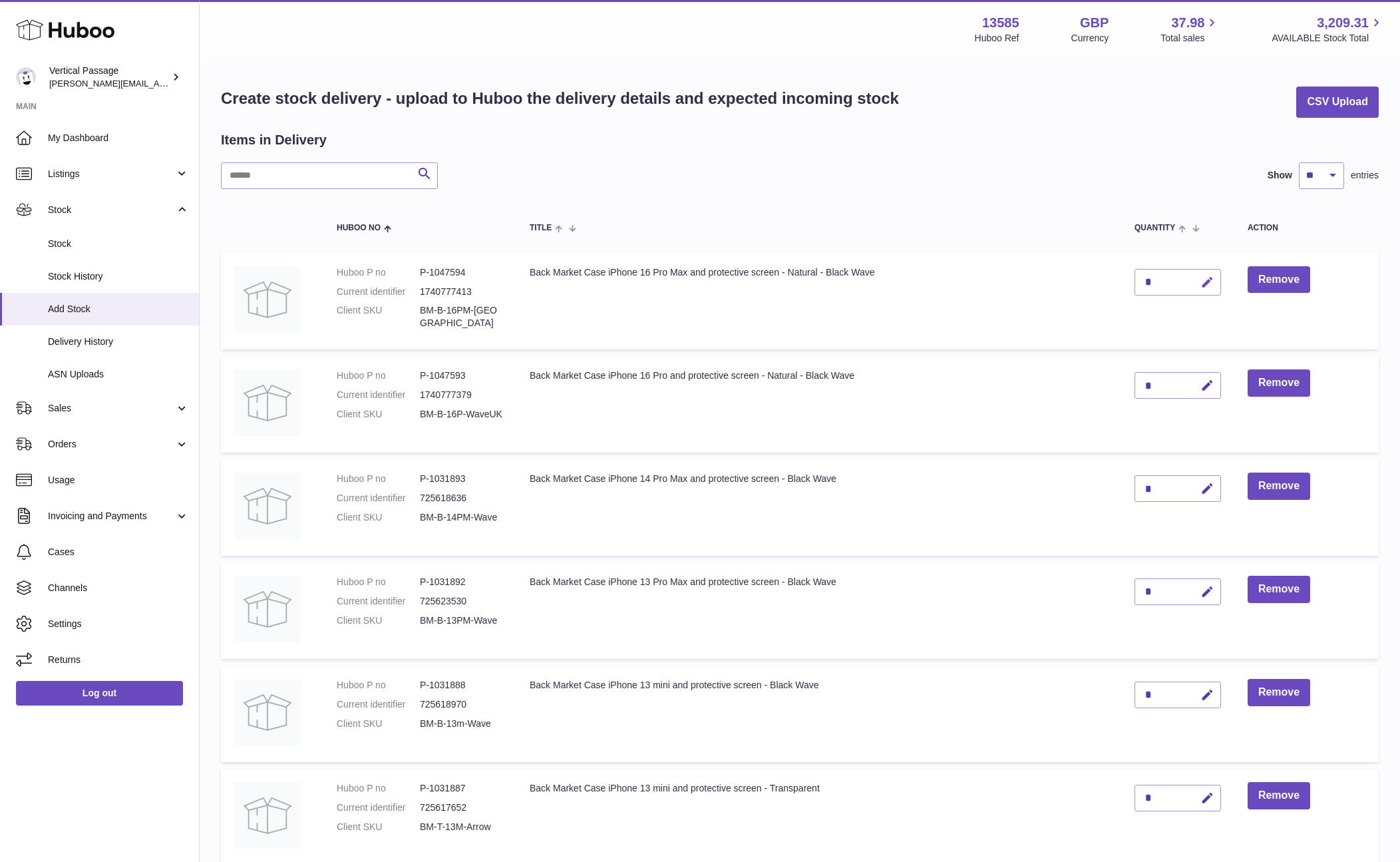
click at [1208, 276] on icon "button" at bounding box center [1208, 283] width 14 height 14
type input "**"
click at [1209, 281] on icon "submit" at bounding box center [1207, 282] width 12 height 12
click at [1208, 382] on icon "button" at bounding box center [1208, 385] width 14 height 14
type input "**"
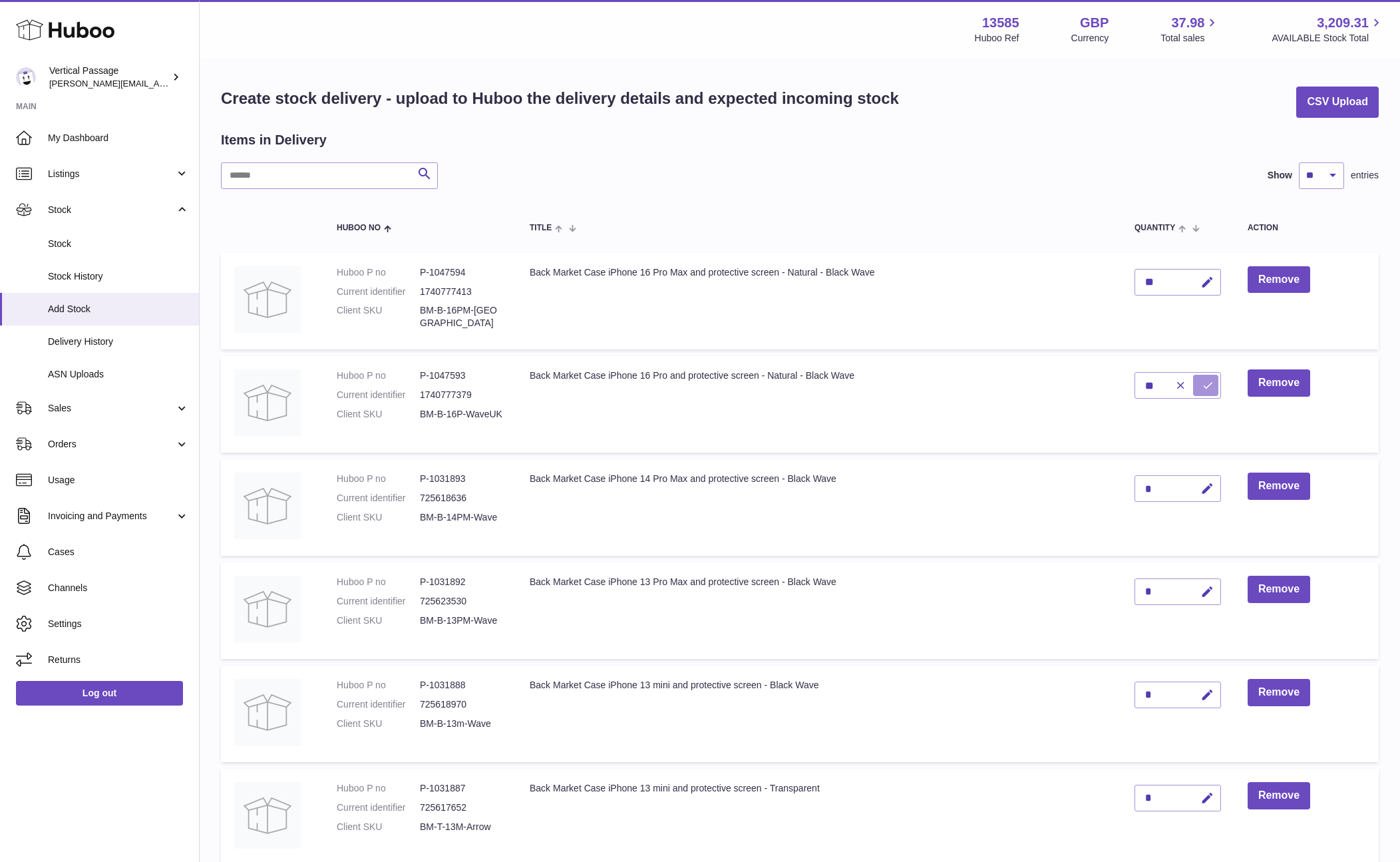
click at [1208, 383] on icon "submit" at bounding box center [1207, 385] width 12 height 12
click at [1207, 487] on icon "button" at bounding box center [1208, 489] width 14 height 14
type input "**"
click at [1211, 486] on icon "submit" at bounding box center [1207, 488] width 12 height 12
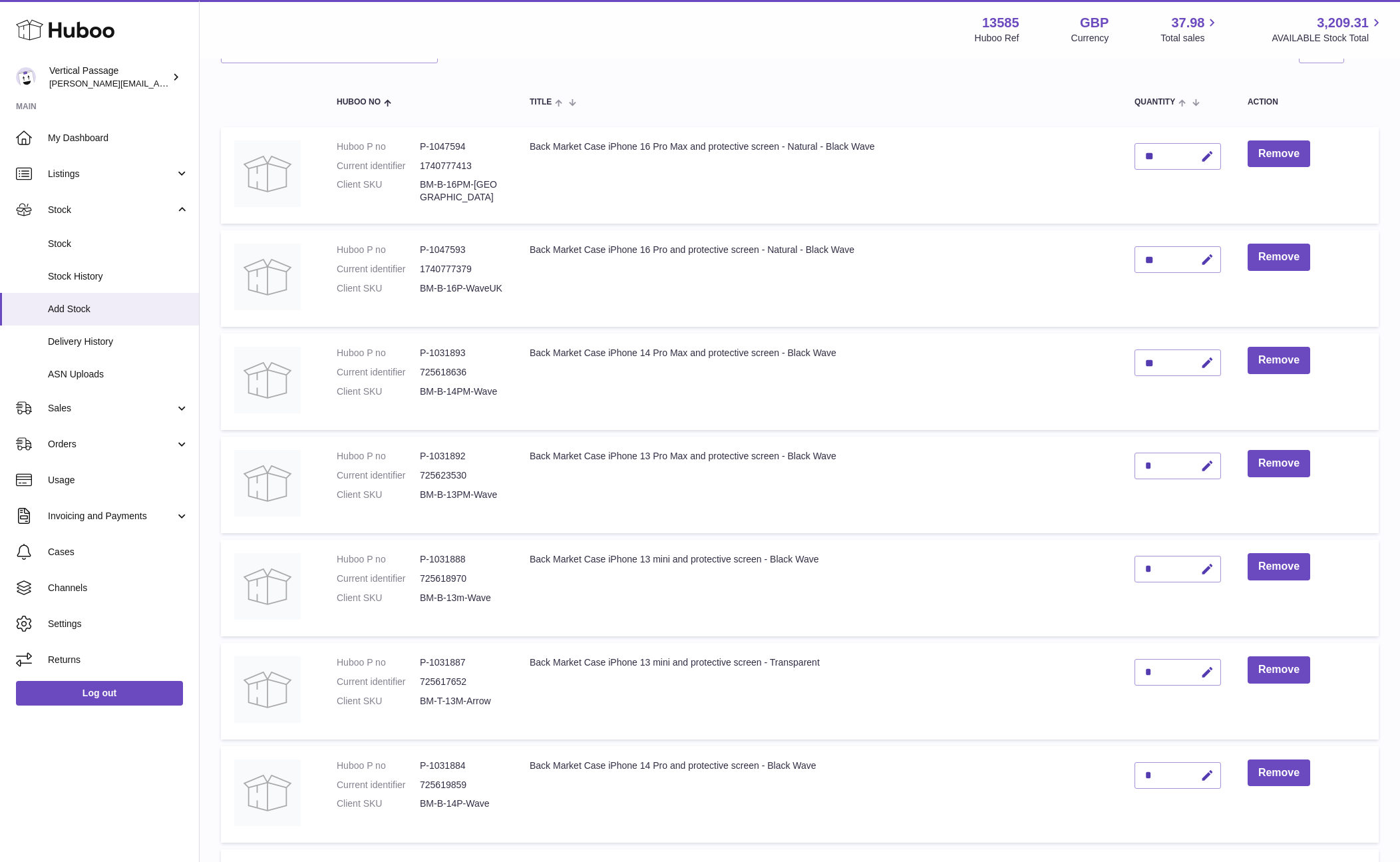
scroll to position [199, 0]
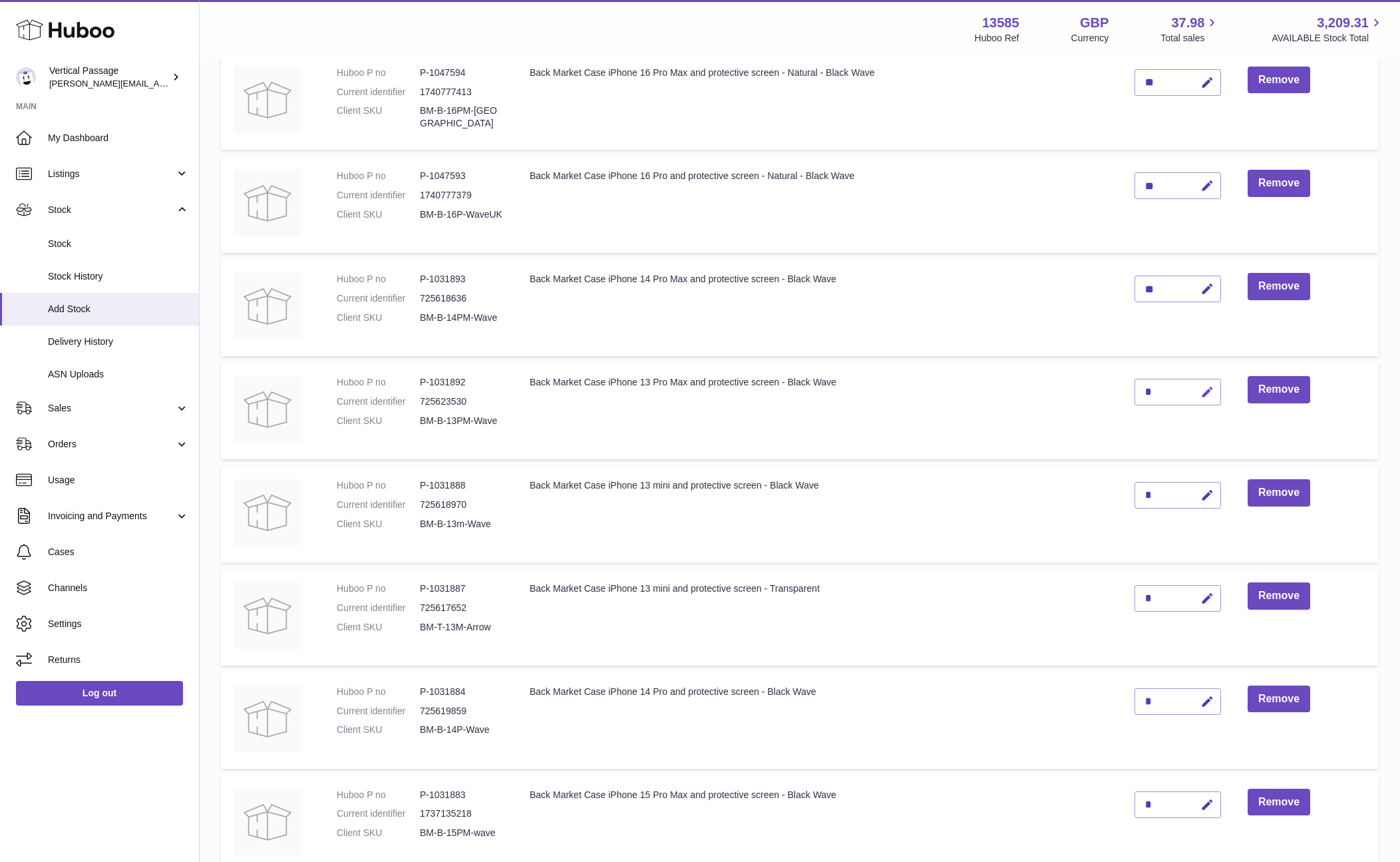
click at [1207, 388] on icon "button" at bounding box center [1208, 392] width 14 height 14
type input "**"
click at [1211, 394] on icon "submit" at bounding box center [1207, 392] width 12 height 12
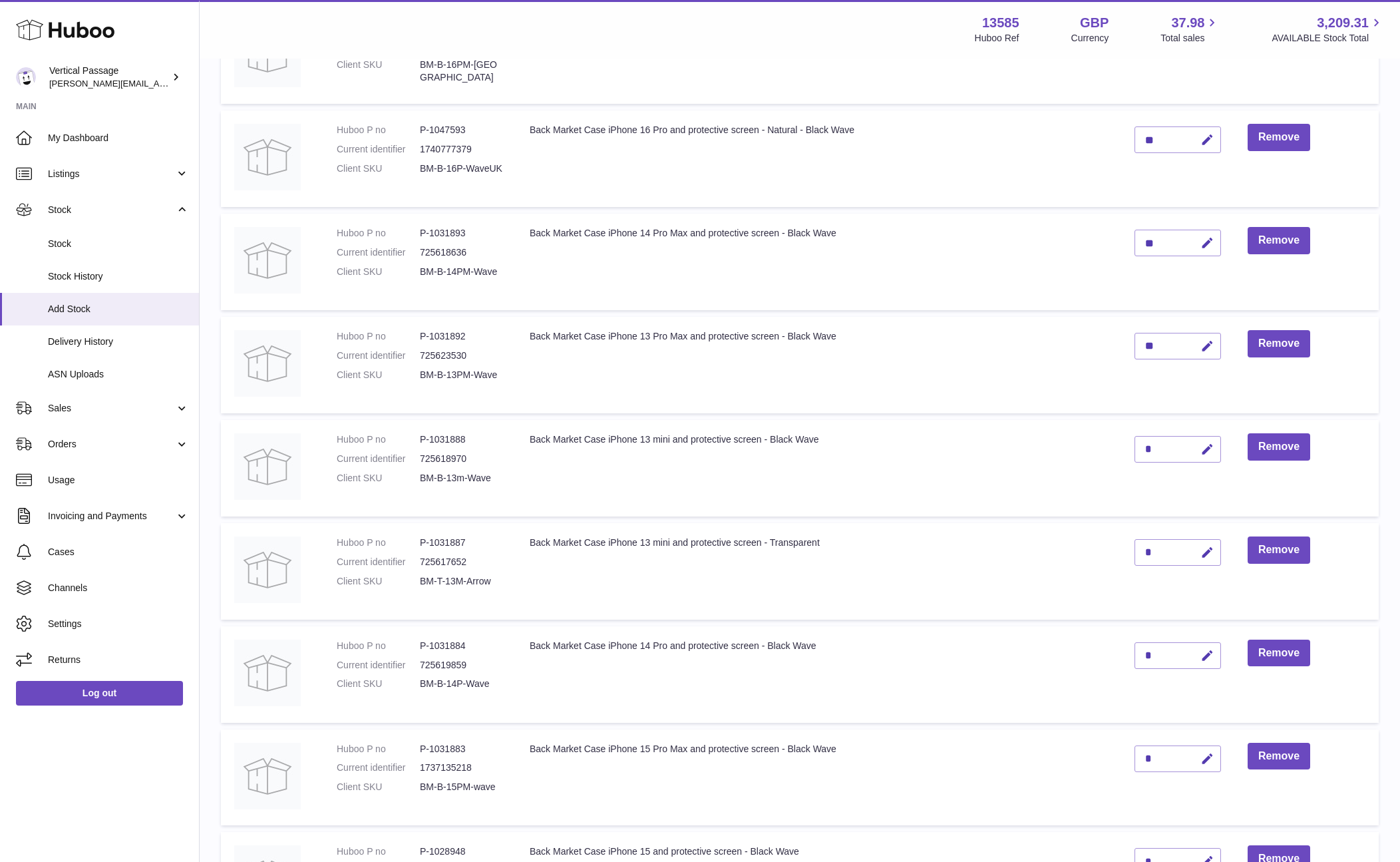
scroll to position [266, 0]
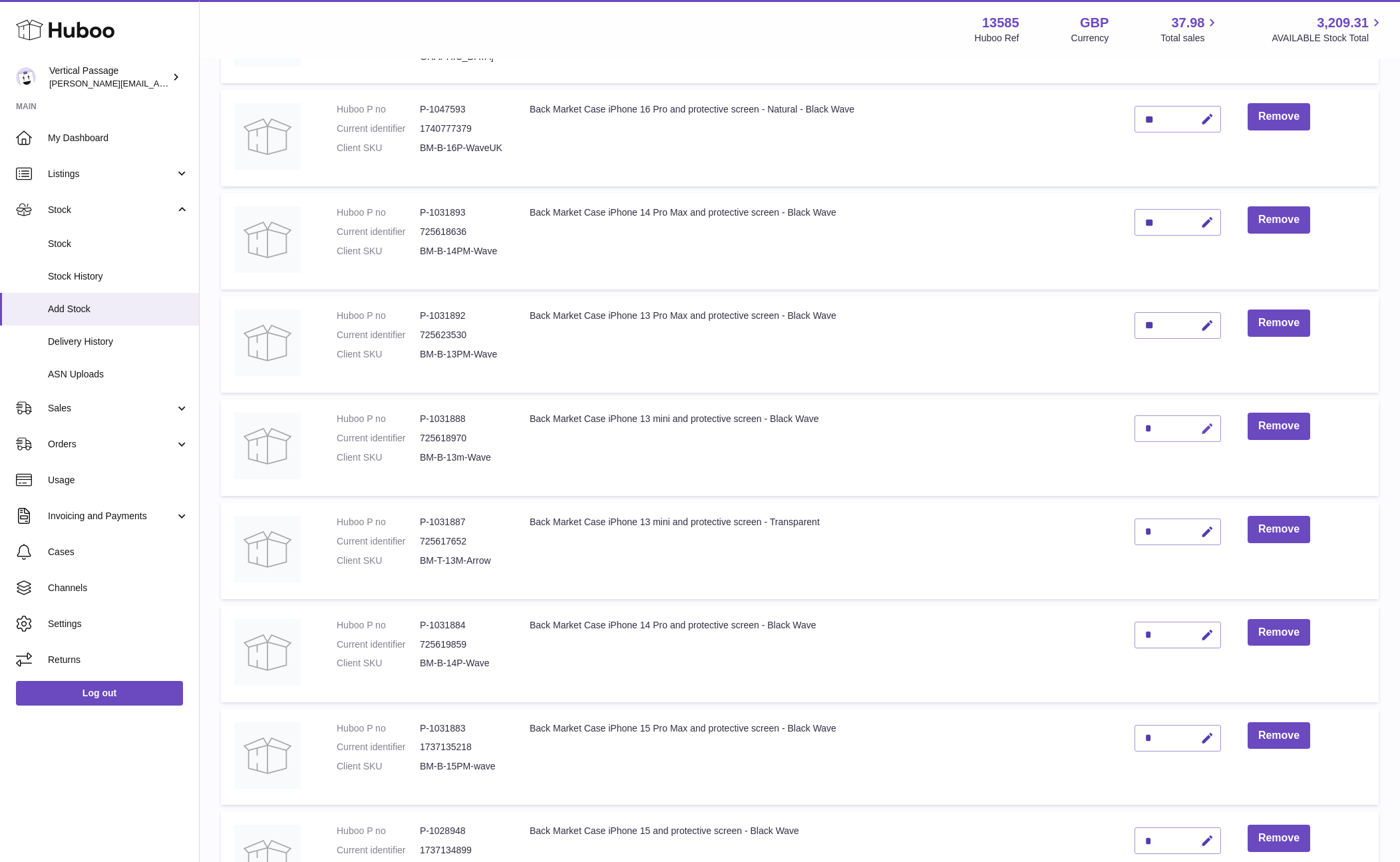
click at [1209, 426] on icon "button" at bounding box center [1208, 429] width 14 height 14
type input "**"
click at [1211, 427] on icon "submit" at bounding box center [1207, 429] width 12 height 12
click at [1210, 532] on icon "button" at bounding box center [1208, 532] width 14 height 14
type input "**"
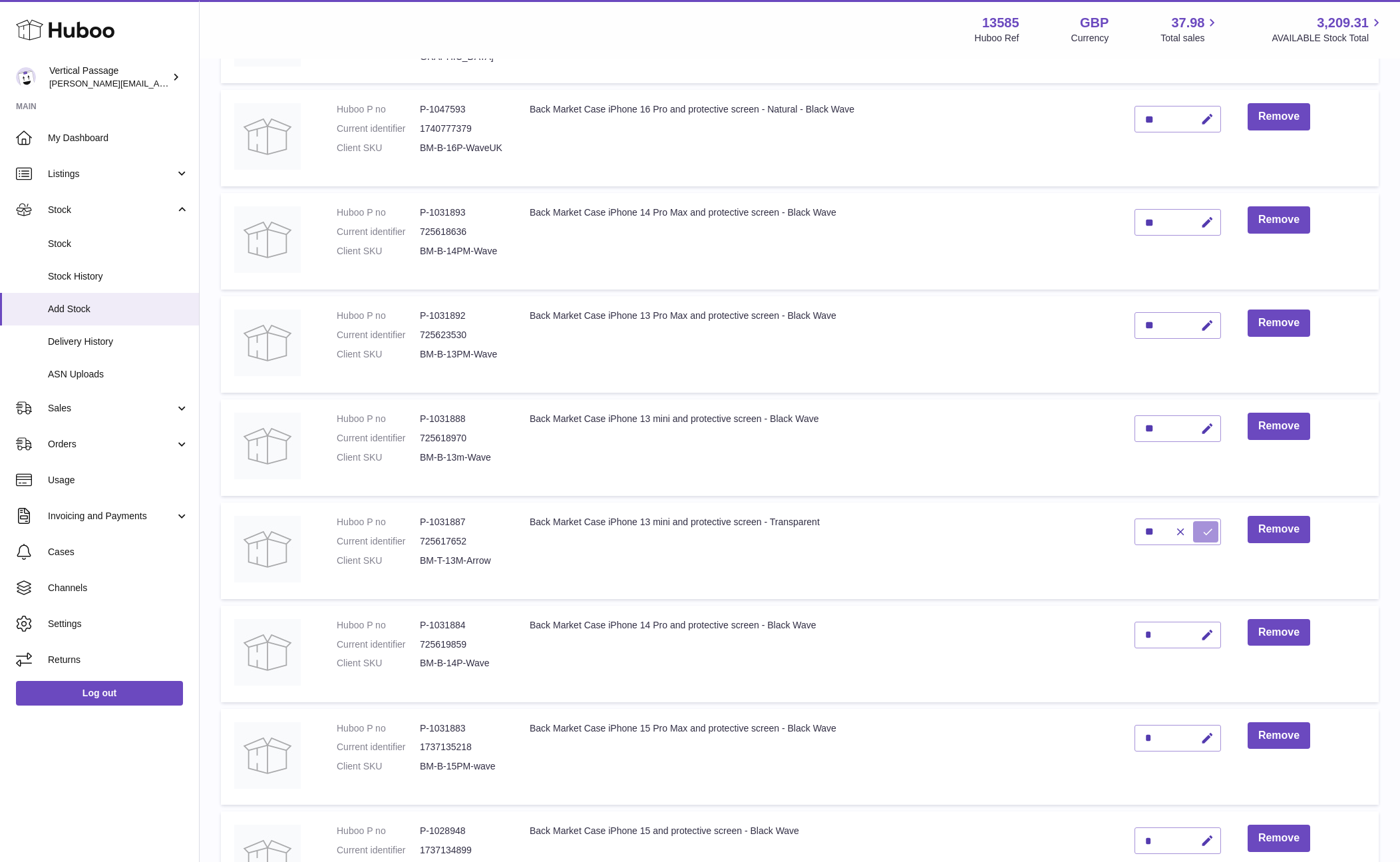
click at [1203, 533] on icon "submit" at bounding box center [1207, 531] width 12 height 12
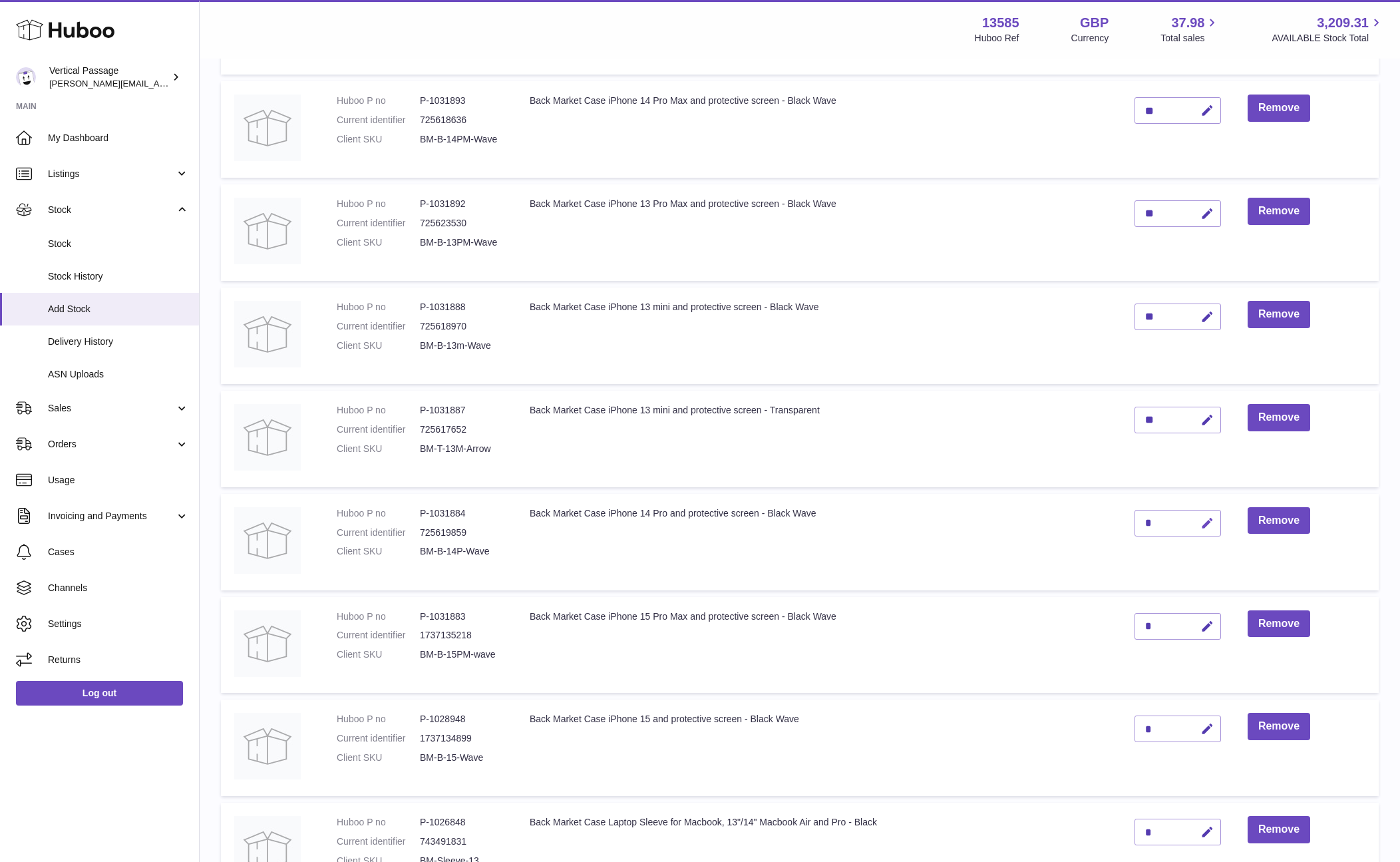
scroll to position [400, 0]
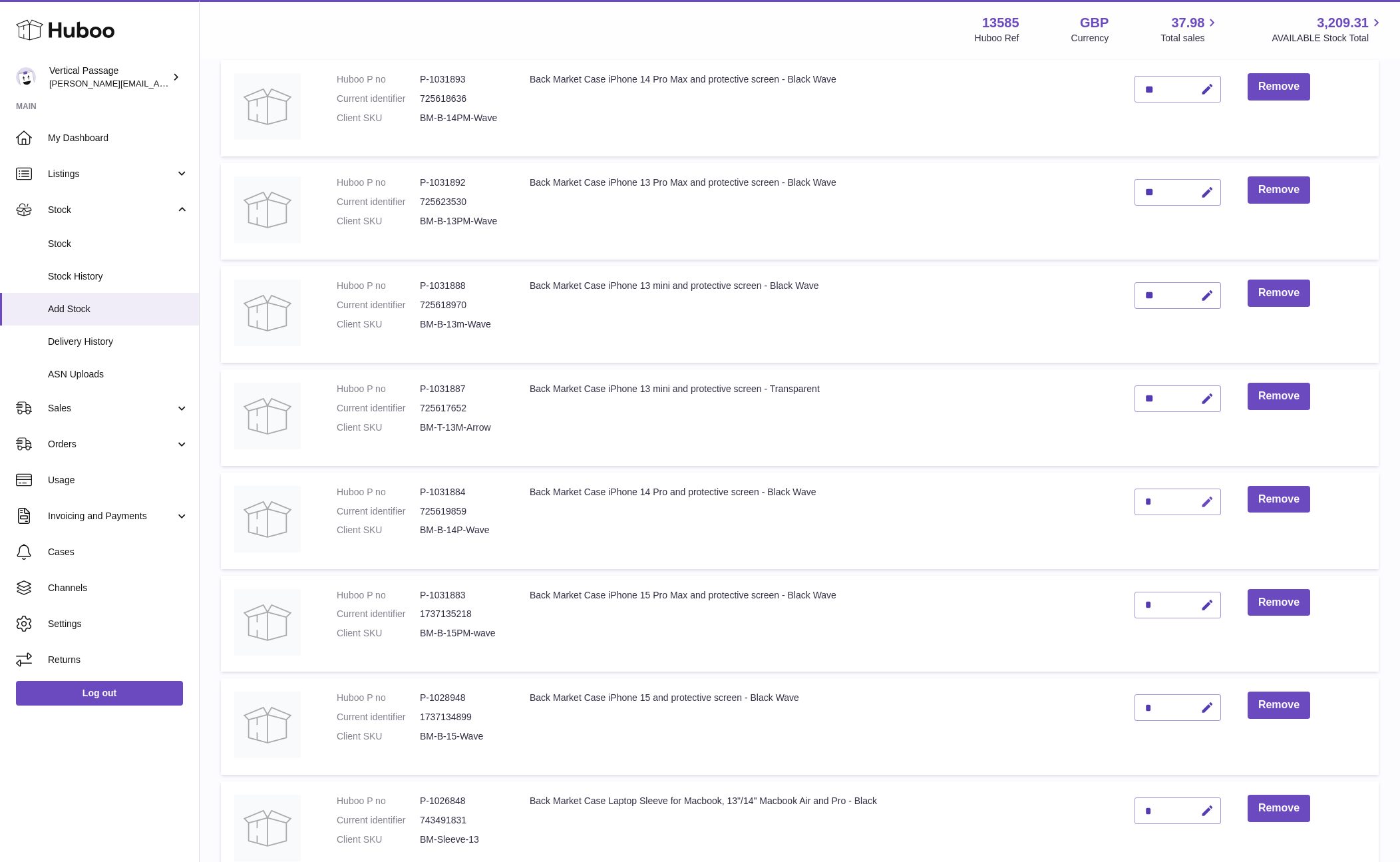
click at [1208, 499] on icon "button" at bounding box center [1208, 502] width 14 height 14
type input "**"
click at [1202, 501] on icon "submit" at bounding box center [1207, 501] width 12 height 12
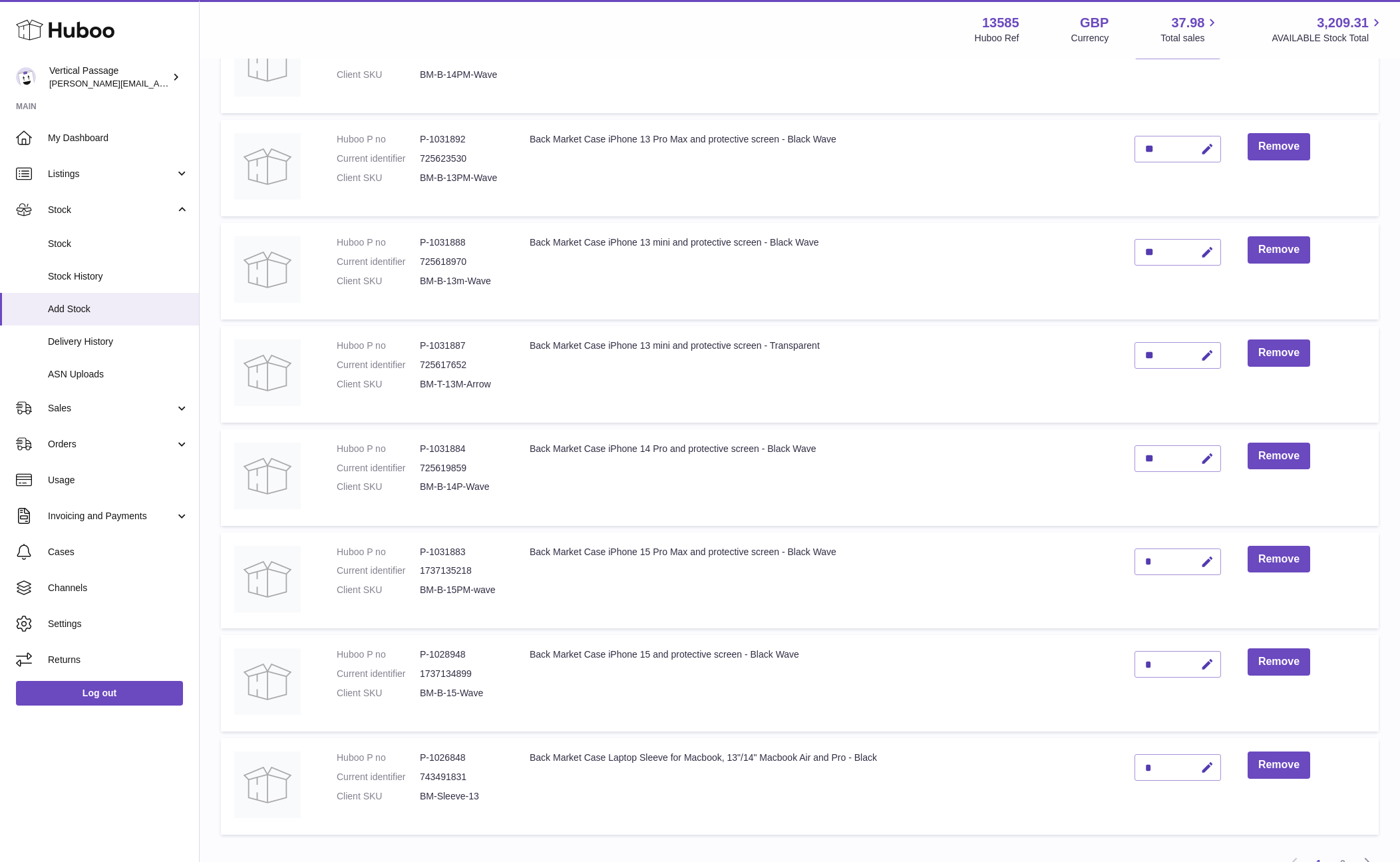
scroll to position [466, 0]
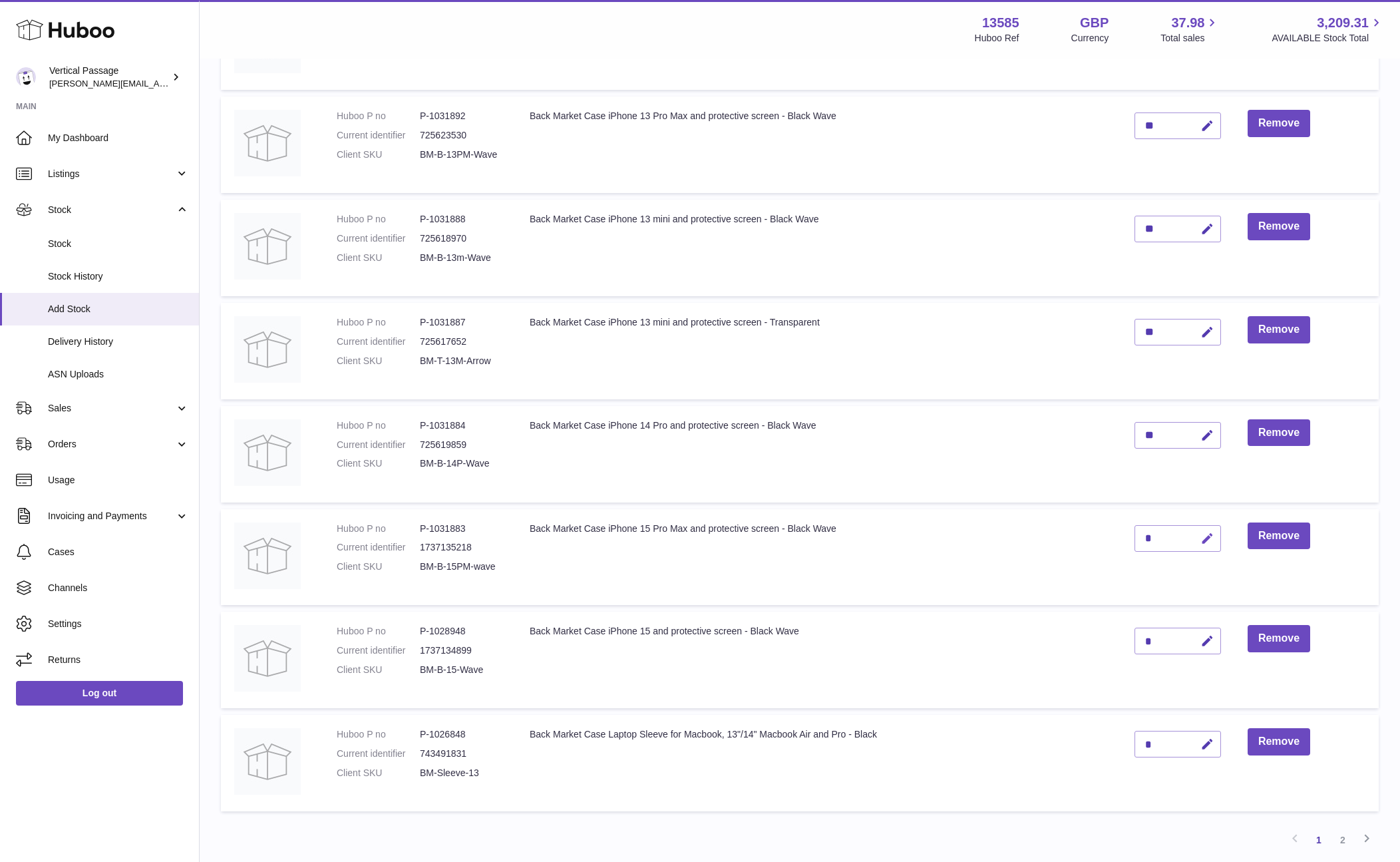
click at [1208, 536] on icon "button" at bounding box center [1208, 539] width 14 height 14
type input "**"
click at [1204, 540] on icon "submit" at bounding box center [1207, 538] width 12 height 12
click at [1207, 640] on icon "button" at bounding box center [1208, 641] width 14 height 14
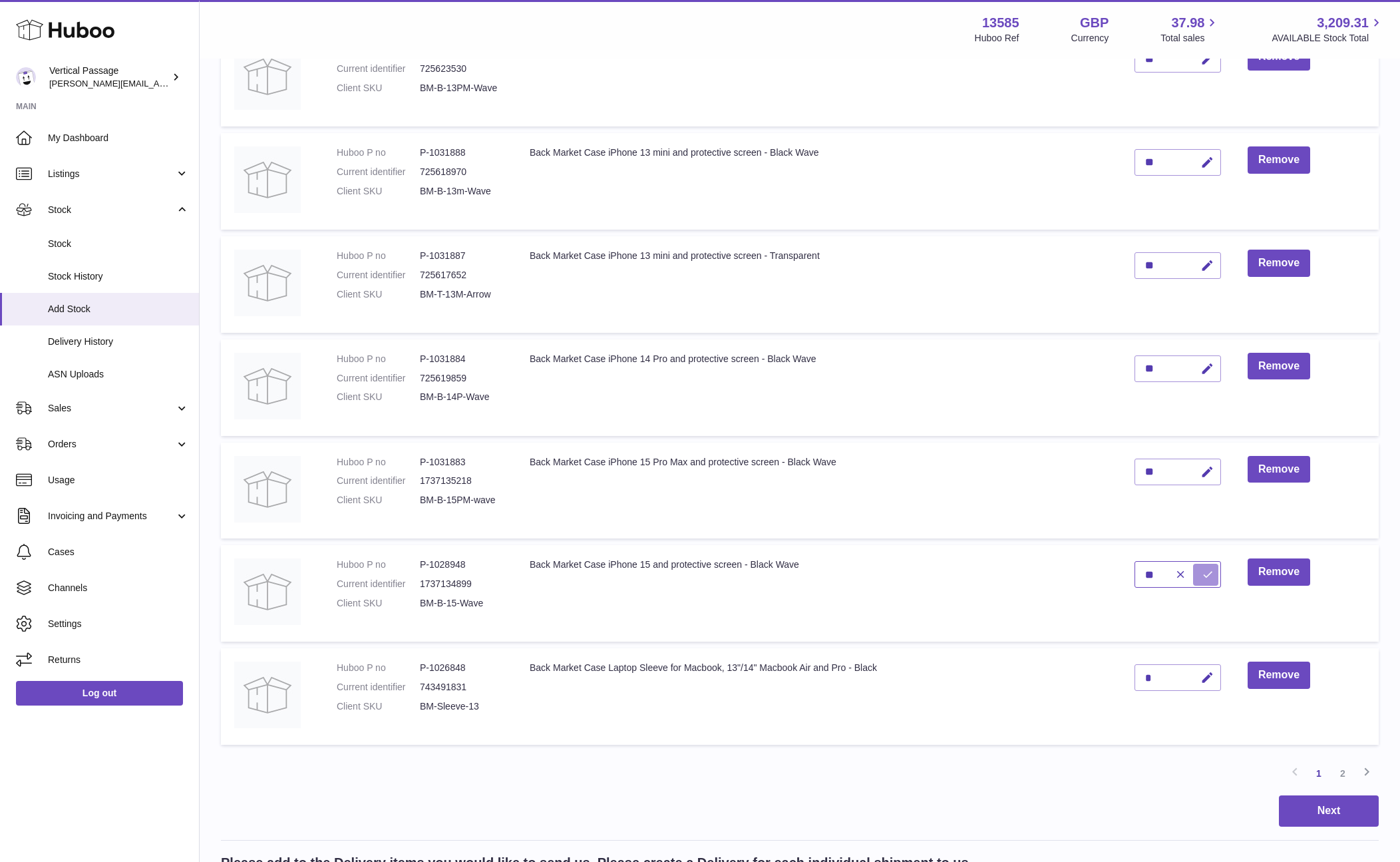
type input "**"
click at [1201, 571] on icon "submit" at bounding box center [1207, 574] width 12 height 12
click at [1206, 676] on icon "button" at bounding box center [1208, 678] width 14 height 14
type input "**"
click at [1199, 676] on button "submit" at bounding box center [1206, 677] width 25 height 21
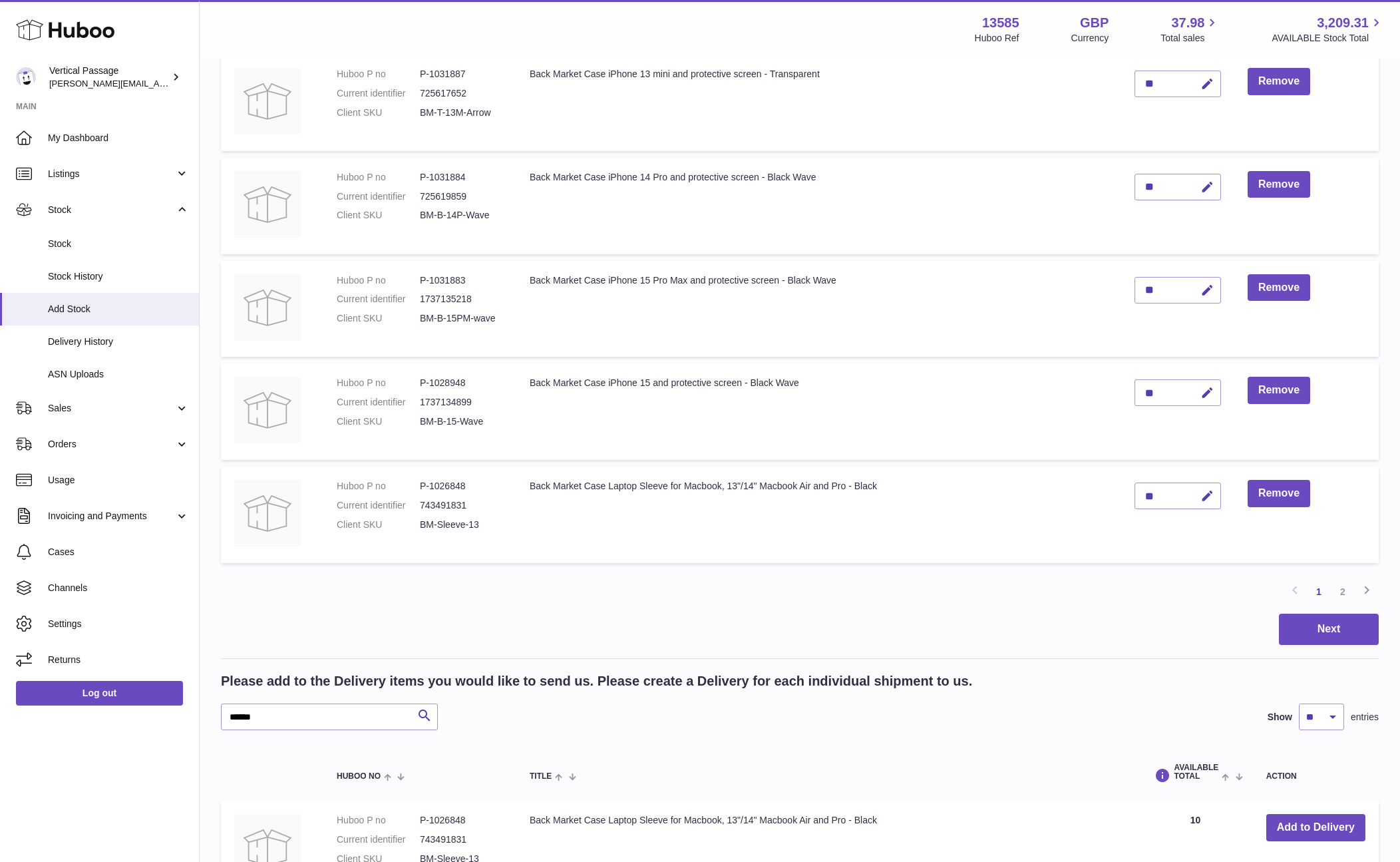
scroll to position [732, 0]
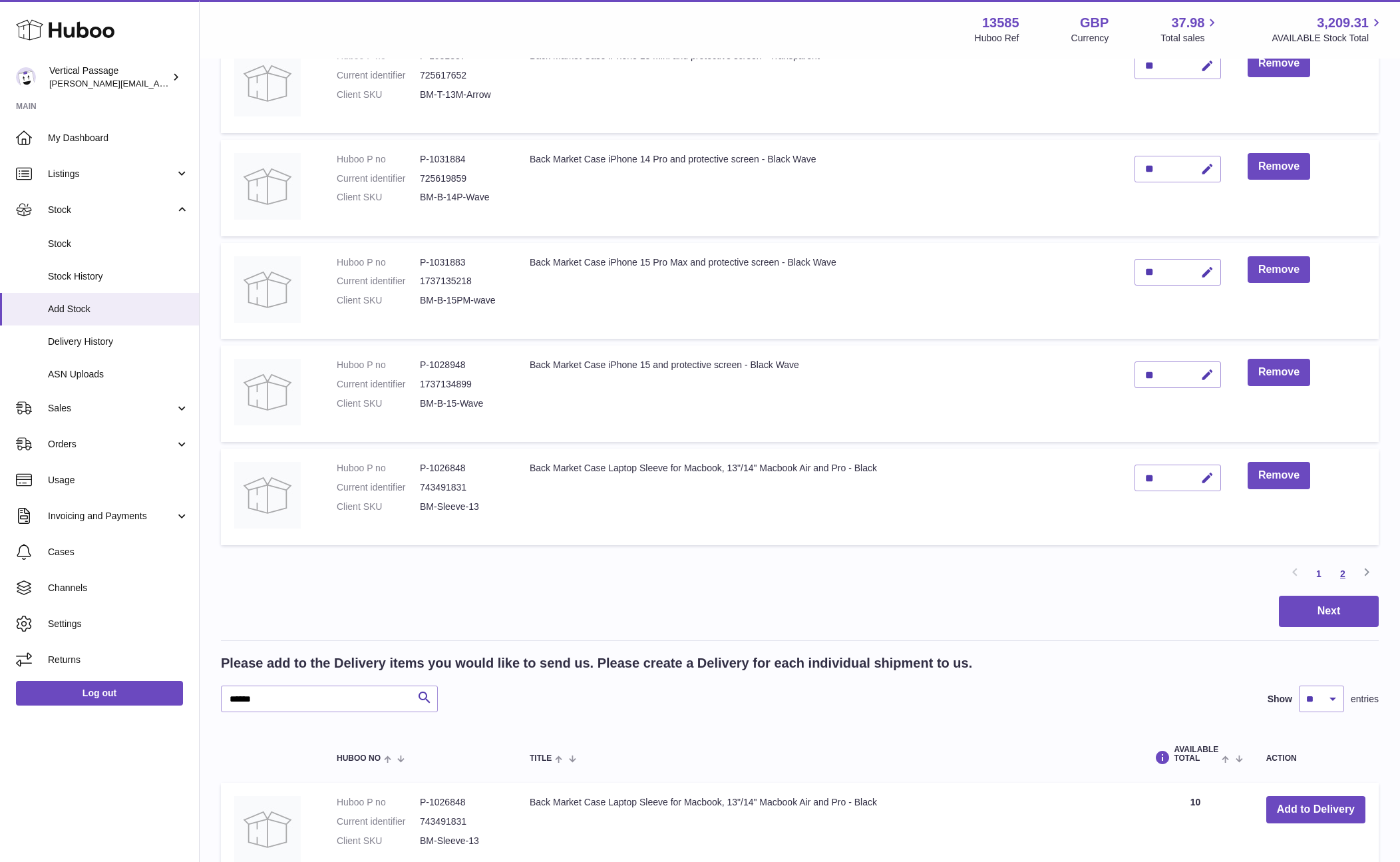
click at [1338, 576] on link "2" at bounding box center [1343, 573] width 24 height 24
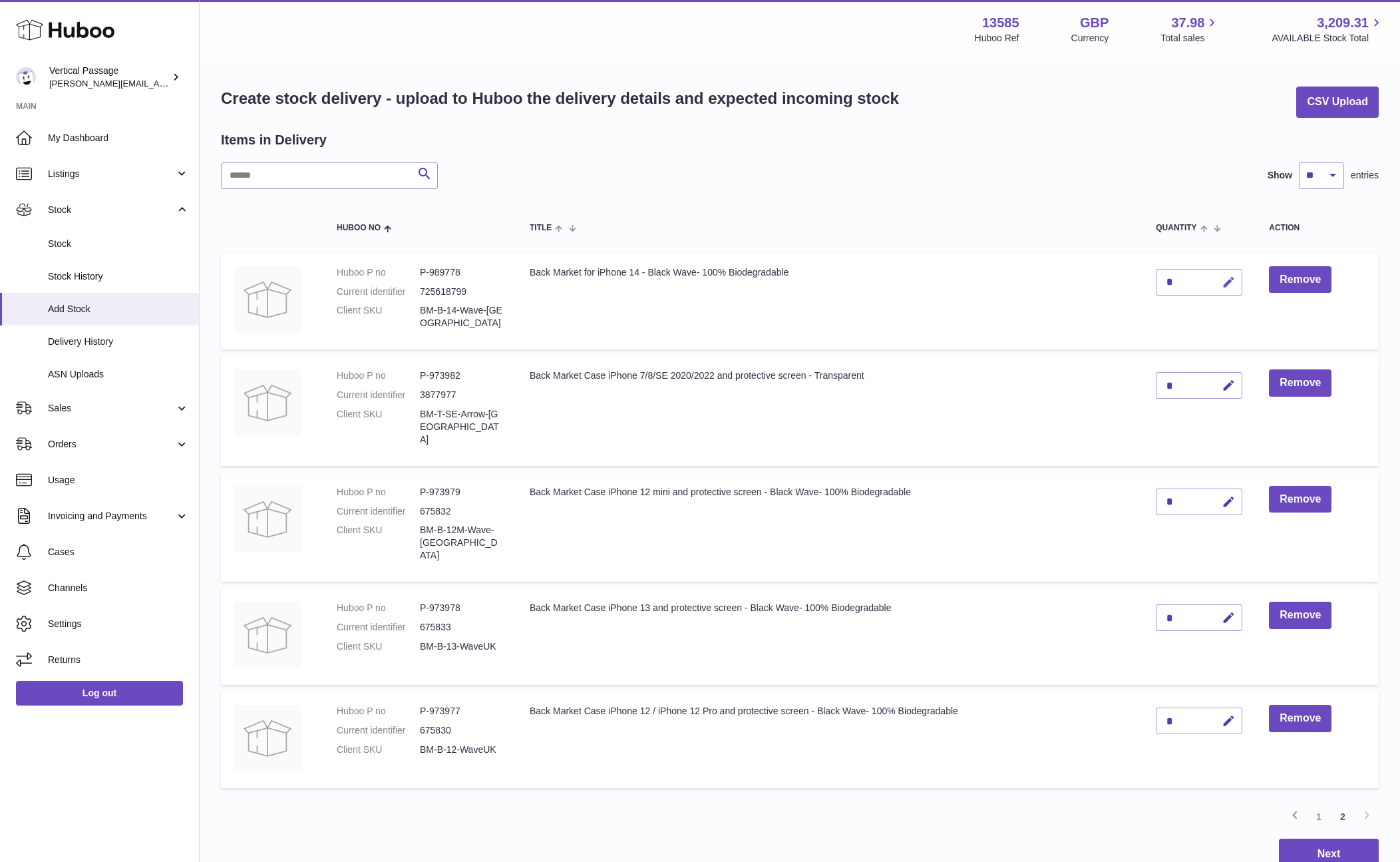
click at [1232, 281] on icon "button" at bounding box center [1229, 283] width 14 height 14
drag, startPoint x: 1167, startPoint y: 284, endPoint x: 1177, endPoint y: 284, distance: 10.0
click at [1167, 284] on input "*" at bounding box center [1199, 282] width 86 height 27
type input "**"
click at [1228, 278] on icon "submit" at bounding box center [1229, 282] width 12 height 12
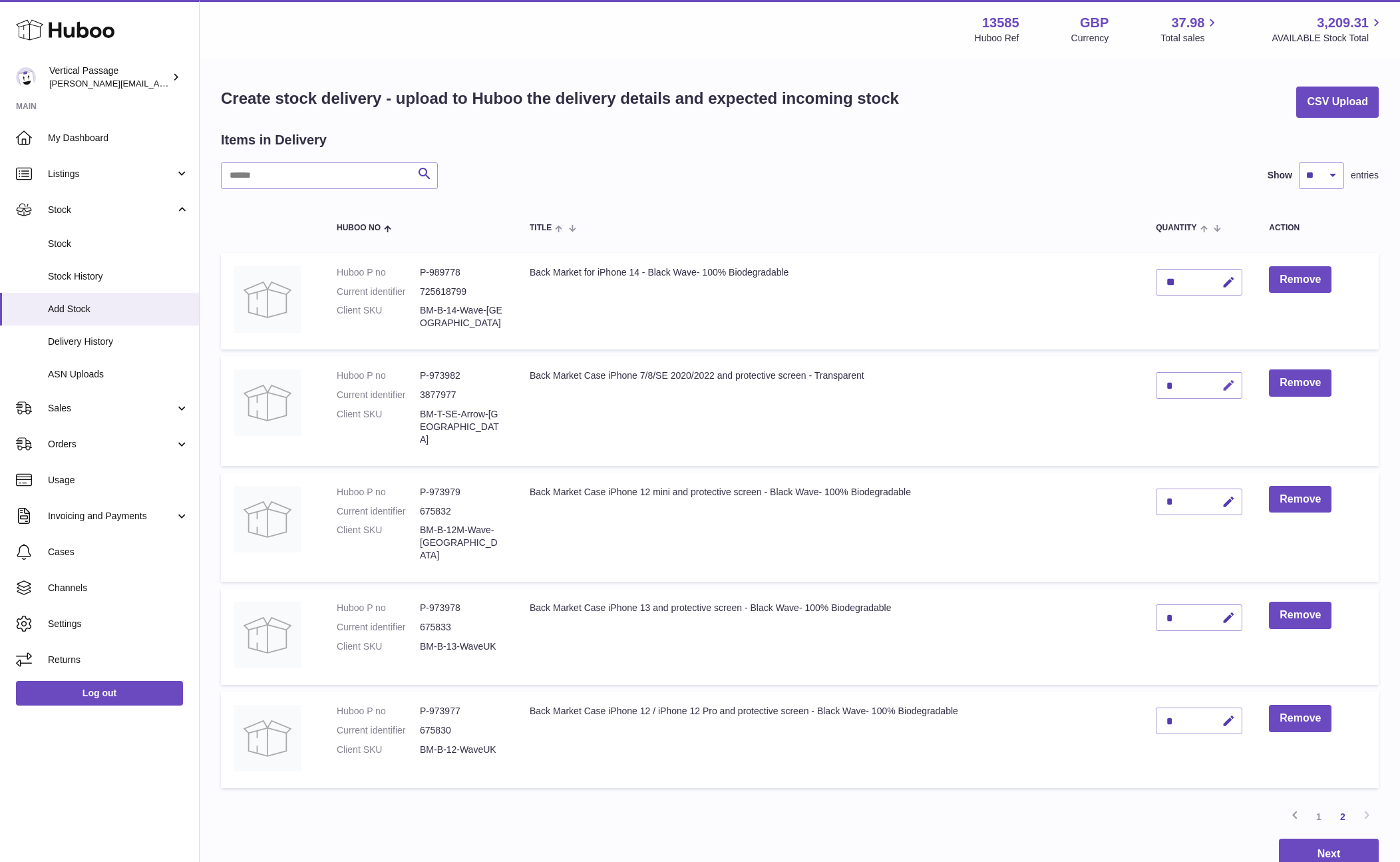
click at [1231, 383] on icon "button" at bounding box center [1229, 385] width 14 height 14
type input "**"
click at [1225, 383] on icon "submit" at bounding box center [1229, 385] width 12 height 12
click at [1230, 495] on icon "button" at bounding box center [1229, 502] width 14 height 14
type input "**"
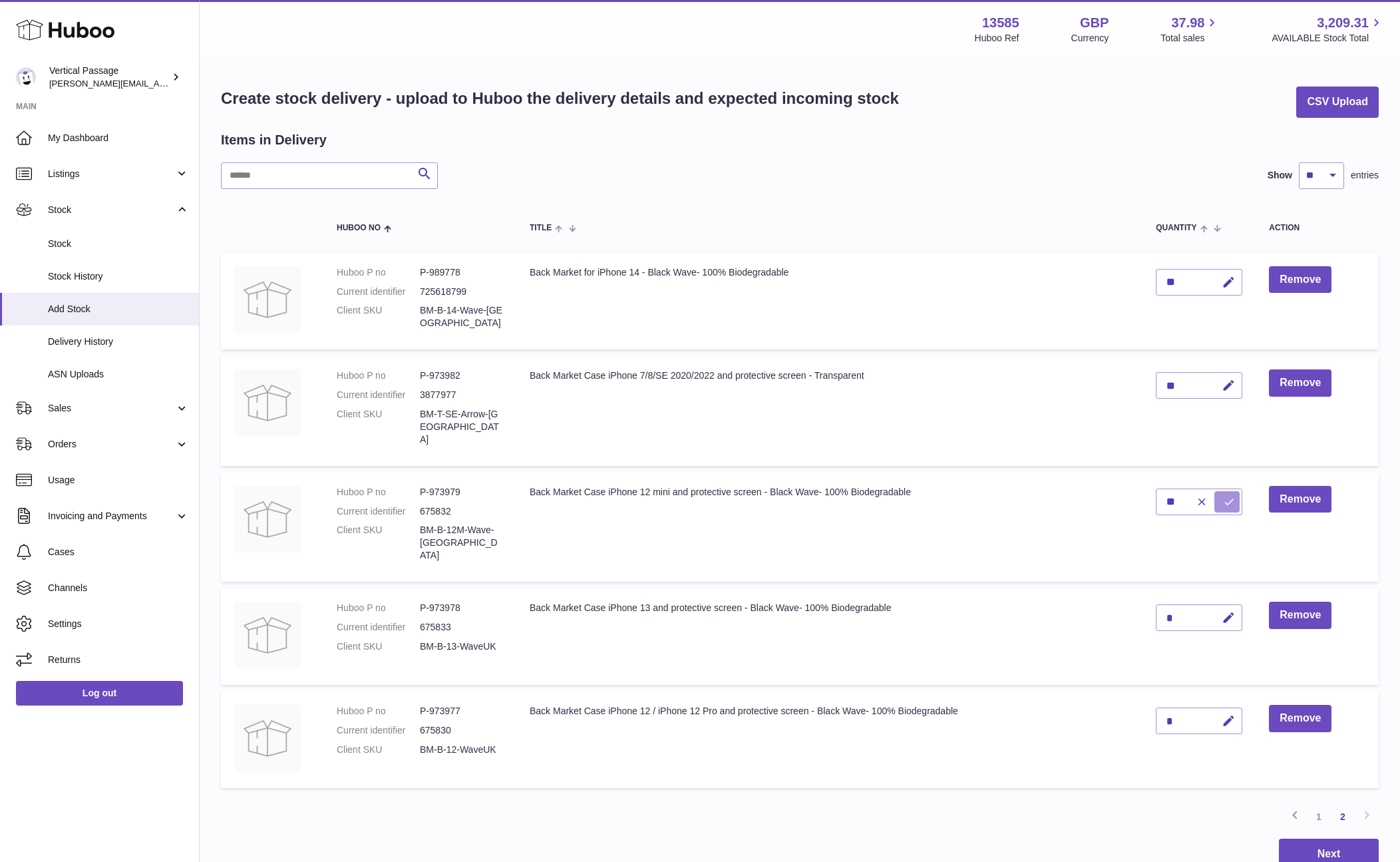
click at [1220, 491] on button "submit" at bounding box center [1227, 501] width 25 height 21
click at [1232, 611] on icon "button" at bounding box center [1229, 618] width 14 height 14
click at [1177, 604] on input "****" at bounding box center [1199, 617] width 86 height 27
type input "***"
click at [1220, 607] on button "submit" at bounding box center [1227, 617] width 25 height 21
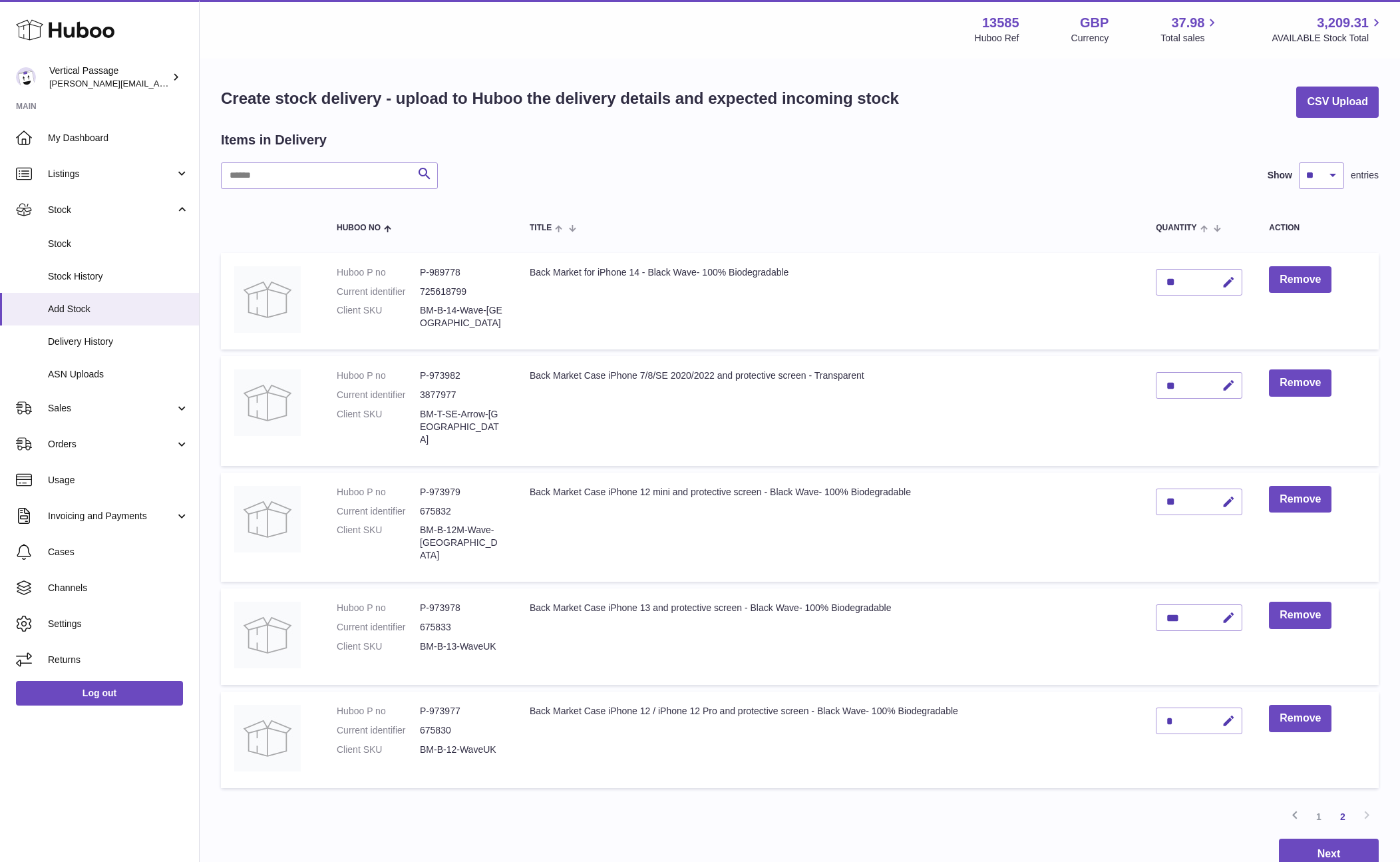
drag, startPoint x: 1178, startPoint y: 697, endPoint x: 1153, endPoint y: 694, distance: 25.2
click at [1153, 694] on td "*" at bounding box center [1199, 740] width 113 height 96
click at [1186, 707] on div "*" at bounding box center [1199, 721] width 86 height 27
click at [1229, 714] on icon "button" at bounding box center [1229, 721] width 14 height 14
type input "**"
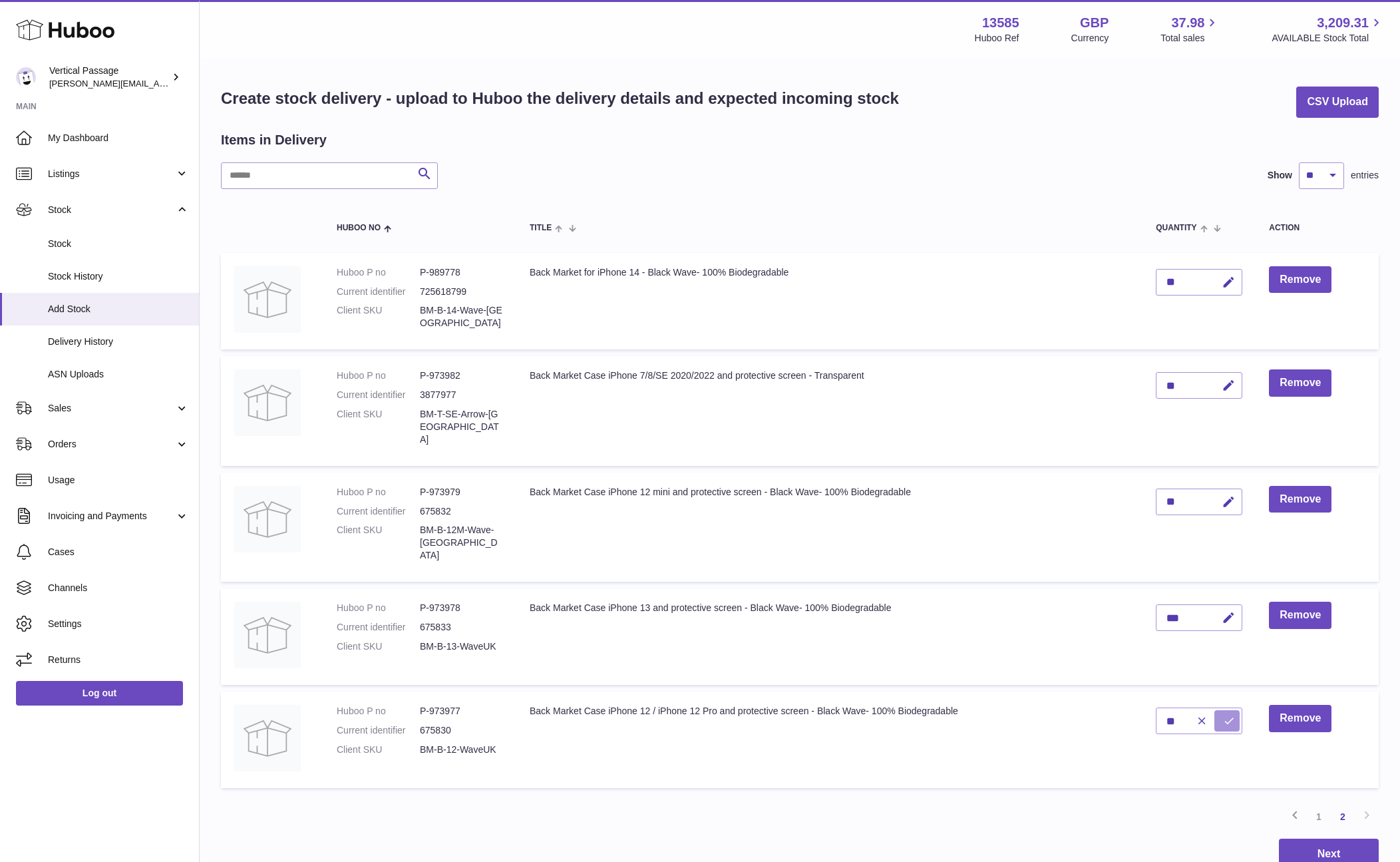
click at [1227, 715] on icon "submit" at bounding box center [1229, 721] width 12 height 12
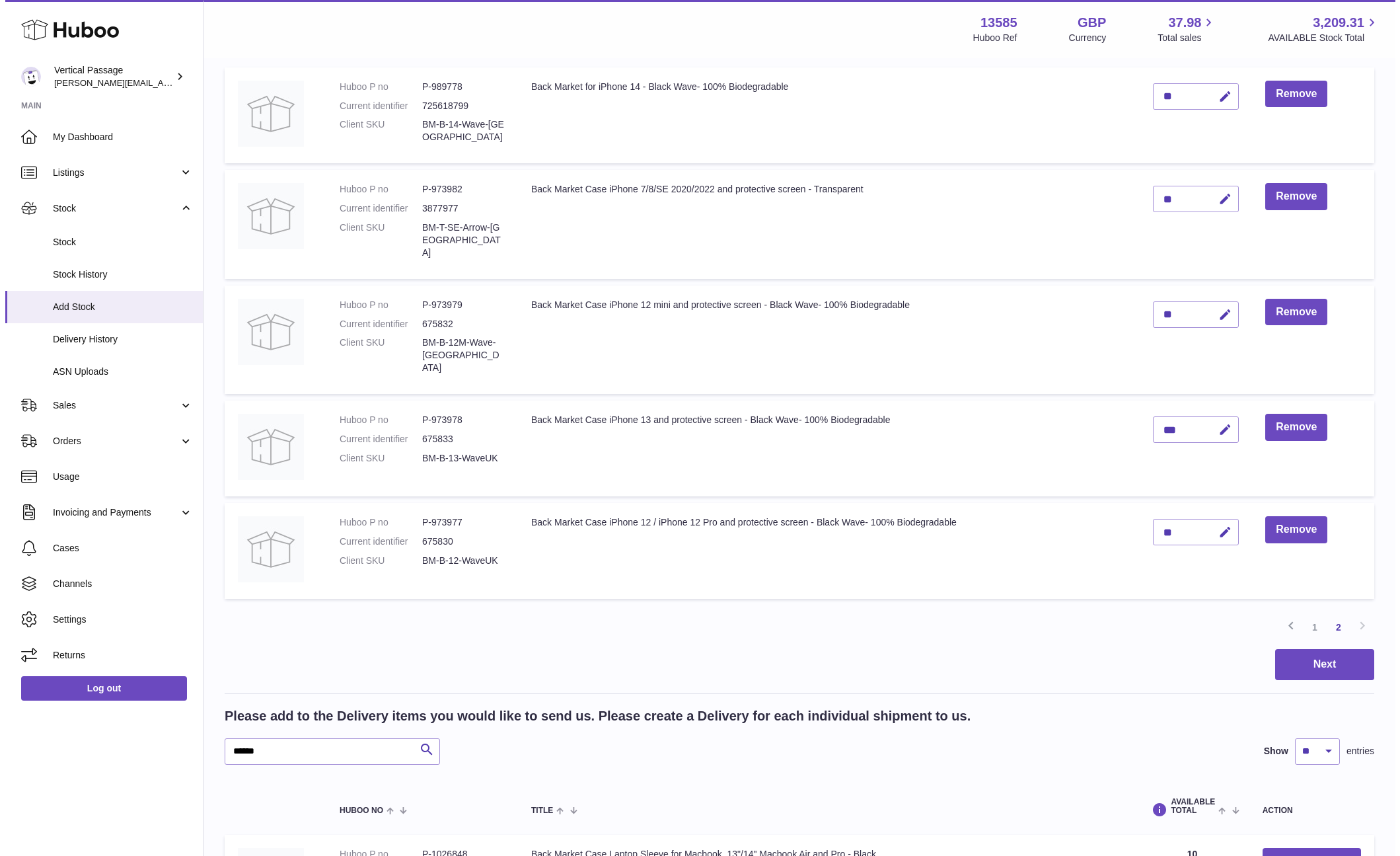
scroll to position [198, 0]
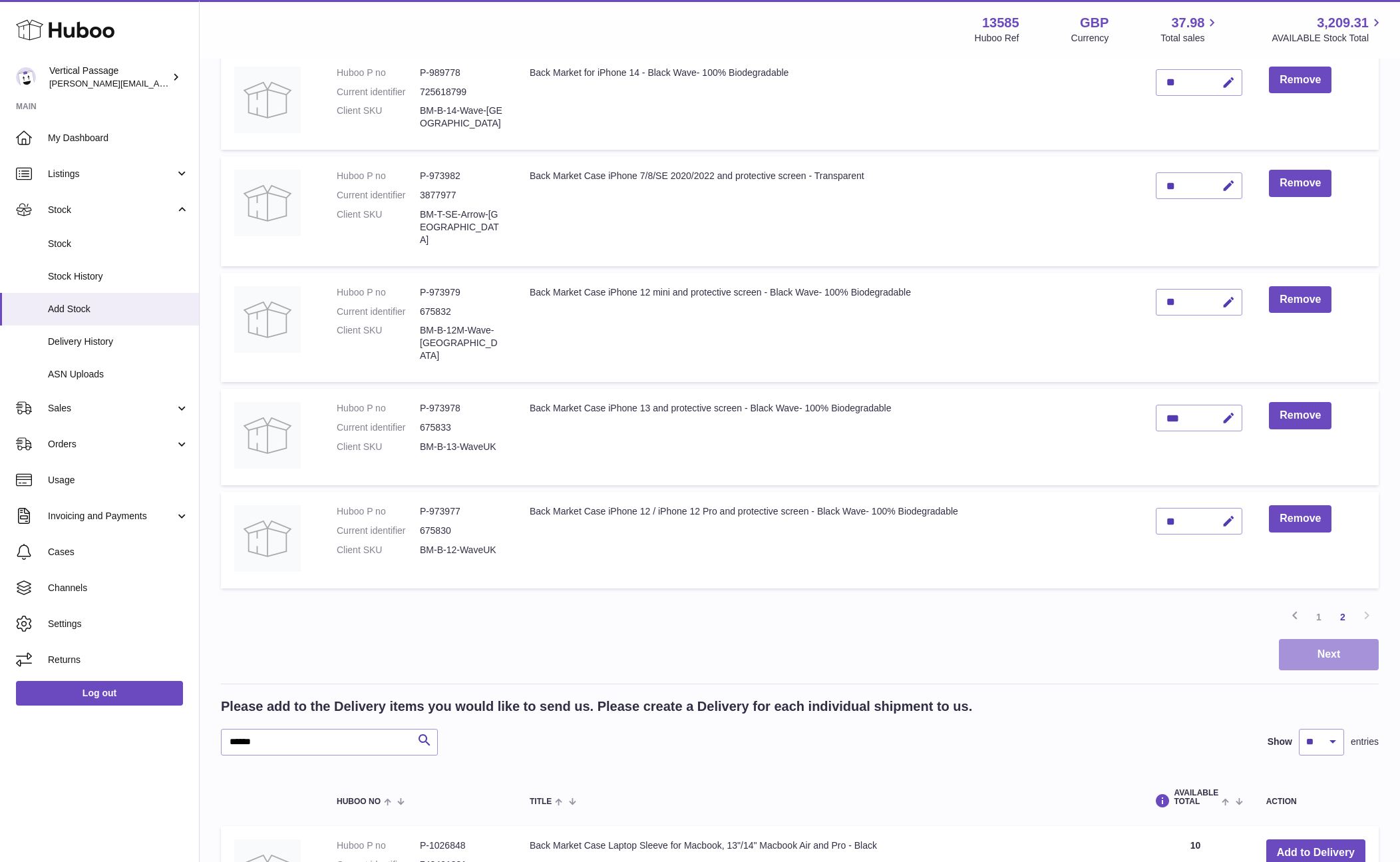
click at [1333, 639] on button "Next" at bounding box center [1329, 654] width 100 height 31
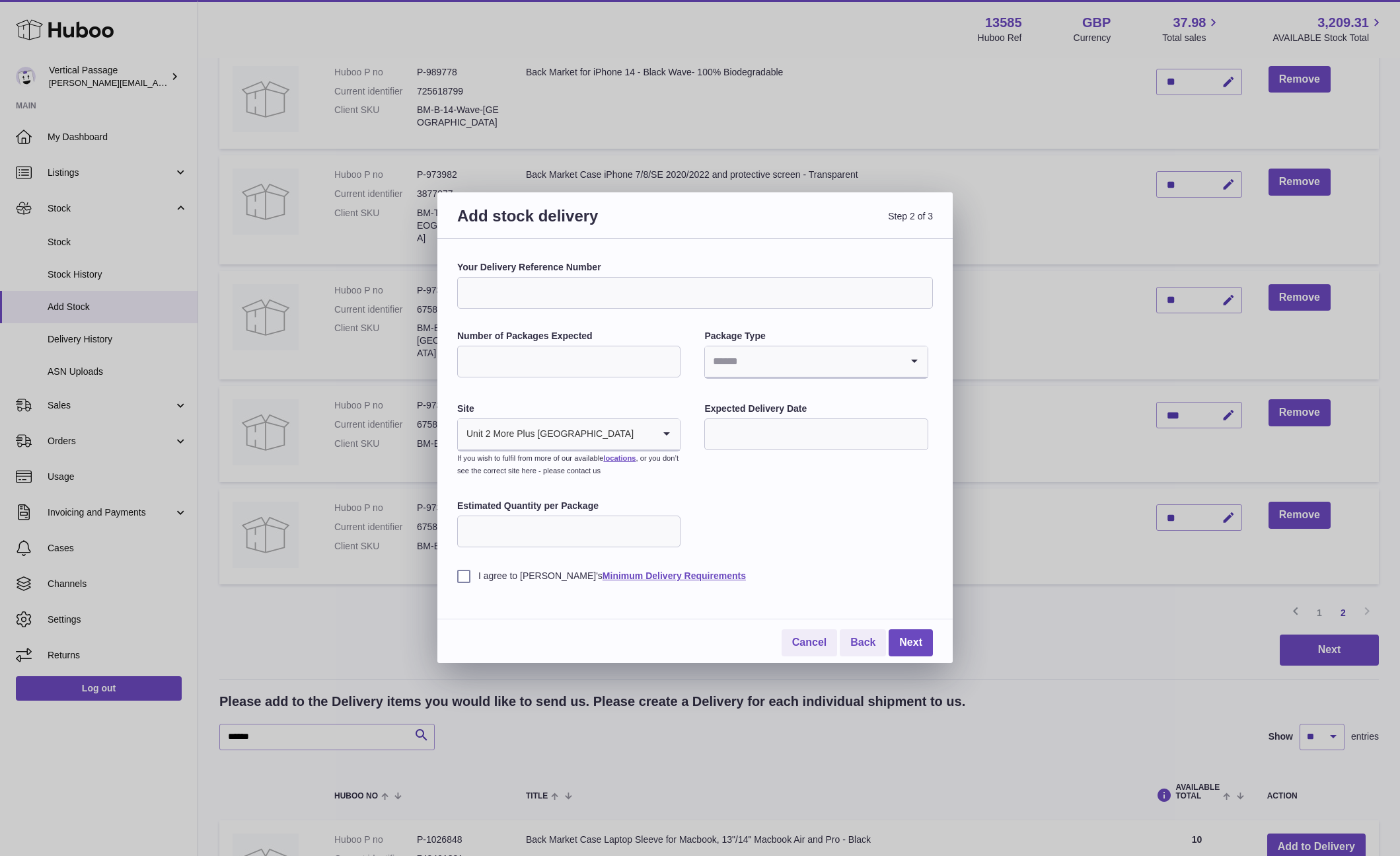
click at [784, 362] on input "Search for option" at bounding box center [803, 361] width 196 height 30
click at [737, 446] on li "Boxes" at bounding box center [816, 450] width 220 height 27
click at [551, 535] on input "Estimated Quantity per Package" at bounding box center [569, 531] width 223 height 32
type input "***"
click at [463, 575] on label "I agree to Huboo's Minimum Delivery Requirements" at bounding box center [695, 576] width 476 height 13
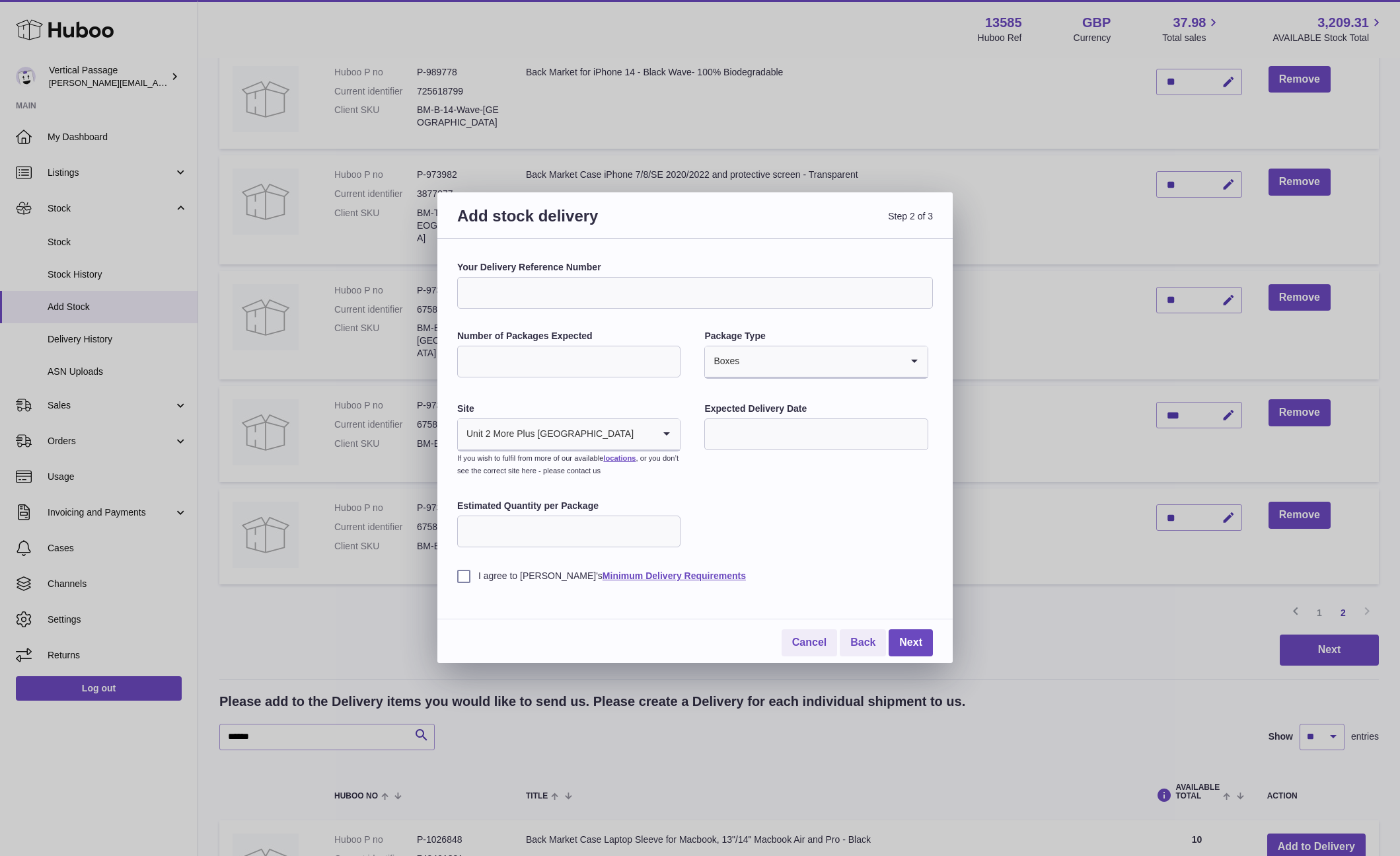
click at [567, 371] on input "Number of Packages Expected" at bounding box center [569, 361] width 223 height 32
type input "*"
click at [804, 552] on div "I agree to Huboo's Minimum Delivery Requirements" at bounding box center [695, 566] width 476 height 32
click at [922, 639] on link "Next" at bounding box center [911, 643] width 44 height 27
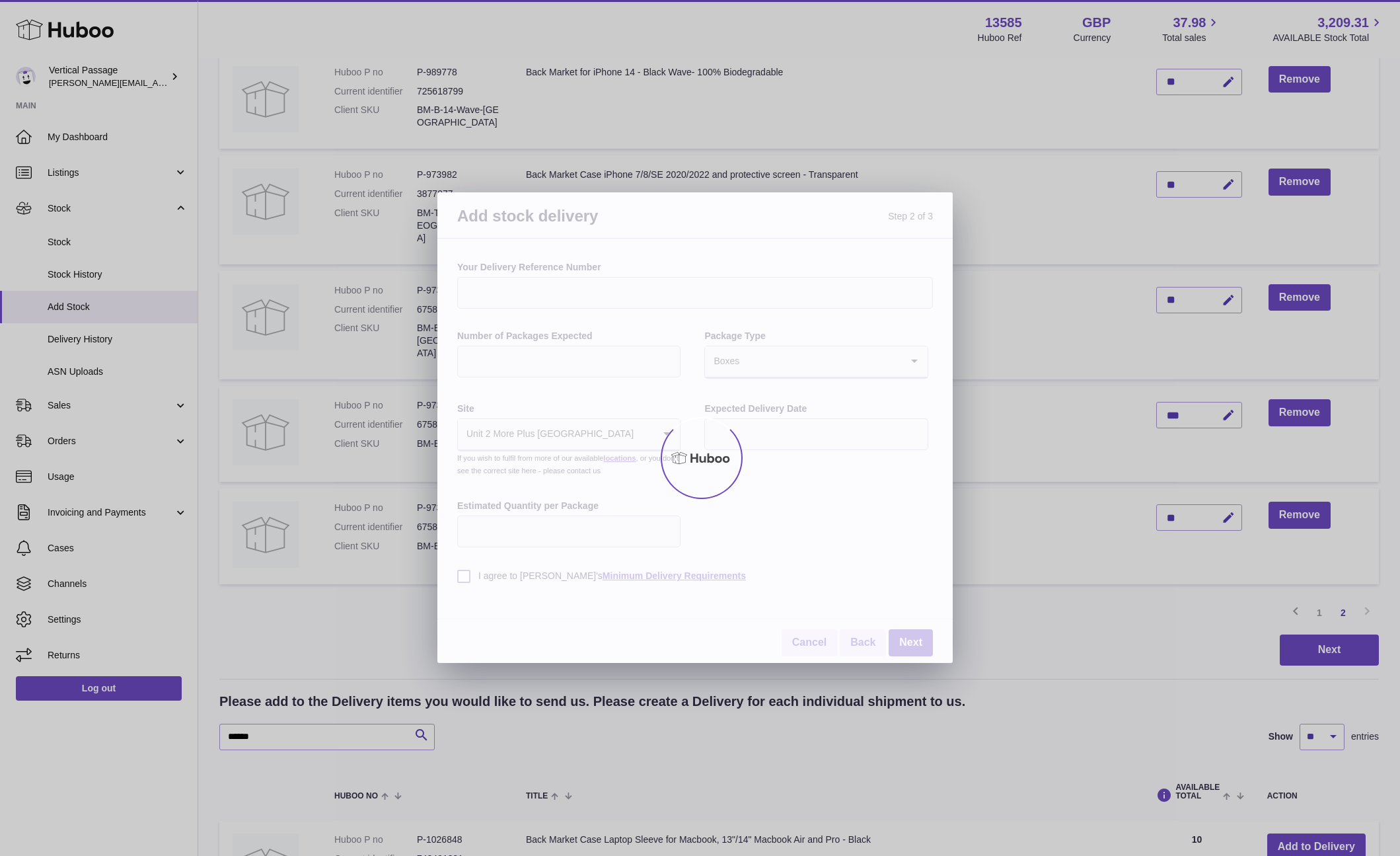
scroll to position [0, 0]
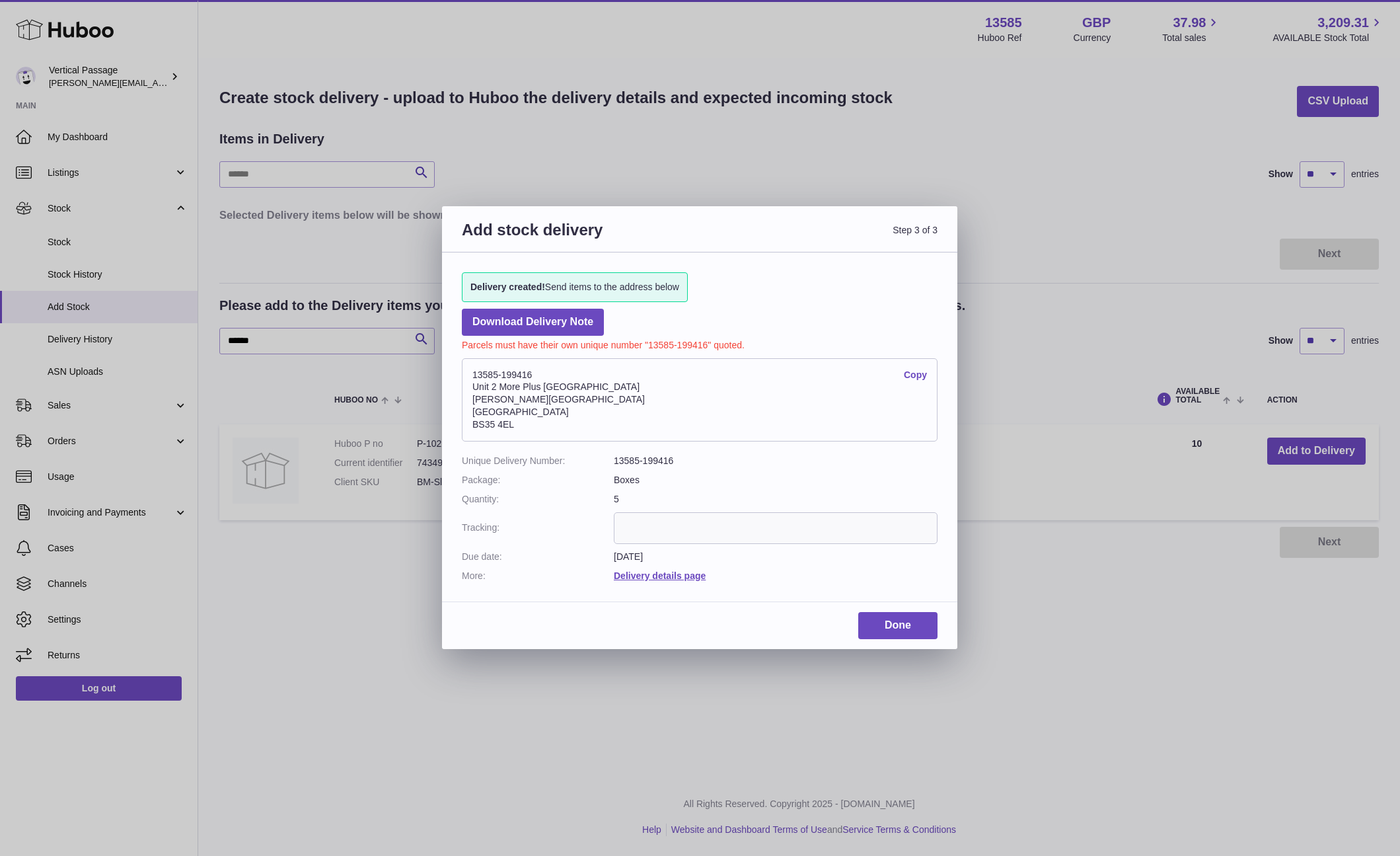
drag, startPoint x: 537, startPoint y: 372, endPoint x: 463, endPoint y: 375, distance: 74.1
click at [463, 375] on address "13585-199416 Copy Unit 2 More Plus Central Park Hudson Ave Severn Beach BS35 4EL" at bounding box center [700, 400] width 476 height 84
copy address "13585-199416"
drag, startPoint x: 657, startPoint y: 518, endPoint x: 652, endPoint y: 523, distance: 7.1
click at [656, 518] on input "text" at bounding box center [775, 527] width 324 height 32
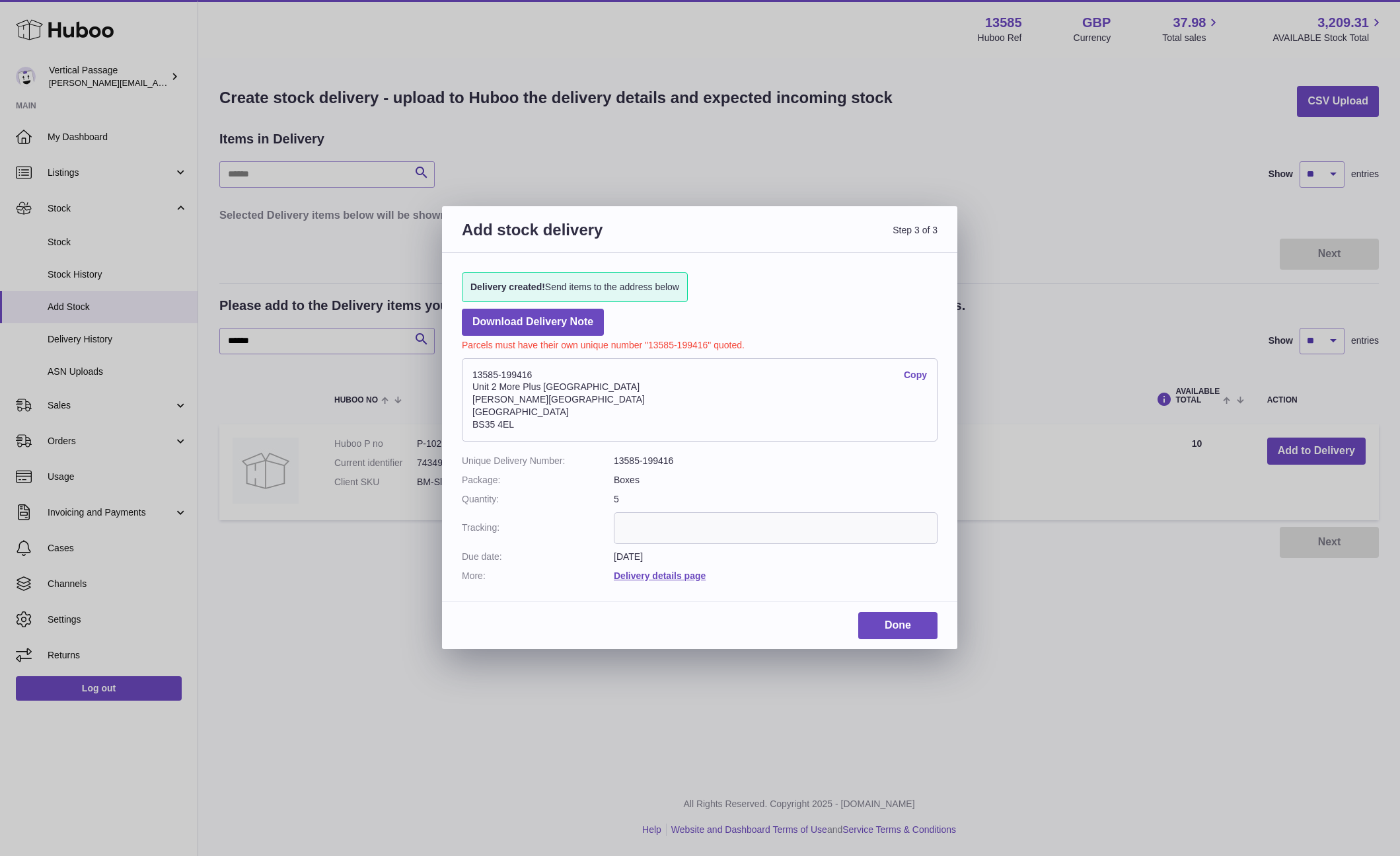
paste input "**********"
type input "**********"
click at [921, 614] on link "Done" at bounding box center [897, 625] width 79 height 27
